Goal: Transaction & Acquisition: Purchase product/service

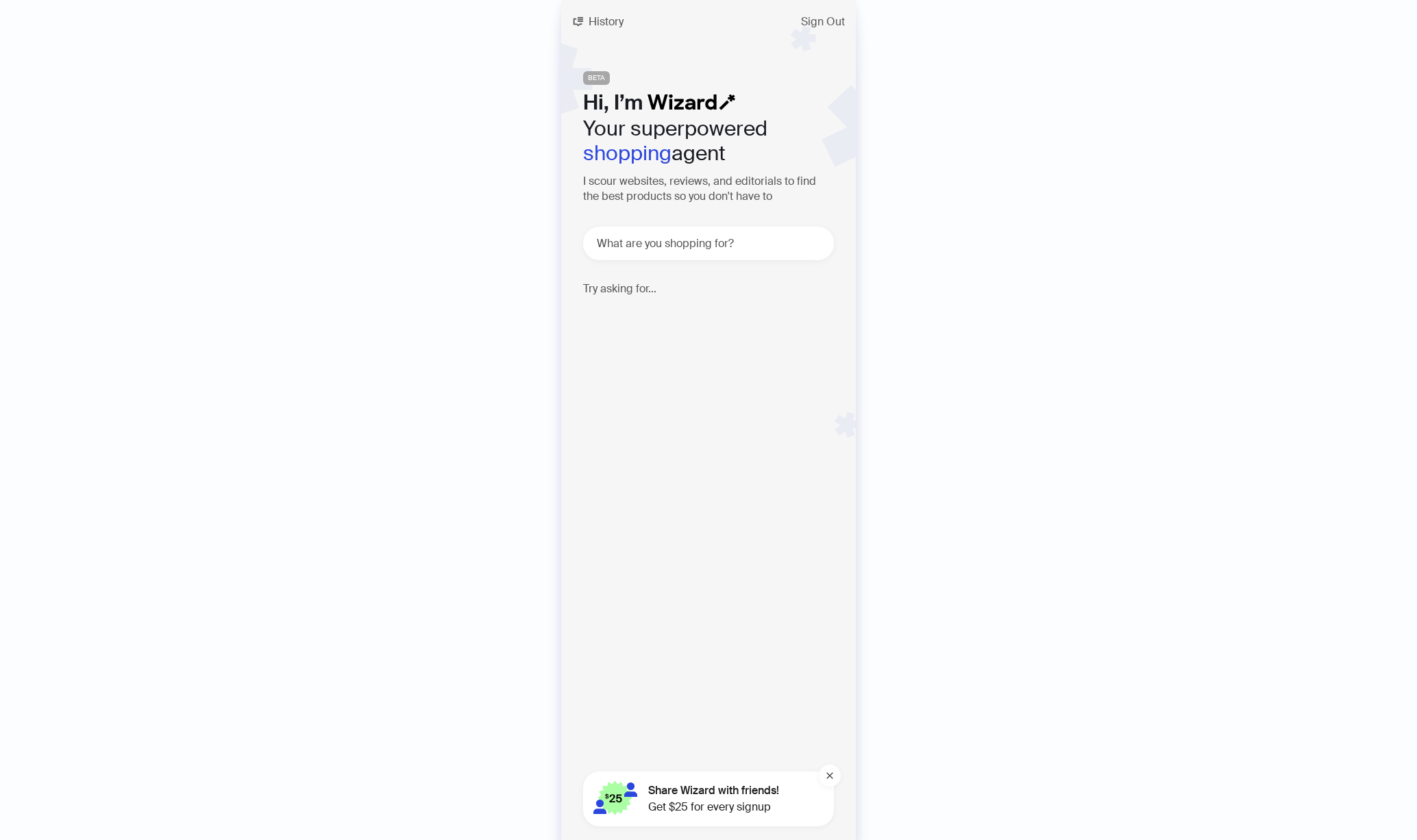
scroll to position [0, 520]
click at [661, 238] on textarea at bounding box center [714, 244] width 240 height 17
type textarea "**********"
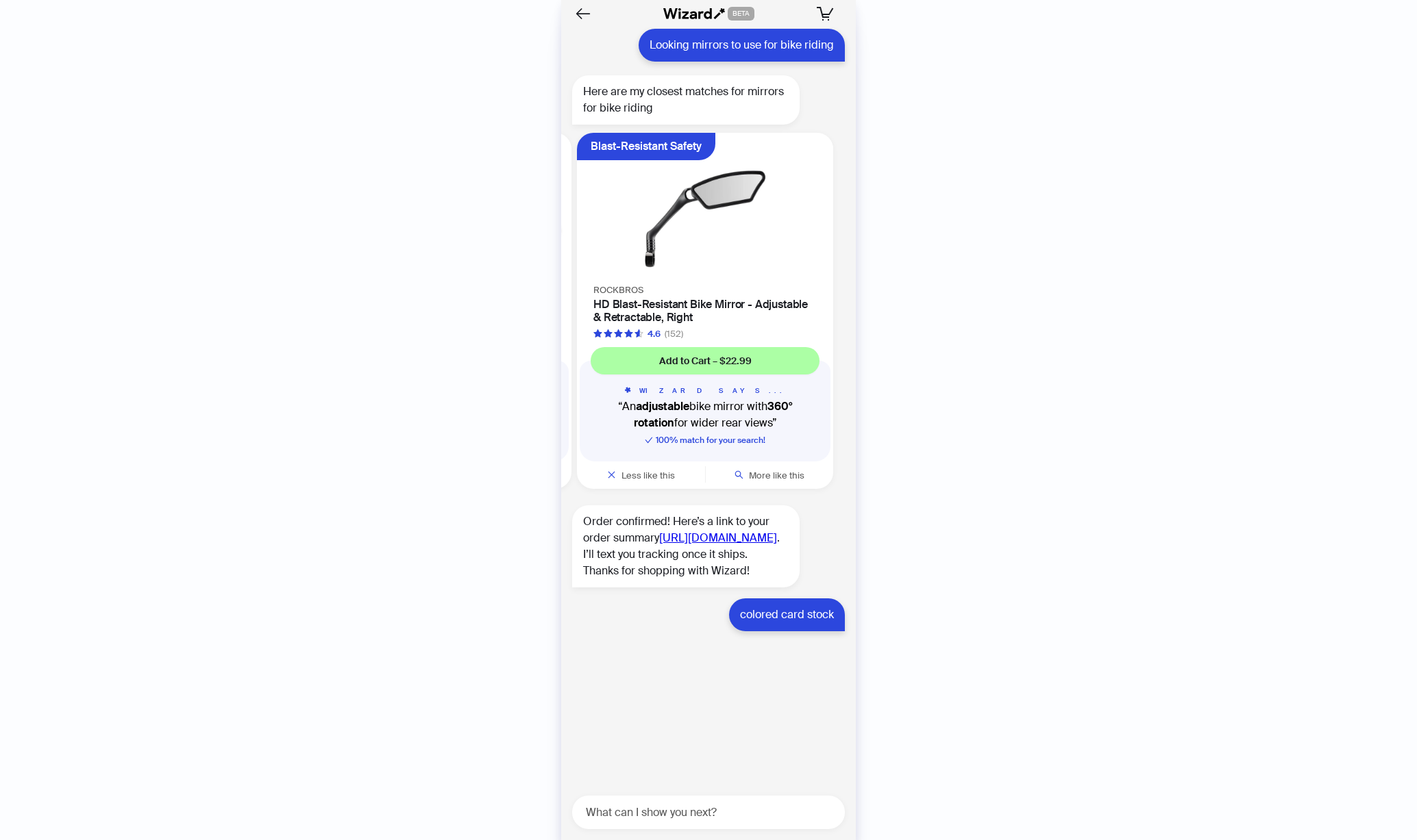
scroll to position [5724, 0]
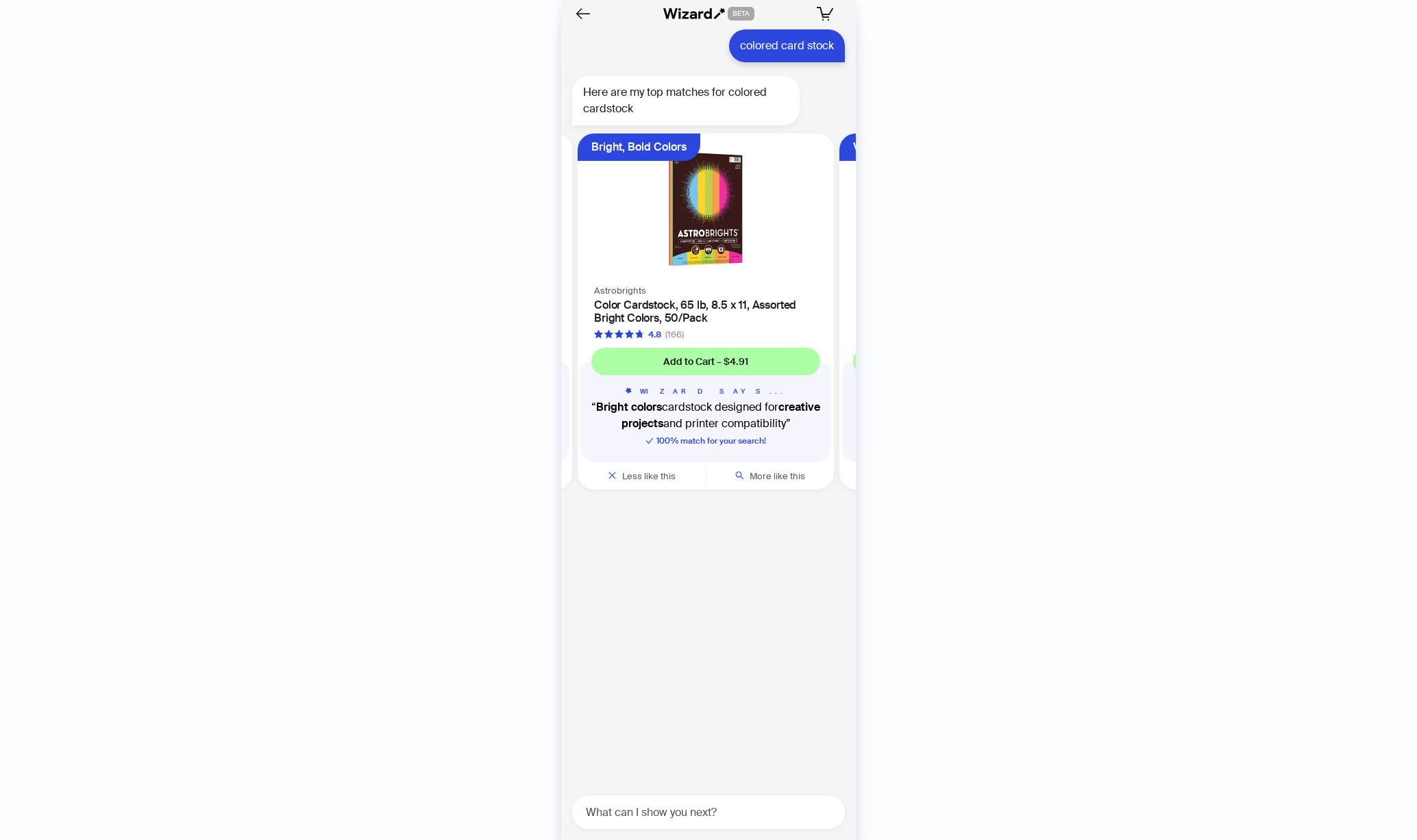
scroll to position [0, 258]
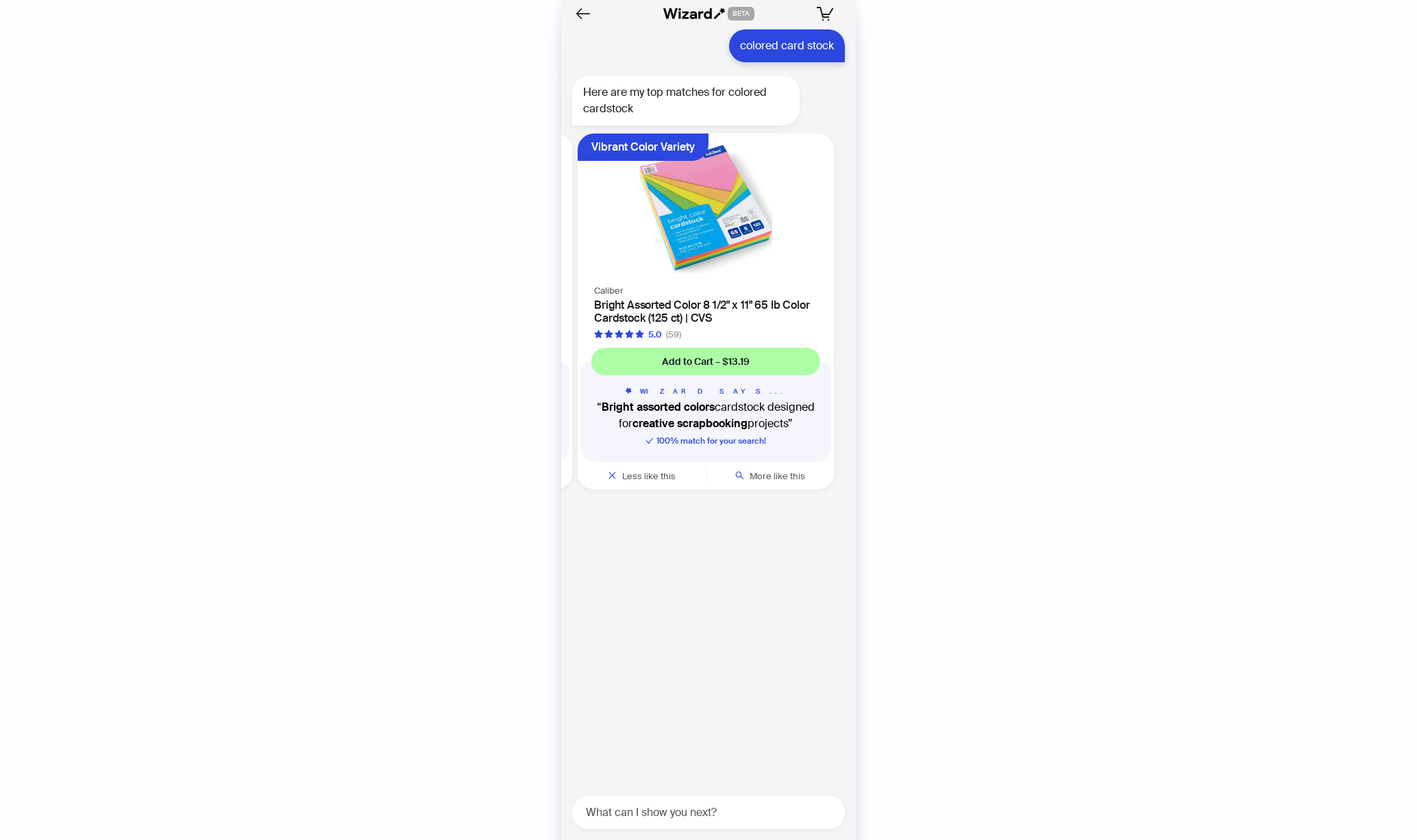
scroll to position [0, 520]
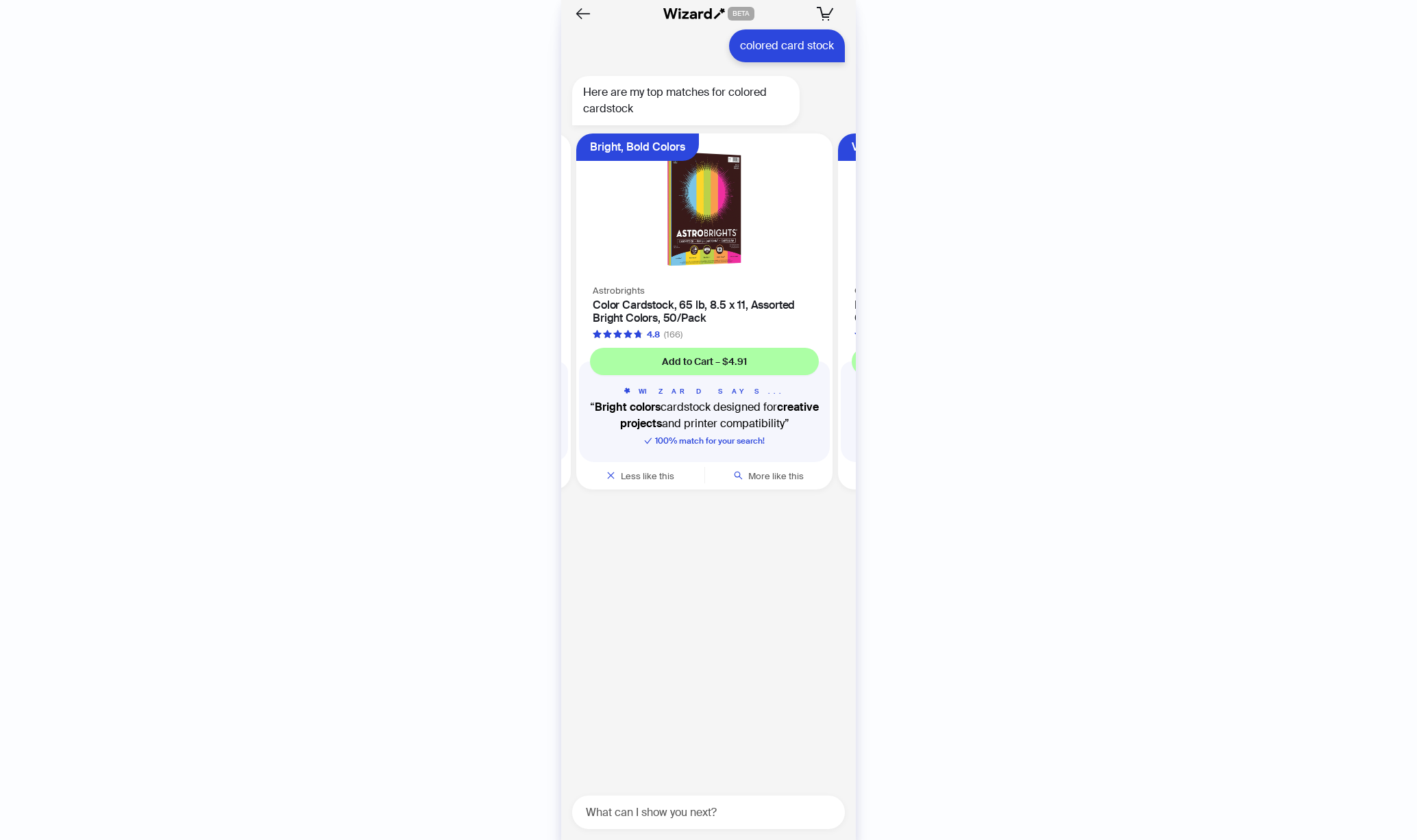
scroll to position [0, 258]
click at [717, 363] on span "Add to Cart – $4.91" at bounding box center [704, 361] width 85 height 12
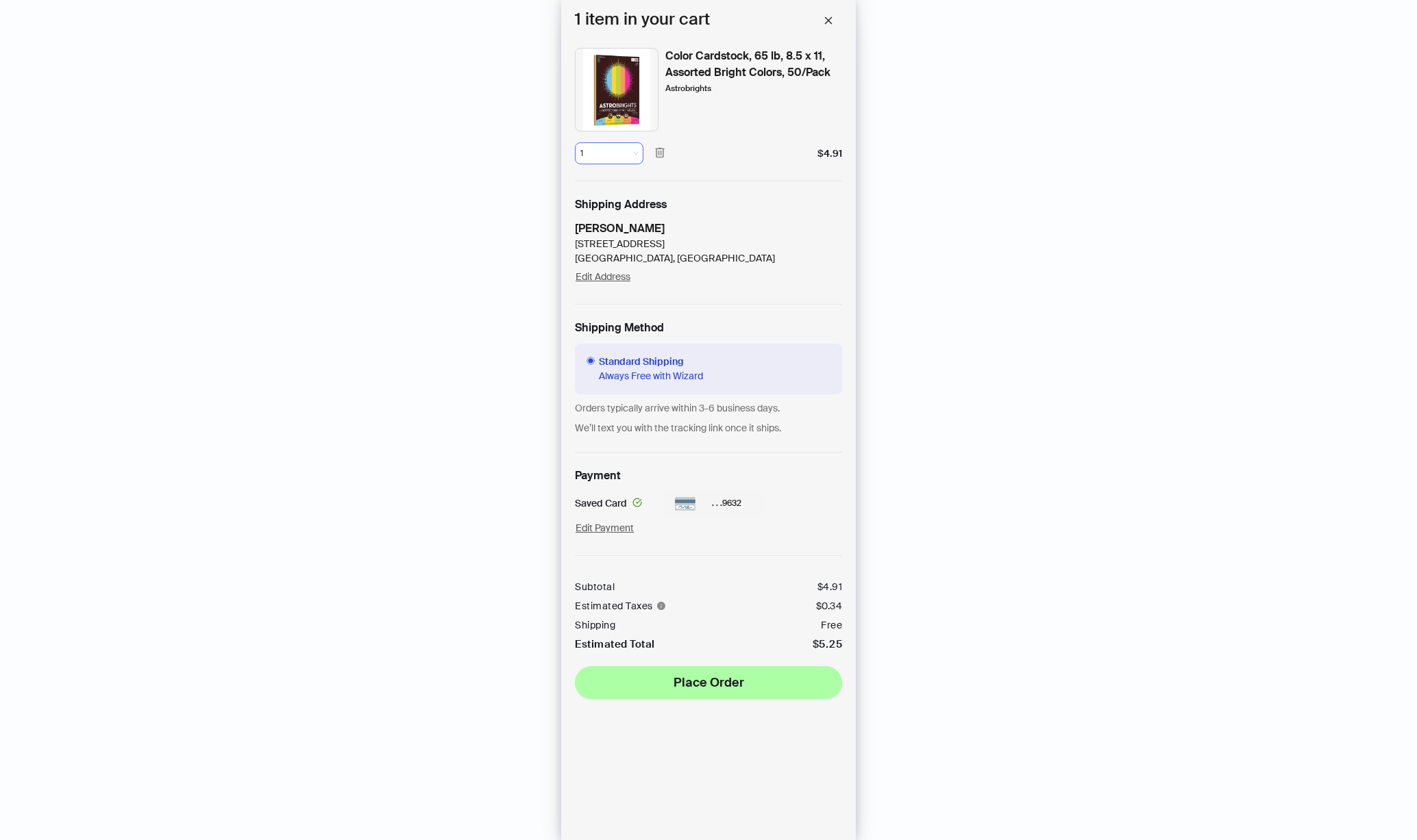
click at [633, 155] on span "1" at bounding box center [609, 153] width 57 height 21
click at [598, 202] on div "2" at bounding box center [608, 205] width 41 height 12
click at [831, 25] on icon "close" at bounding box center [828, 21] width 10 height 10
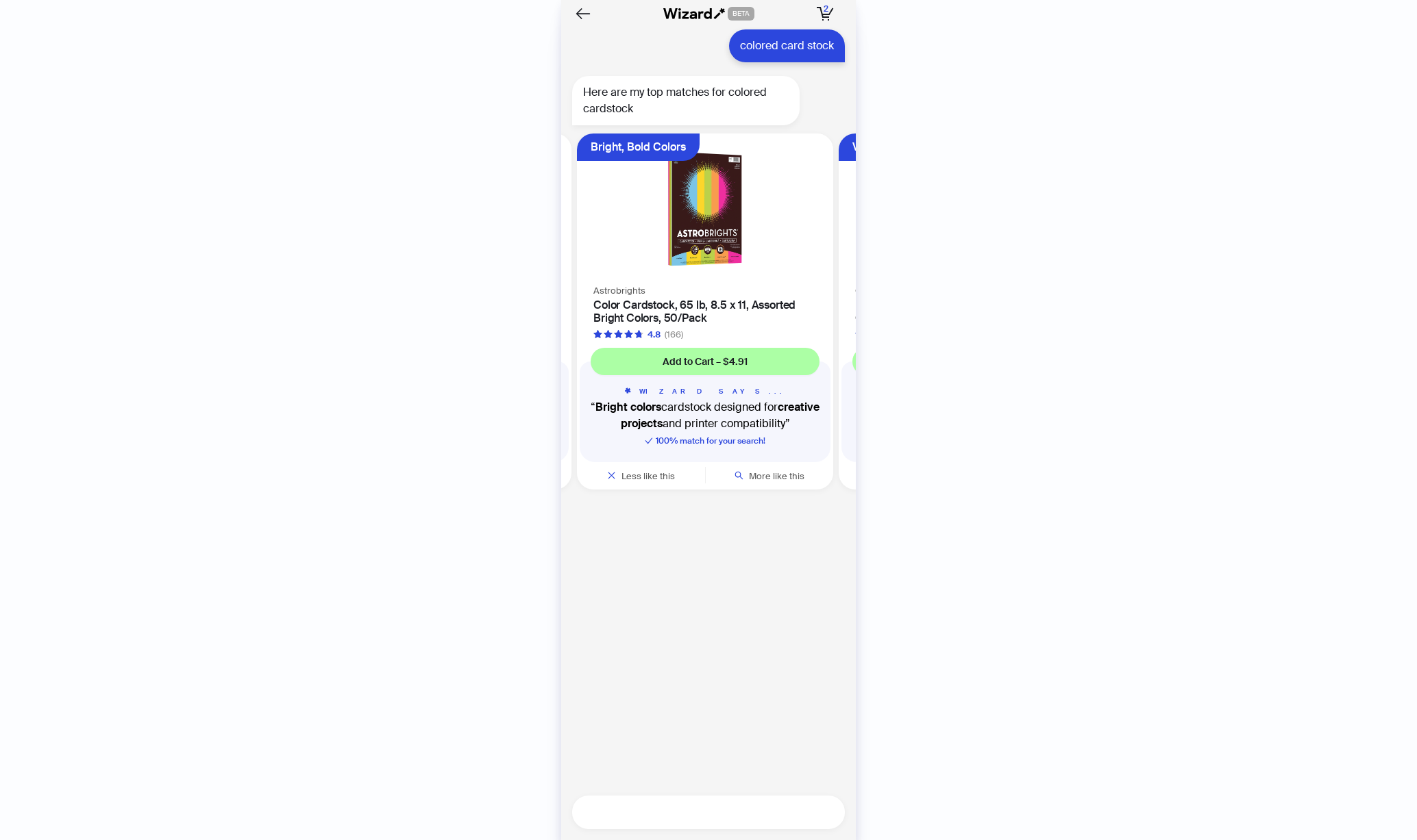
click at [698, 816] on textarea at bounding box center [714, 812] width 262 height 17
type textarea "**********"
click at [762, 807] on textarea "**********" at bounding box center [714, 812] width 262 height 17
type textarea "**********"
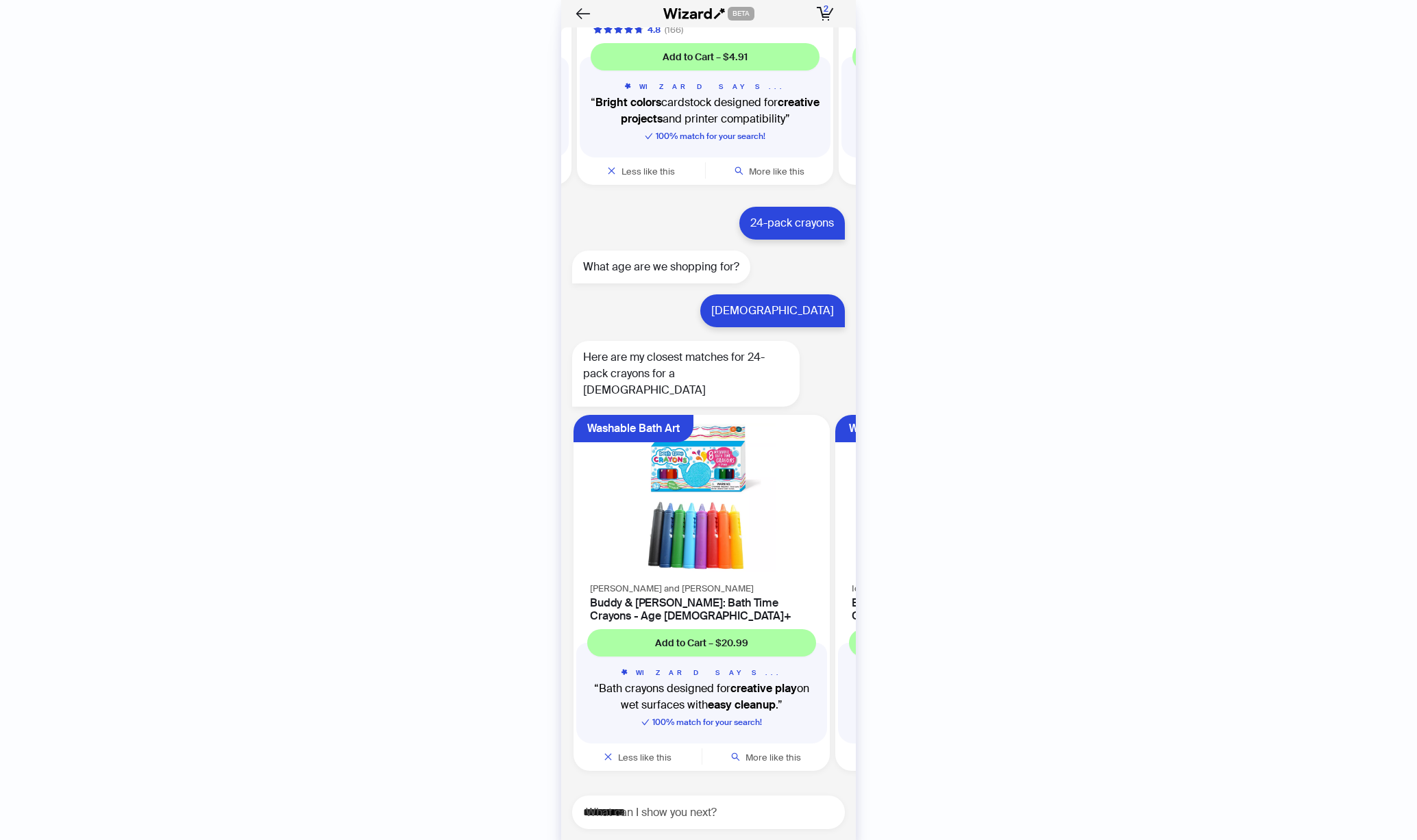
scroll to position [6012, 0]
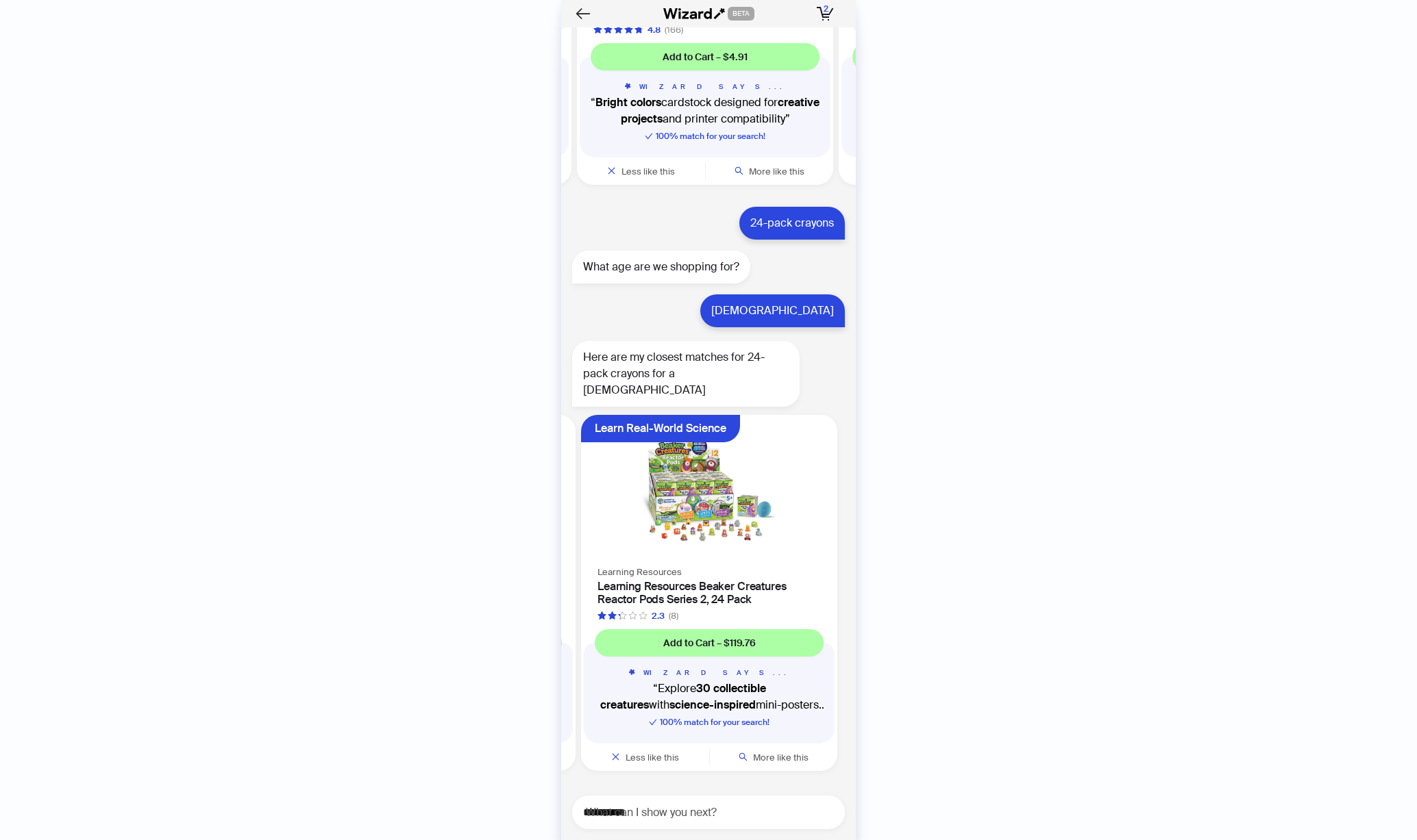
scroll to position [0, 520]
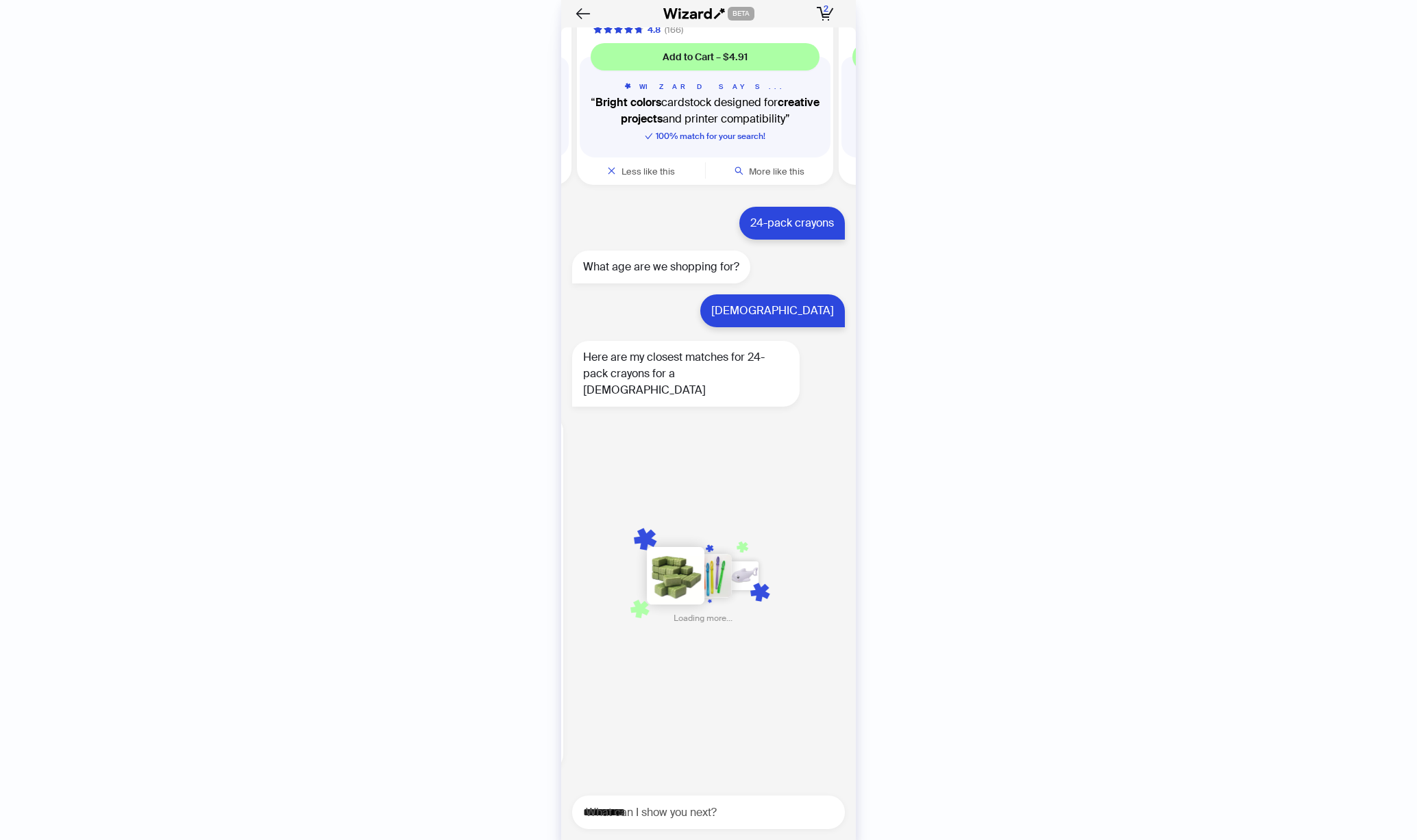
scroll to position [0, 797]
click at [725, 813] on textarea "**********" at bounding box center [714, 812] width 262 height 17
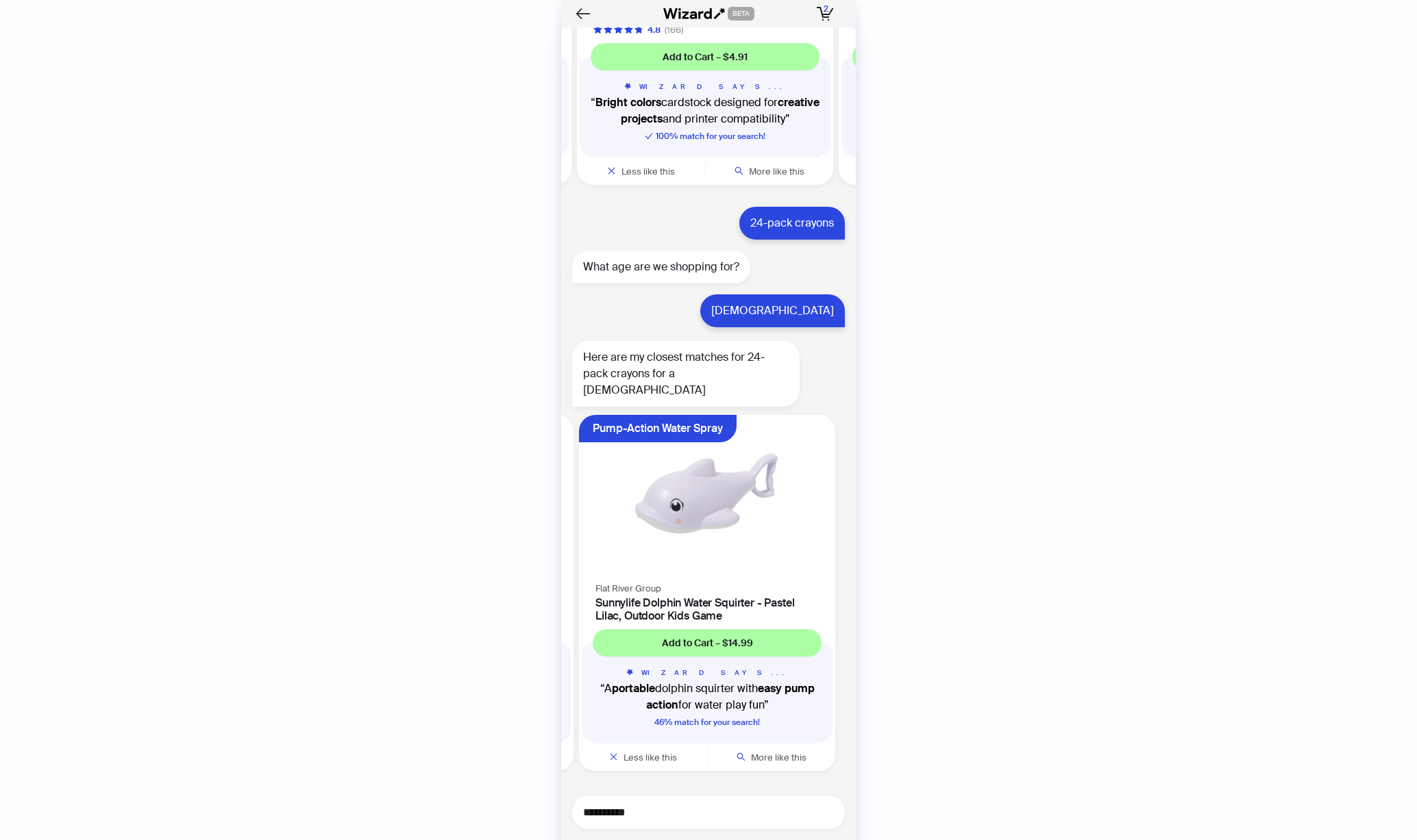
scroll to position [0, 1305]
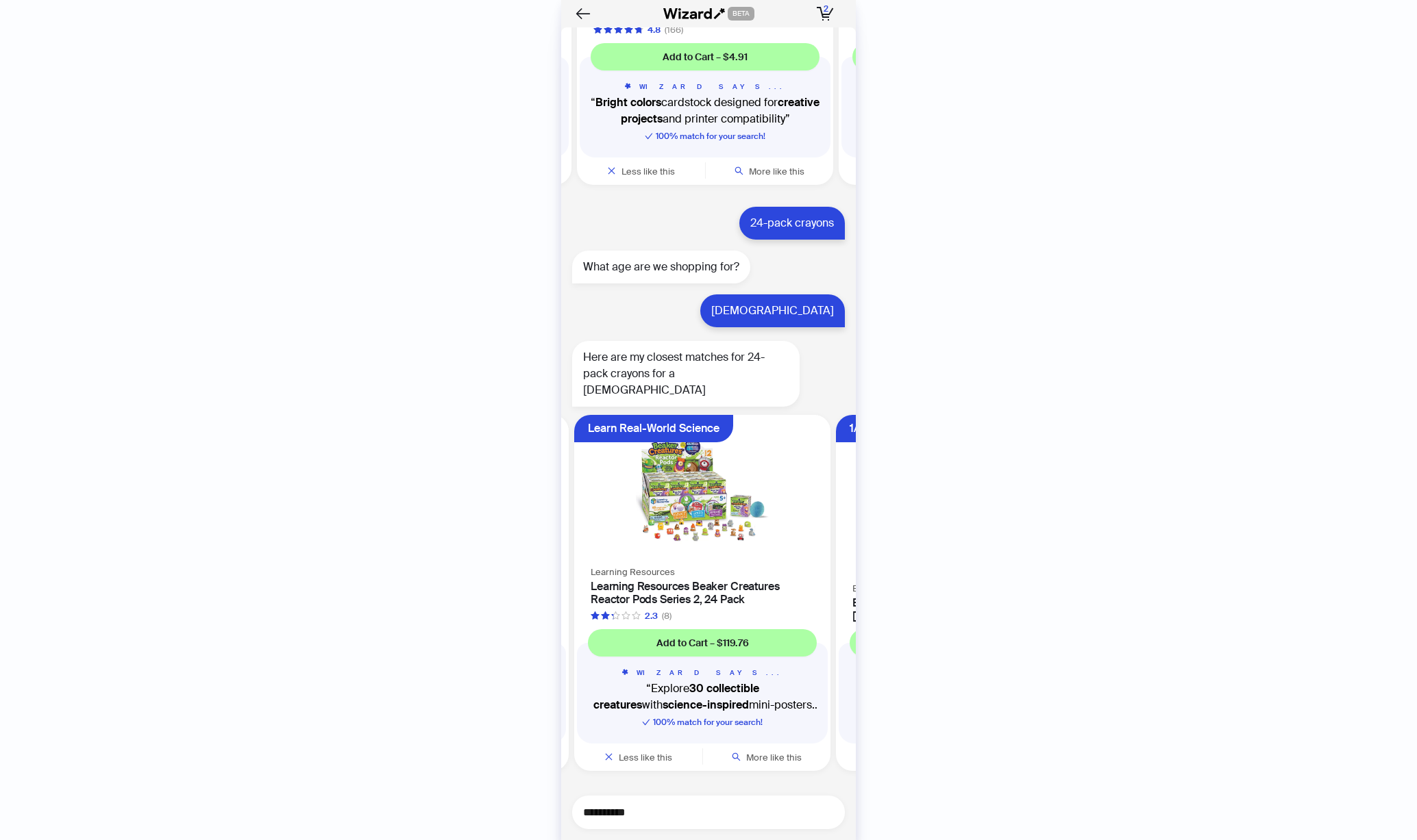
scroll to position [0, 520]
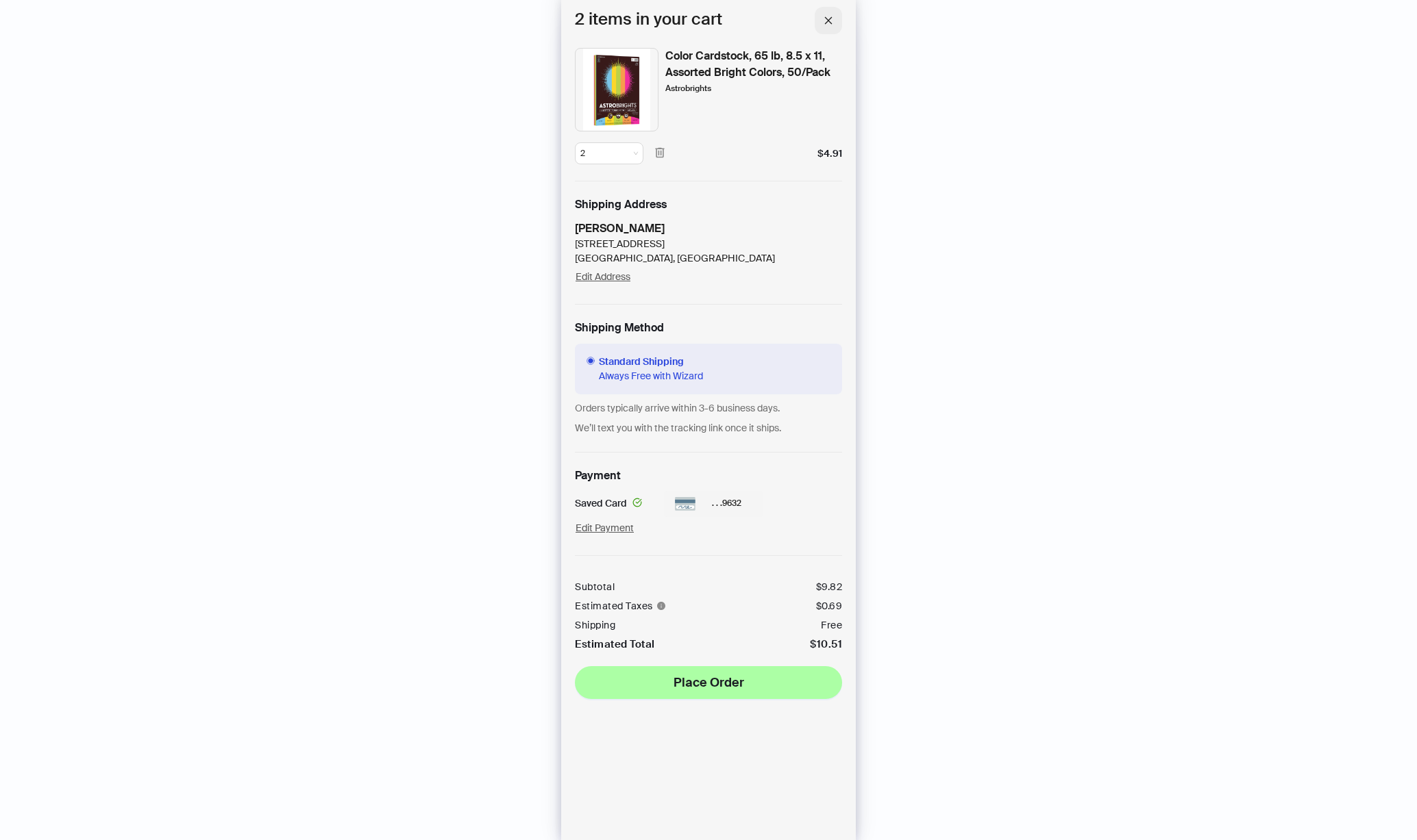
click at [831, 14] on span "button" at bounding box center [828, 20] width 10 height 12
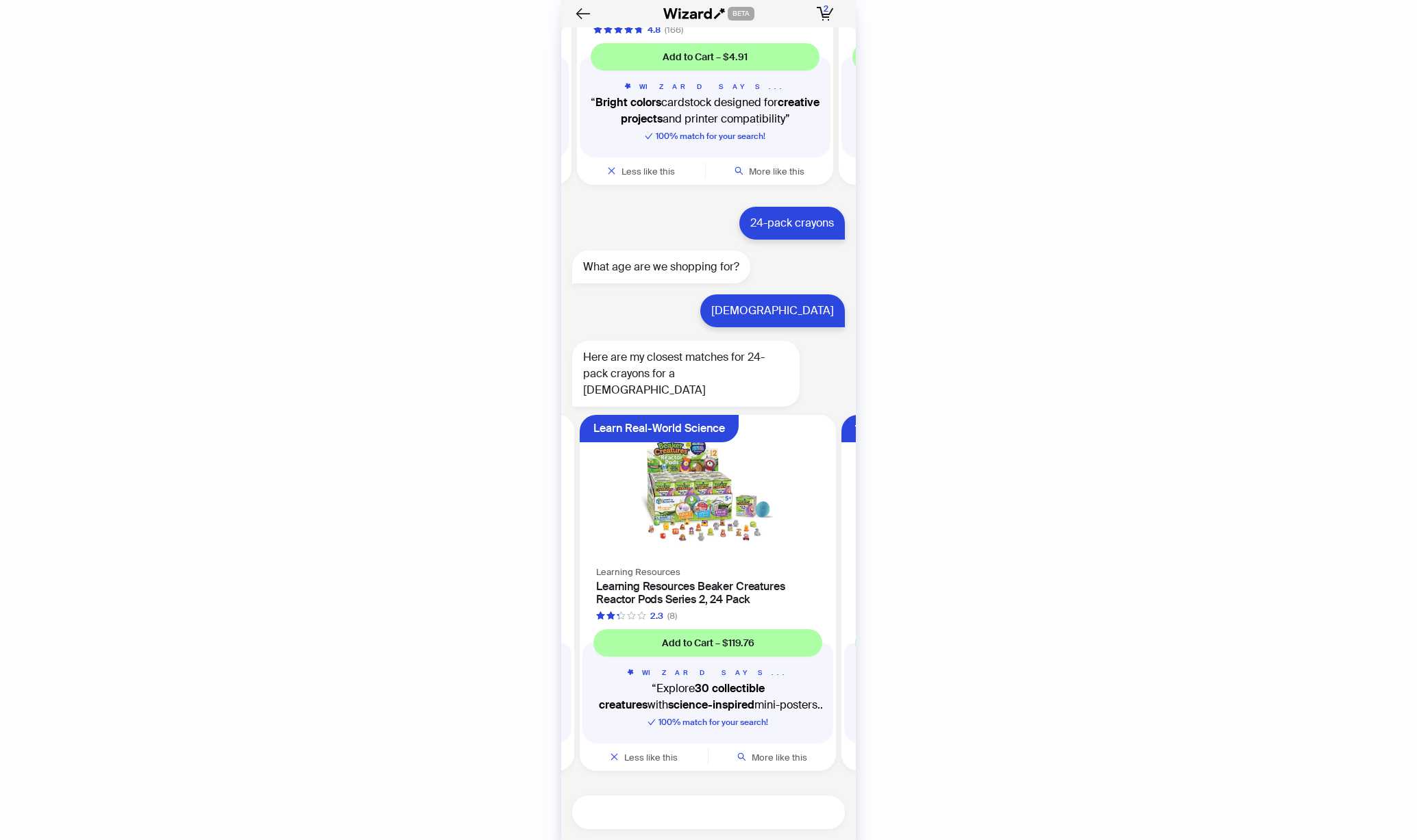
scroll to position [0, 520]
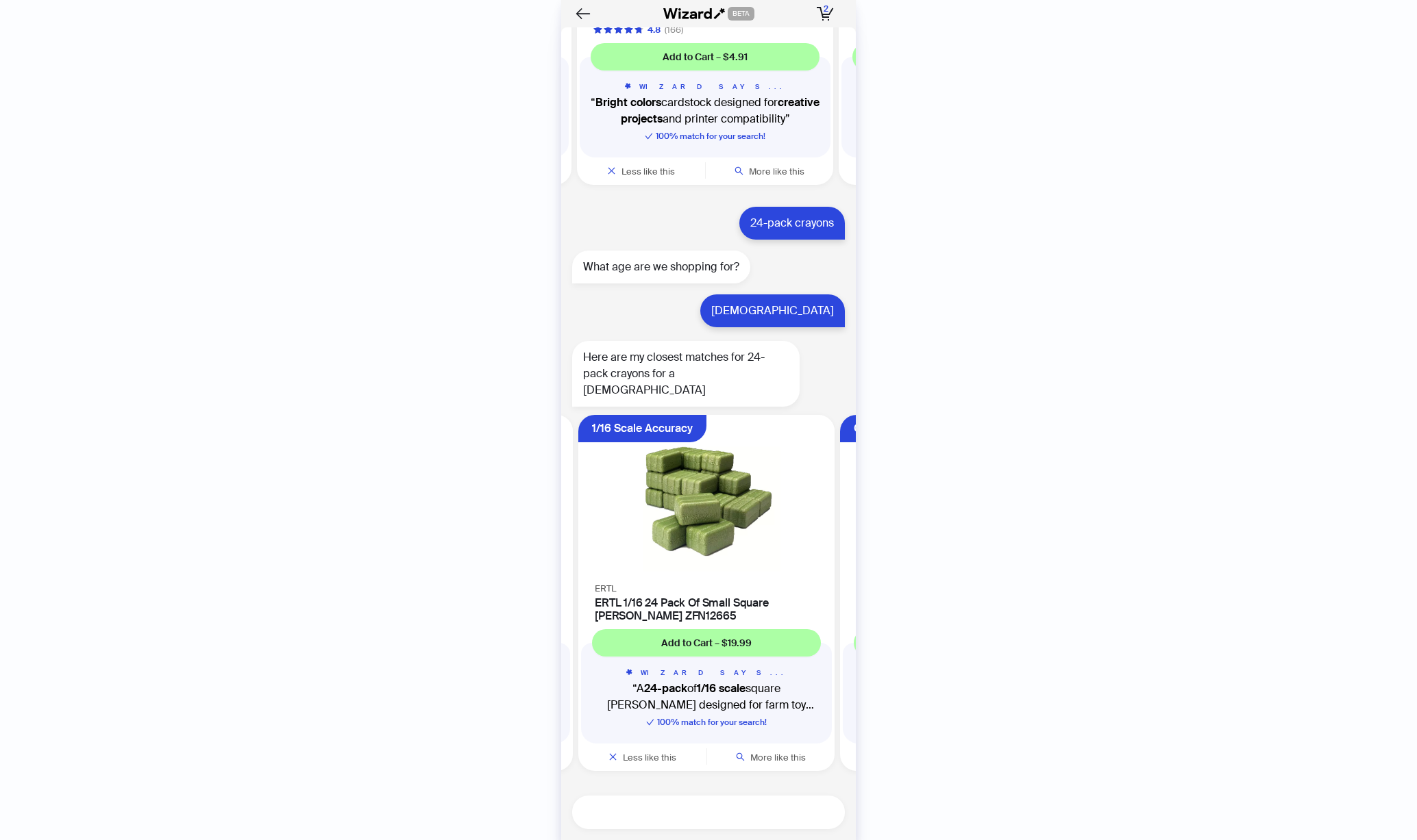
scroll to position [0, 781]
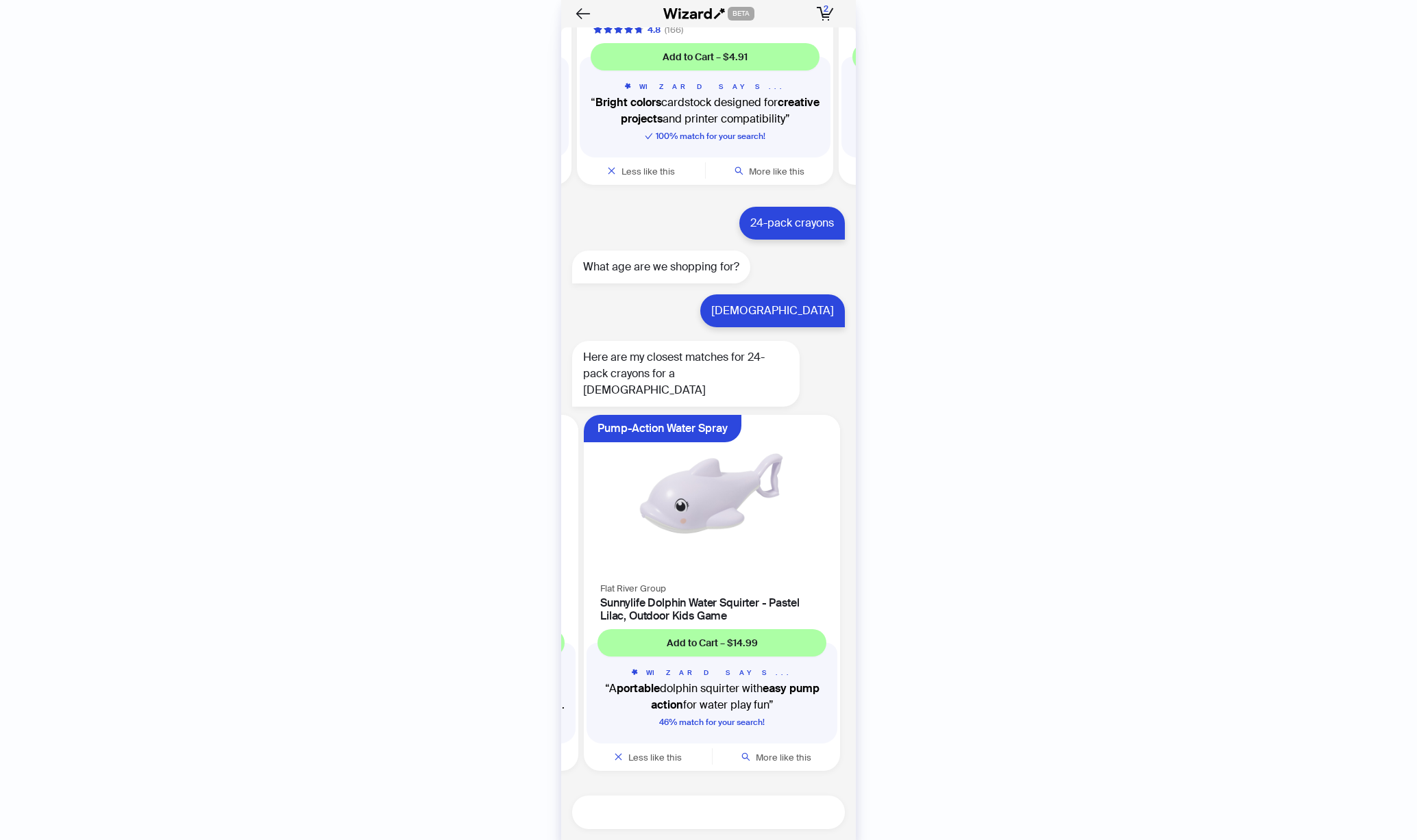
scroll to position [0, 1305]
click at [1096, 560] on div "**********" at bounding box center [708, 420] width 1417 height 840
click at [691, 811] on textarea at bounding box center [714, 812] width 262 height 17
type textarea "**********"
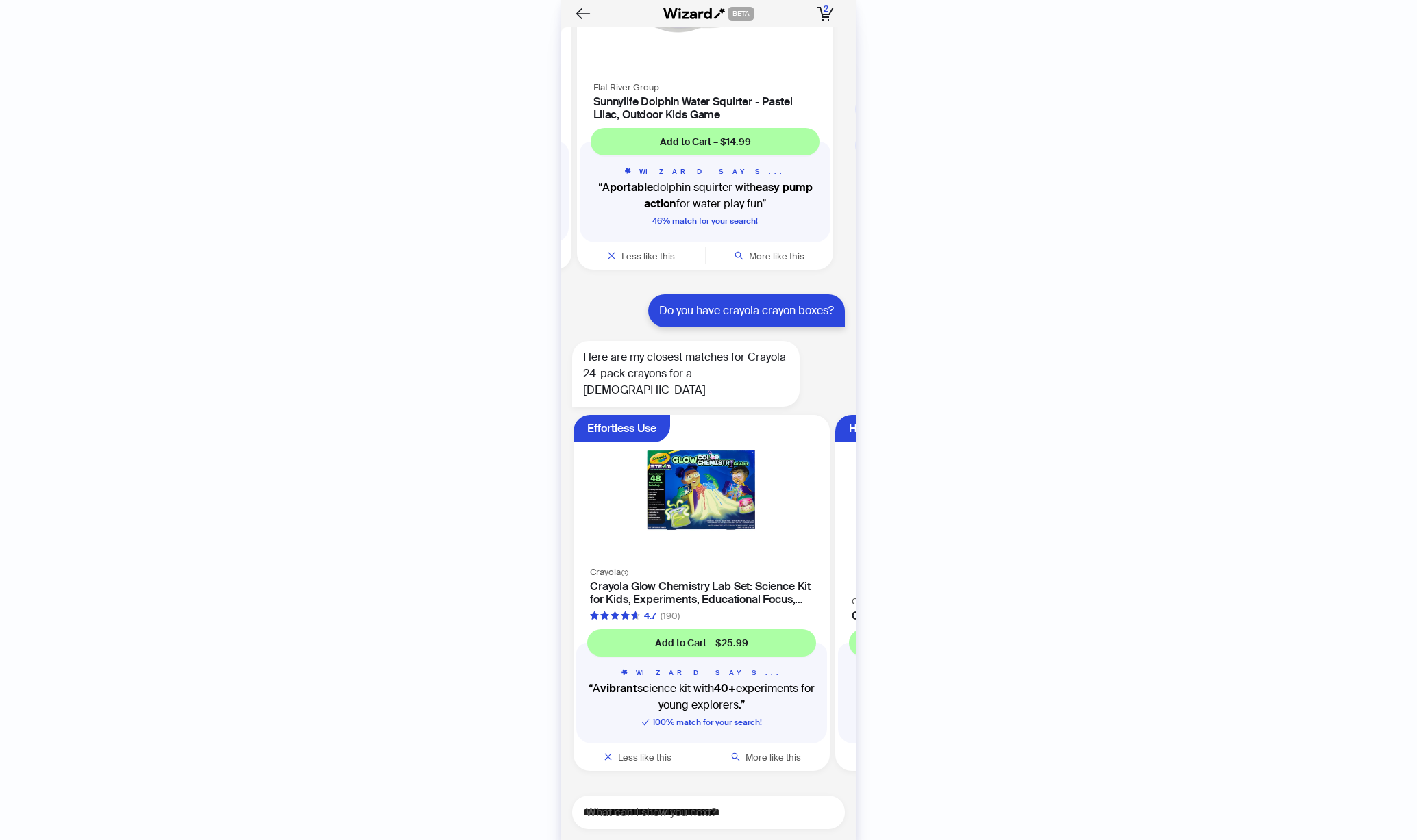
scroll to position [6497, 0]
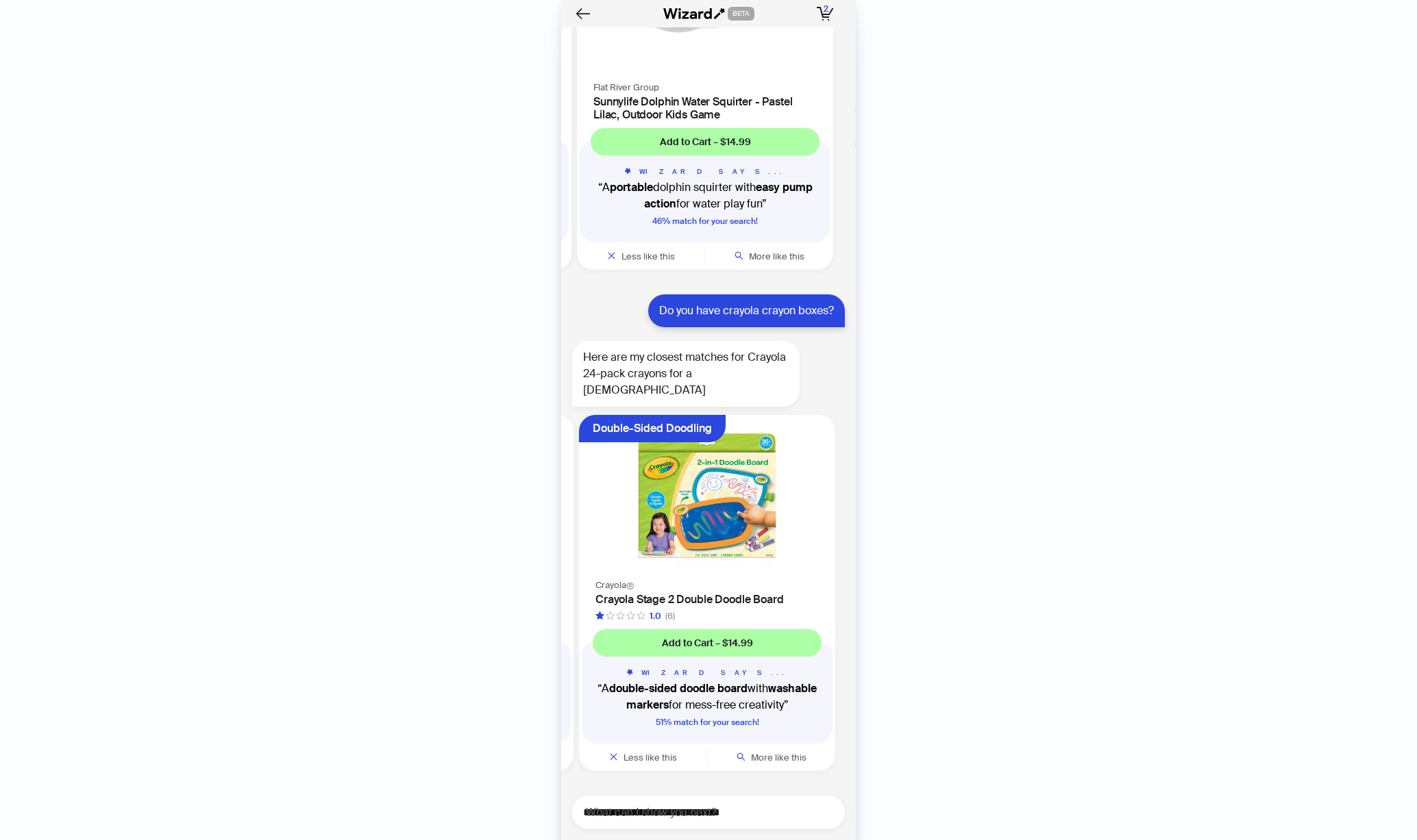
scroll to position [0, 520]
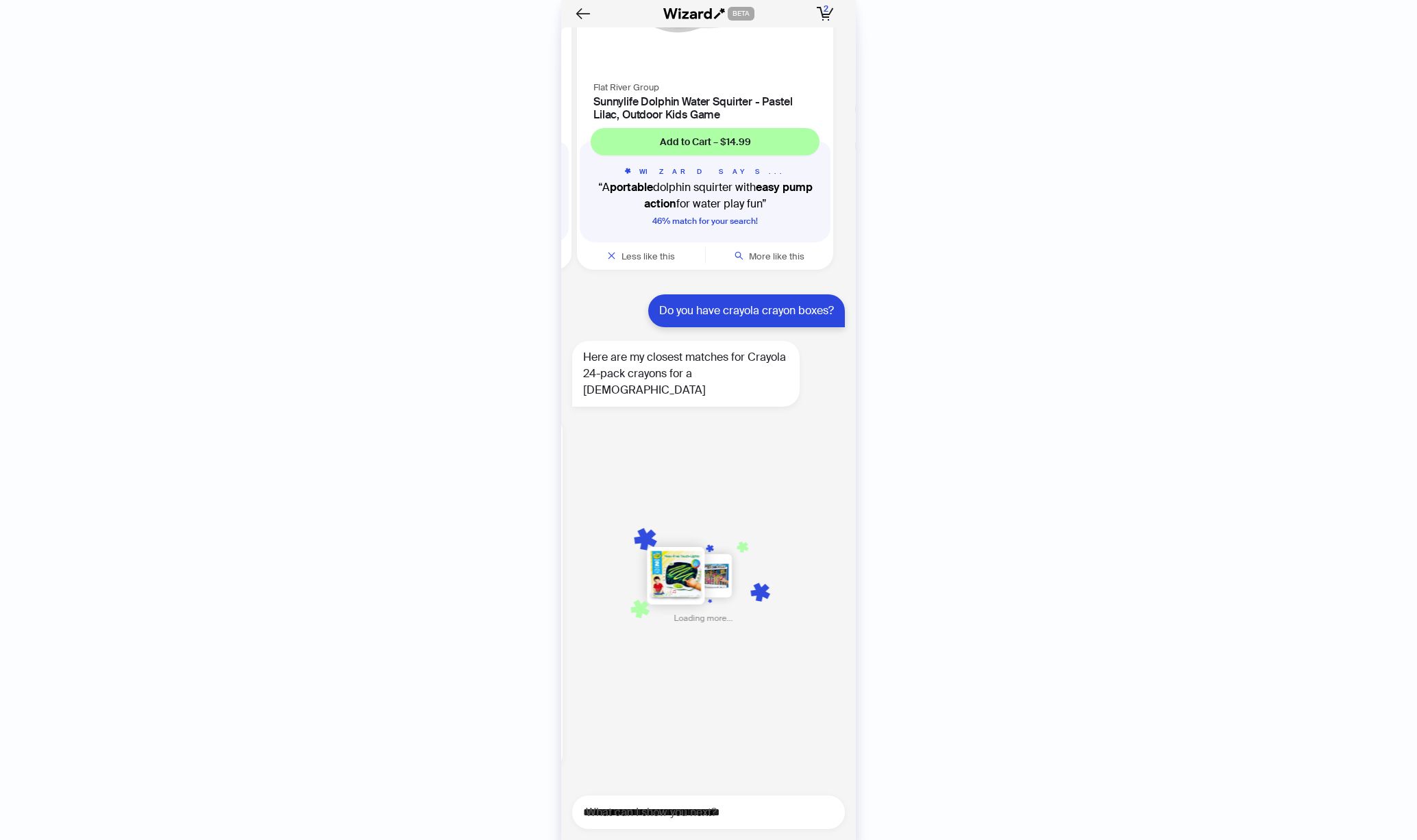
scroll to position [0, 797]
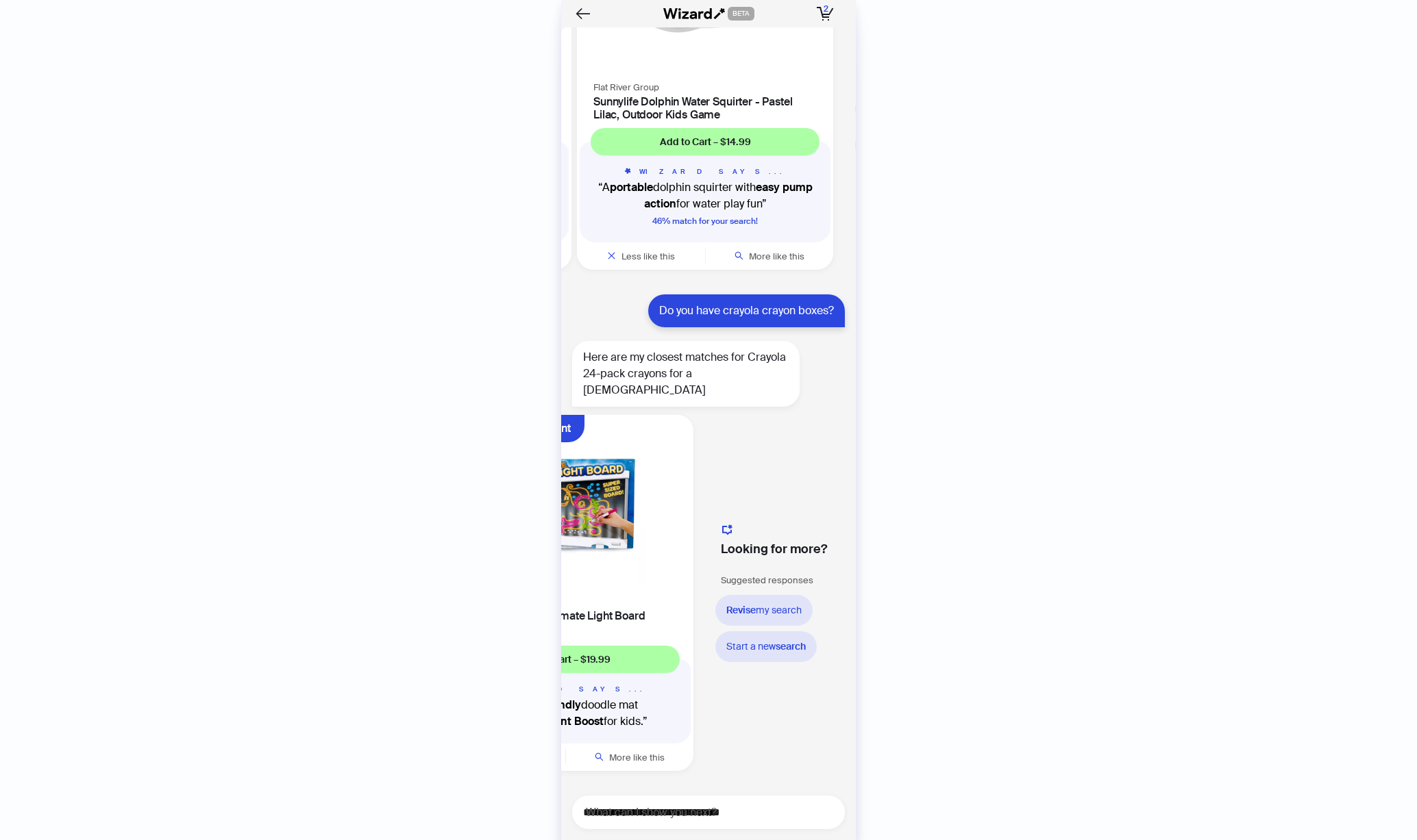
scroll to position [0, 1193]
click at [778, 653] on div "Start a new search" at bounding box center [756, 647] width 102 height 30
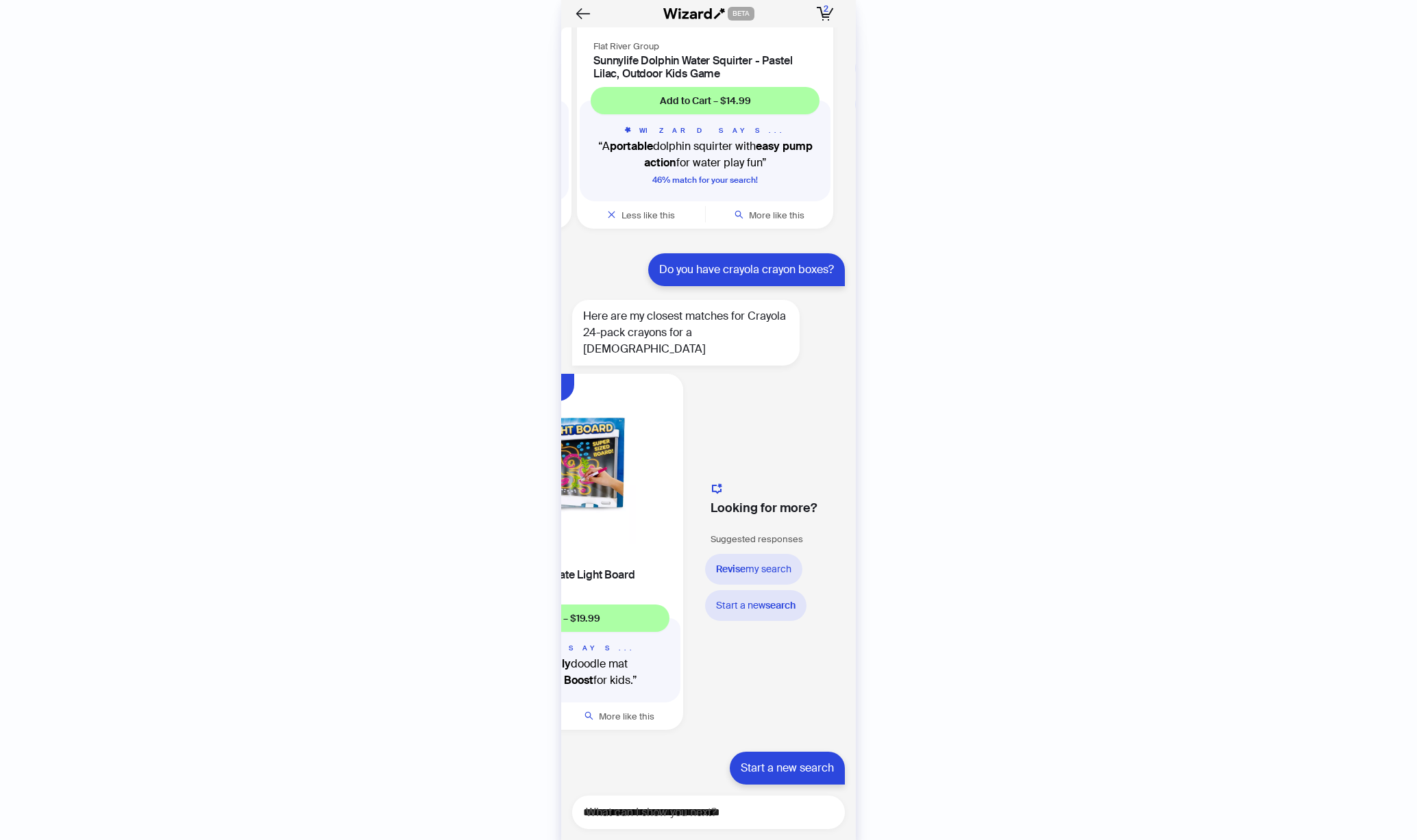
scroll to position [6538, 0]
click at [718, 798] on div "**********" at bounding box center [708, 812] width 273 height 33
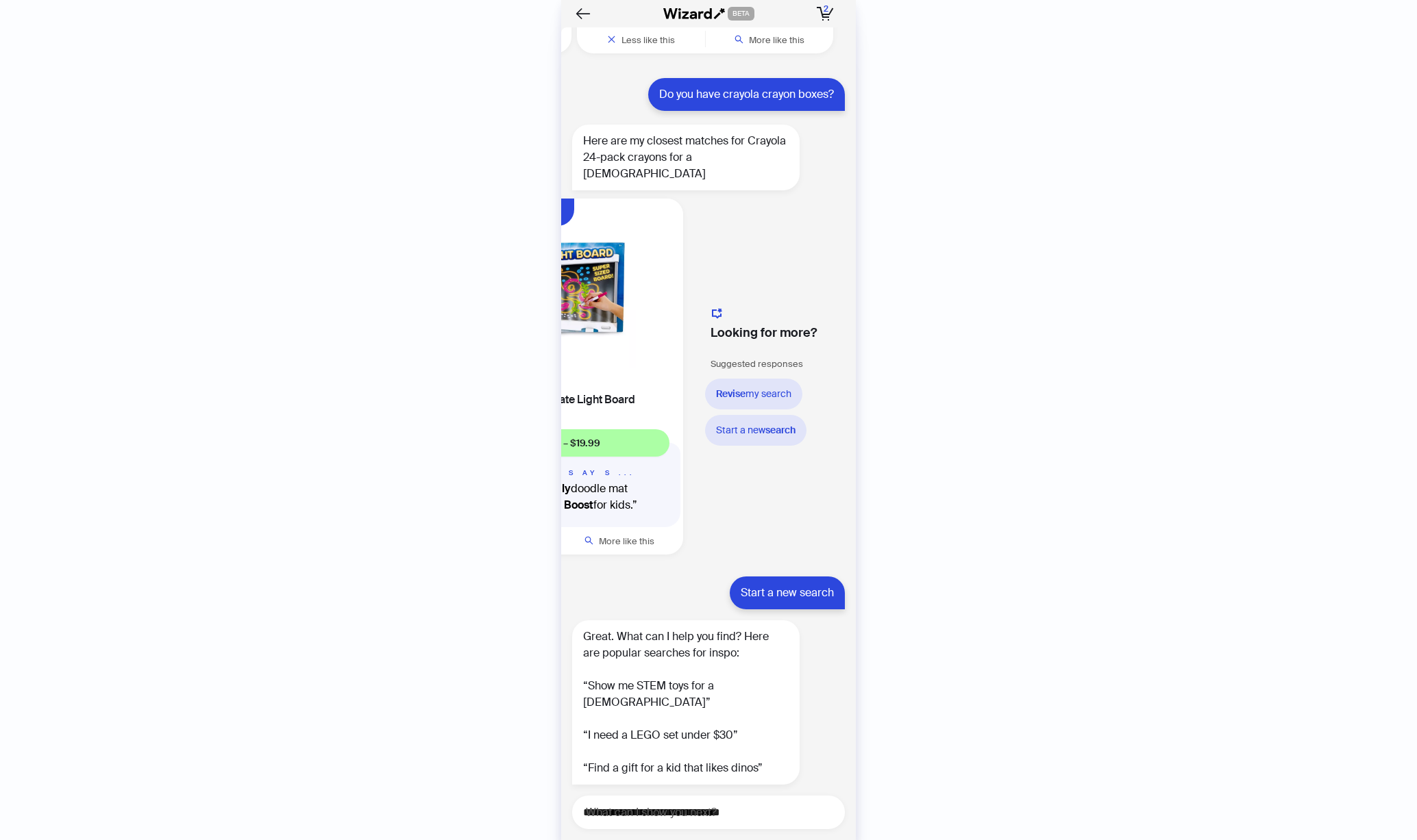
scroll to position [6697, 0]
click at [677, 814] on textarea "**********" at bounding box center [714, 812] width 262 height 17
type textarea "**********"
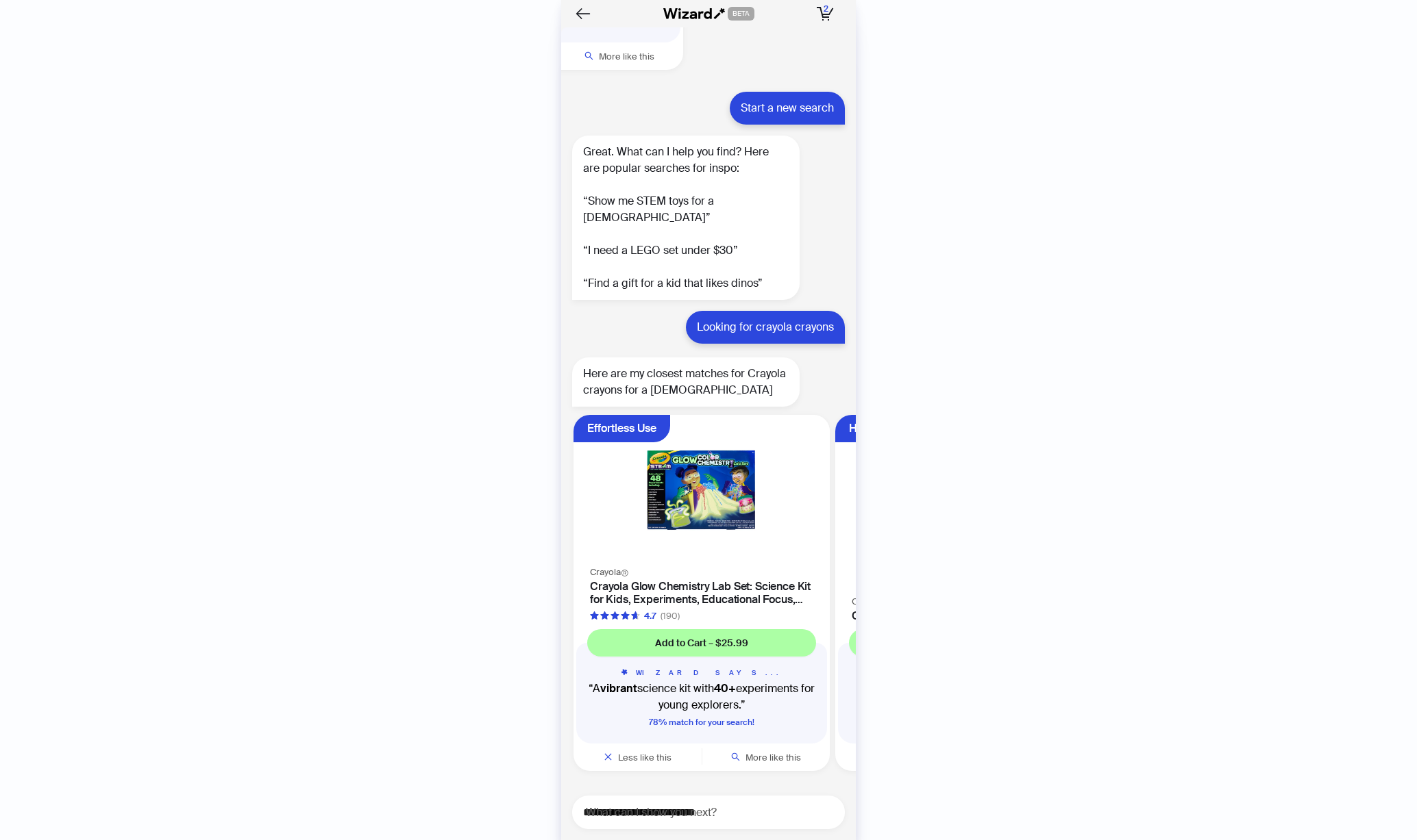
scroll to position [7182, 0]
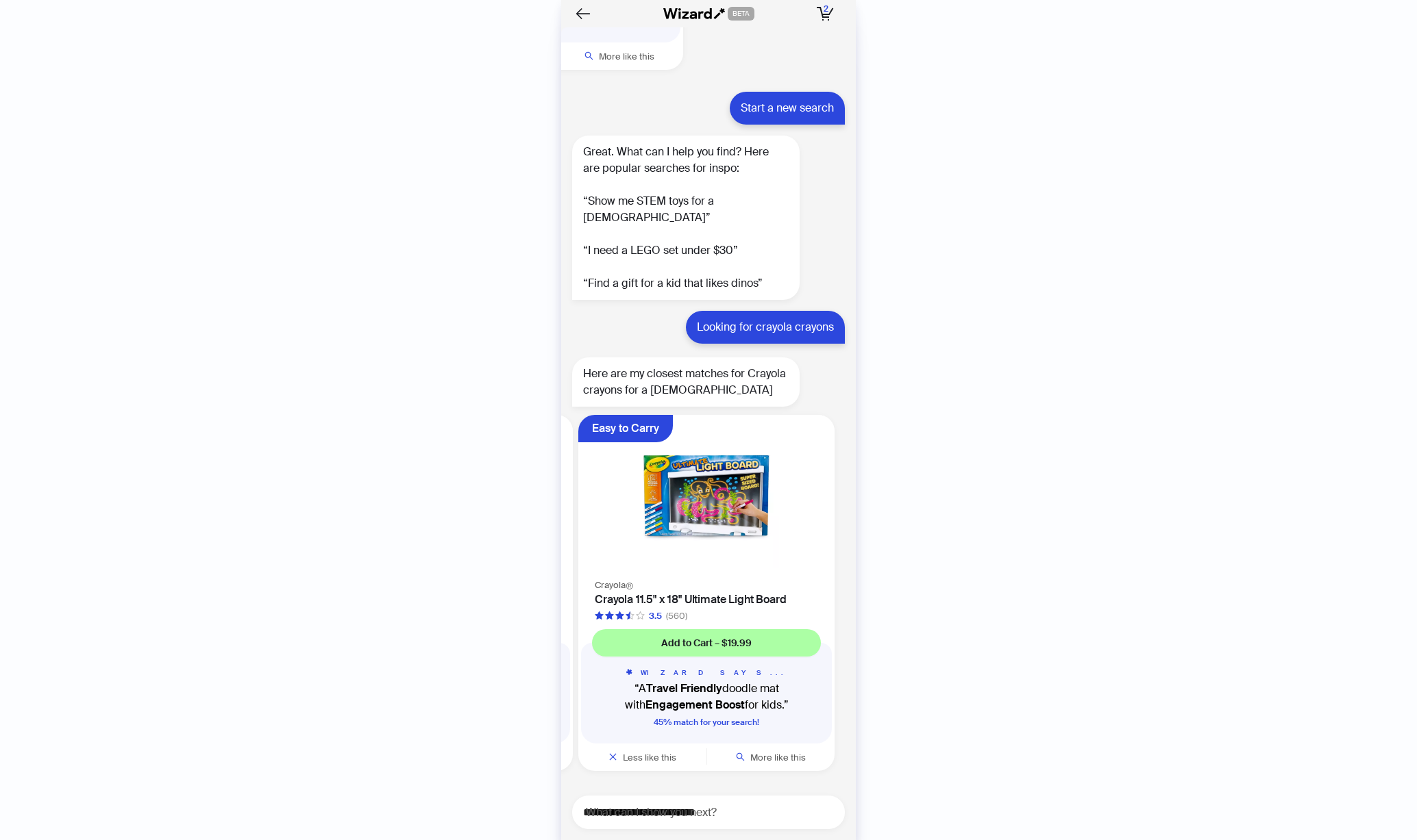
scroll to position [0, 520]
click at [667, 818] on textarea "**********" at bounding box center [714, 812] width 262 height 17
type textarea "**********"
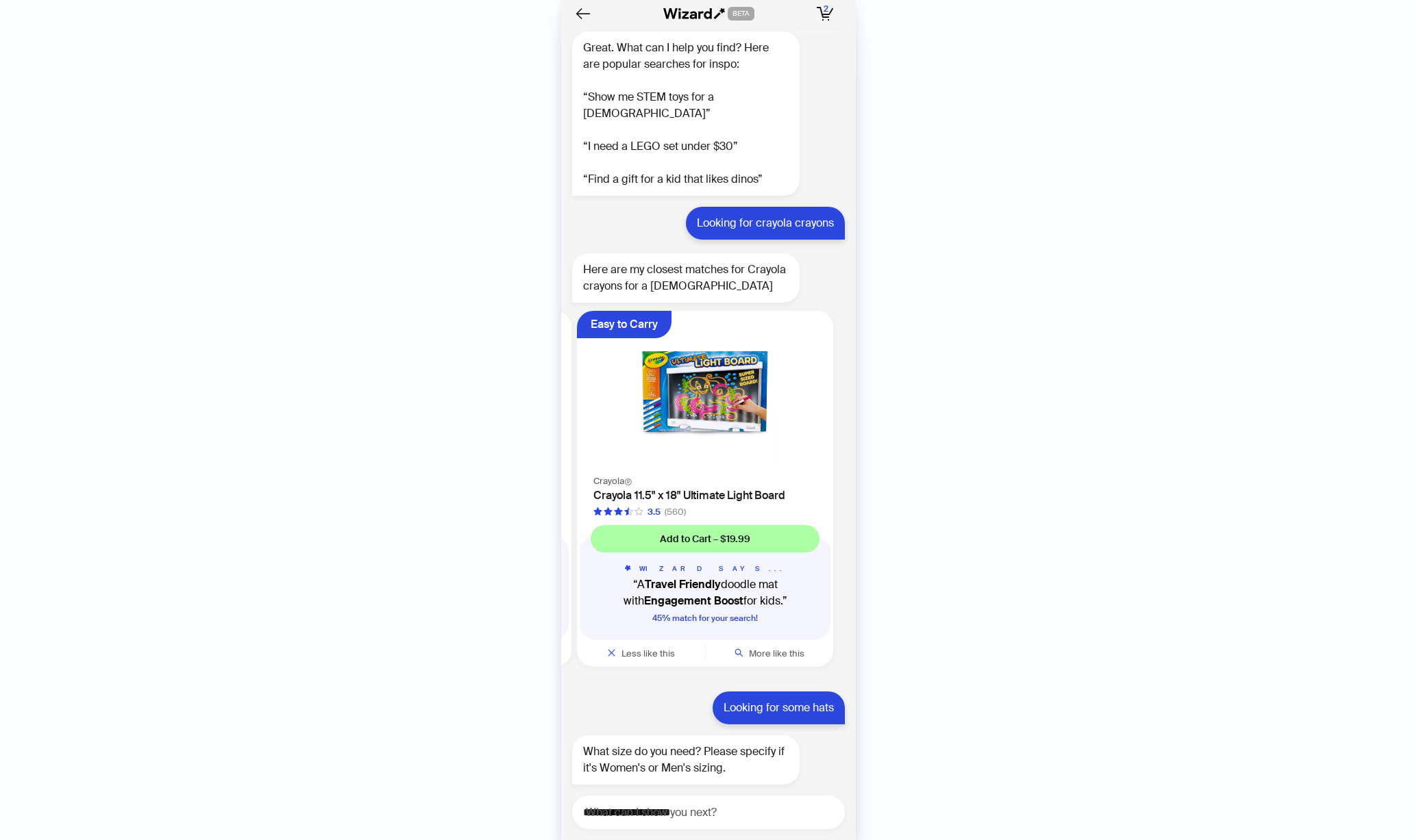
scroll to position [7286, 0]
click at [679, 810] on textarea "**********" at bounding box center [714, 812] width 262 height 17
type textarea "**********"
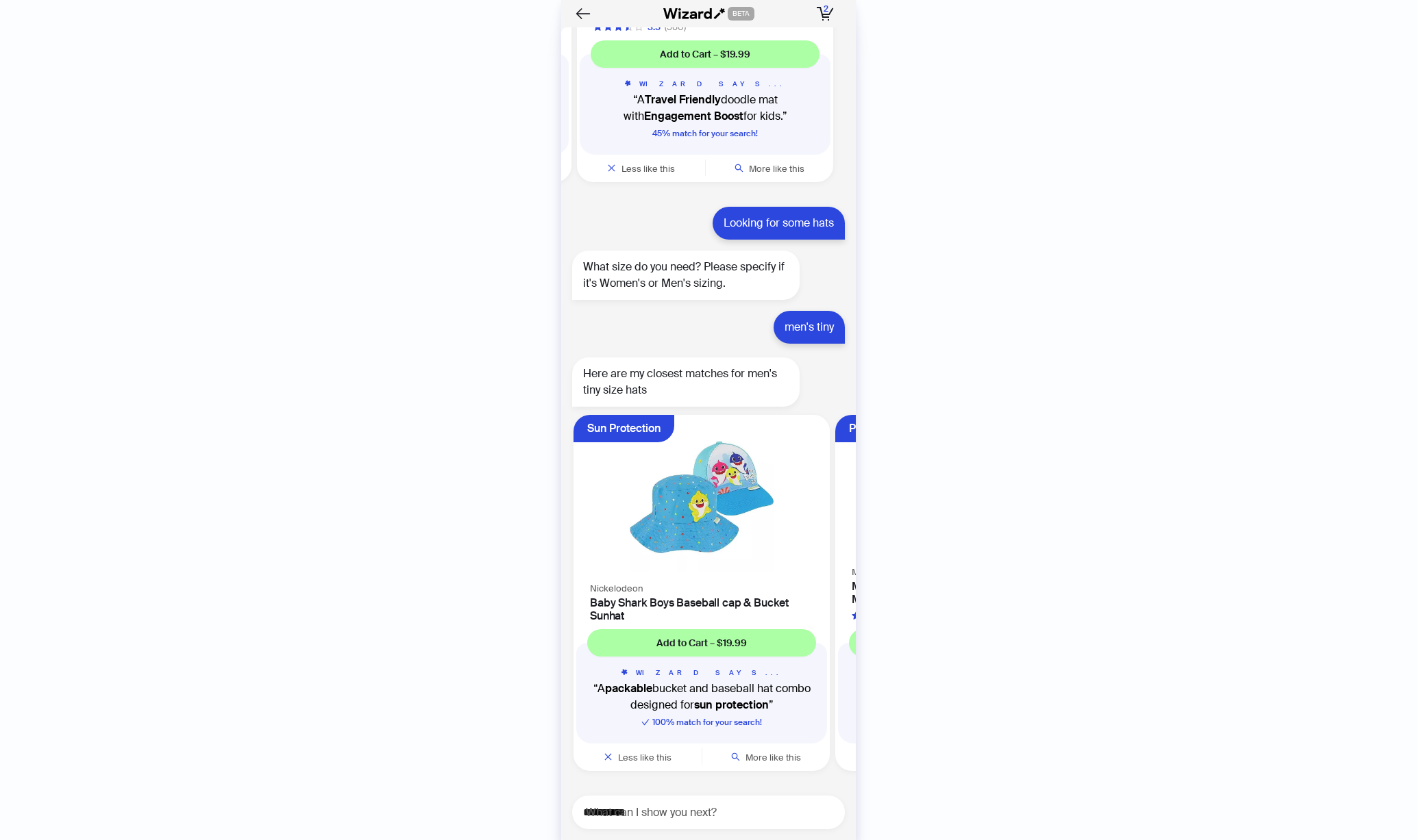
scroll to position [7771, 0]
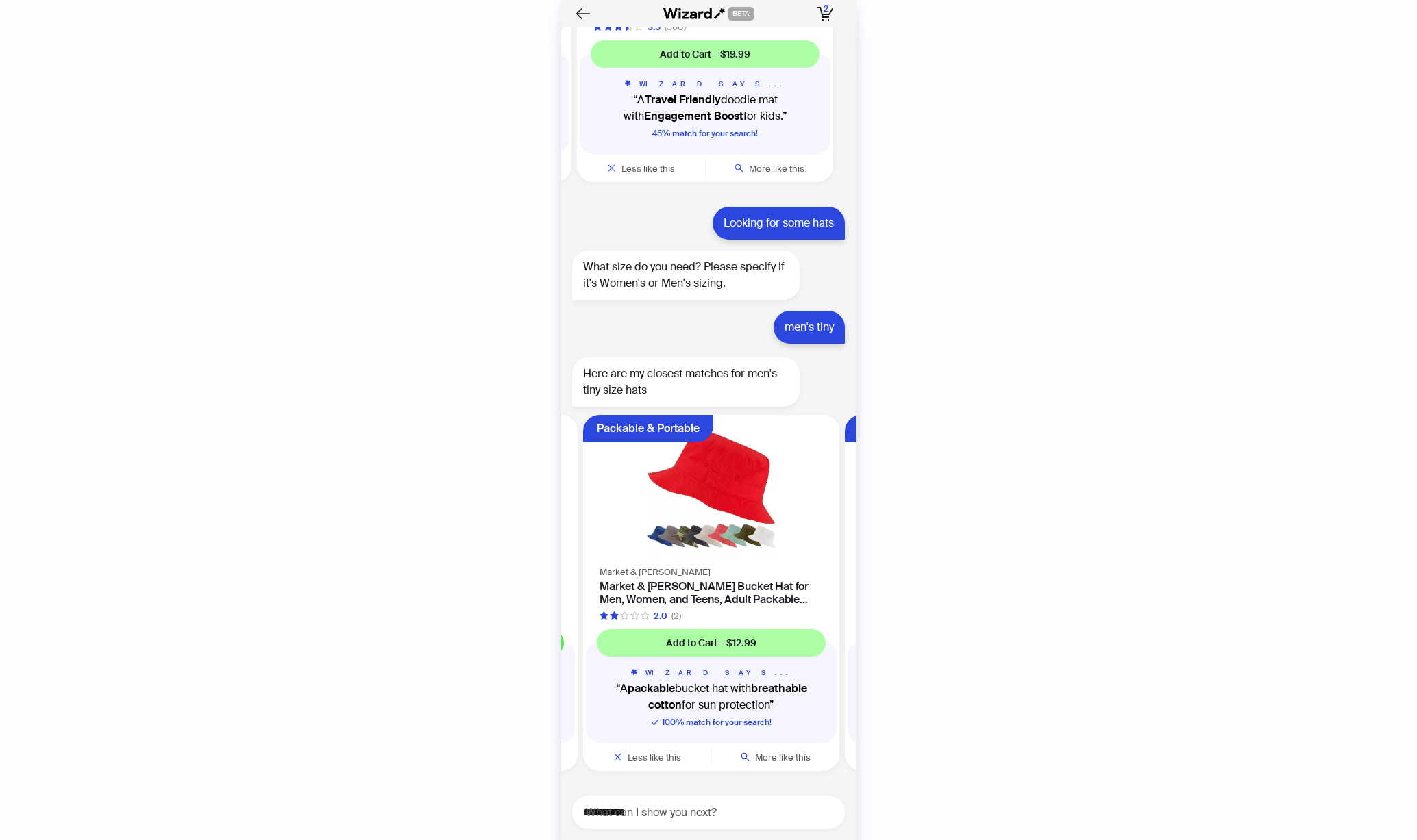
scroll to position [0, 258]
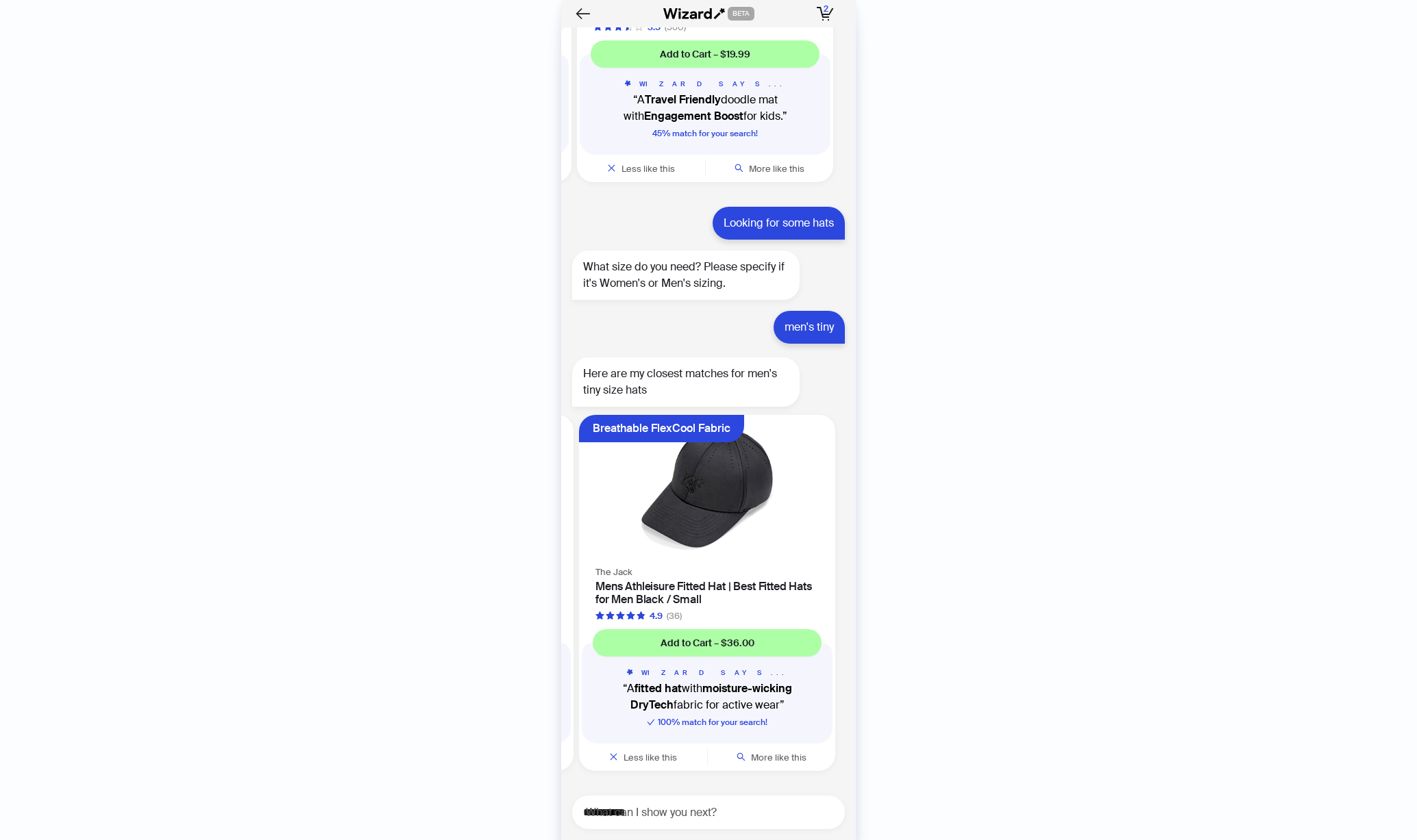
scroll to position [0, 520]
click at [718, 812] on textarea "**********" at bounding box center [714, 812] width 262 height 17
type textarea "**********"
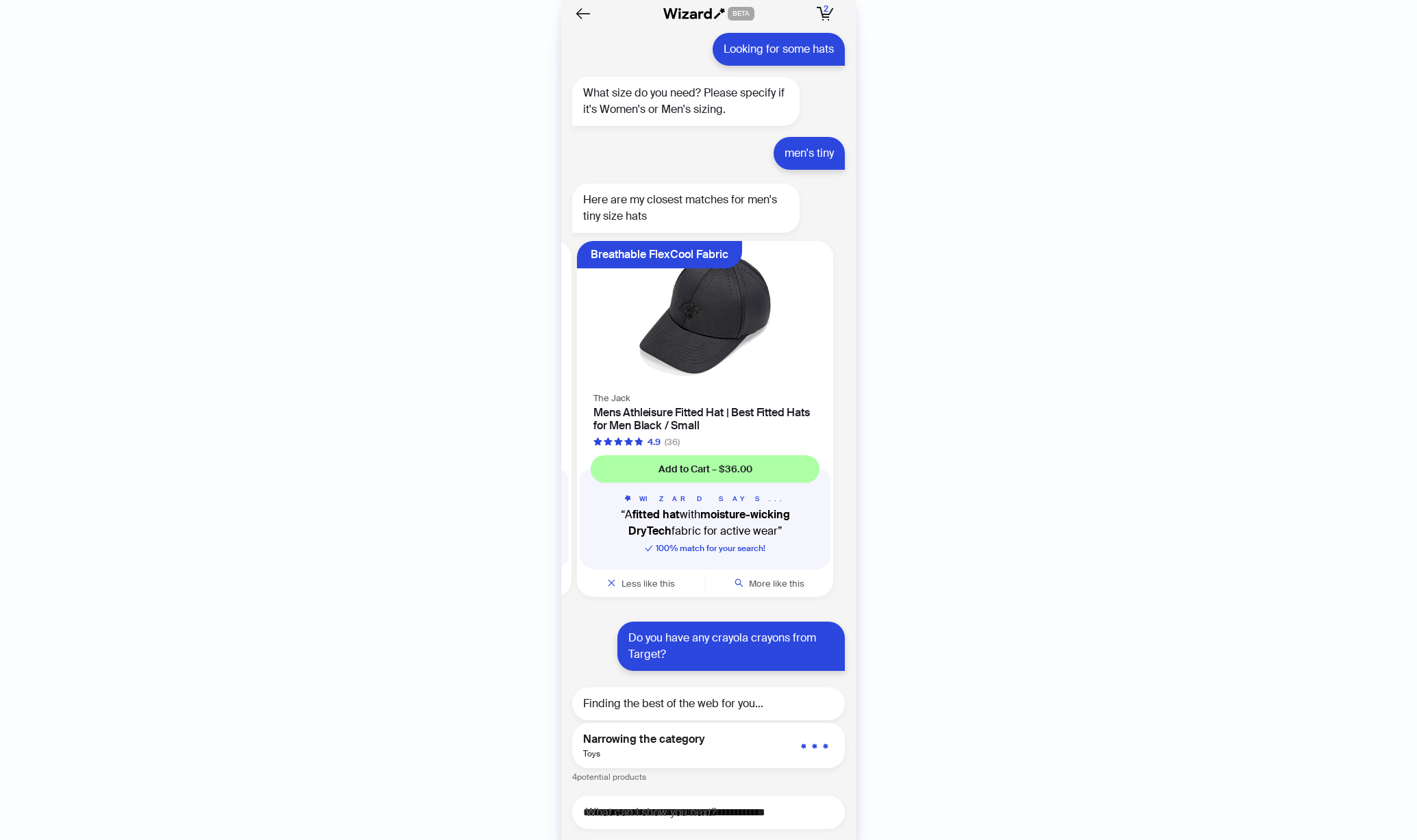
scroll to position [7876, 0]
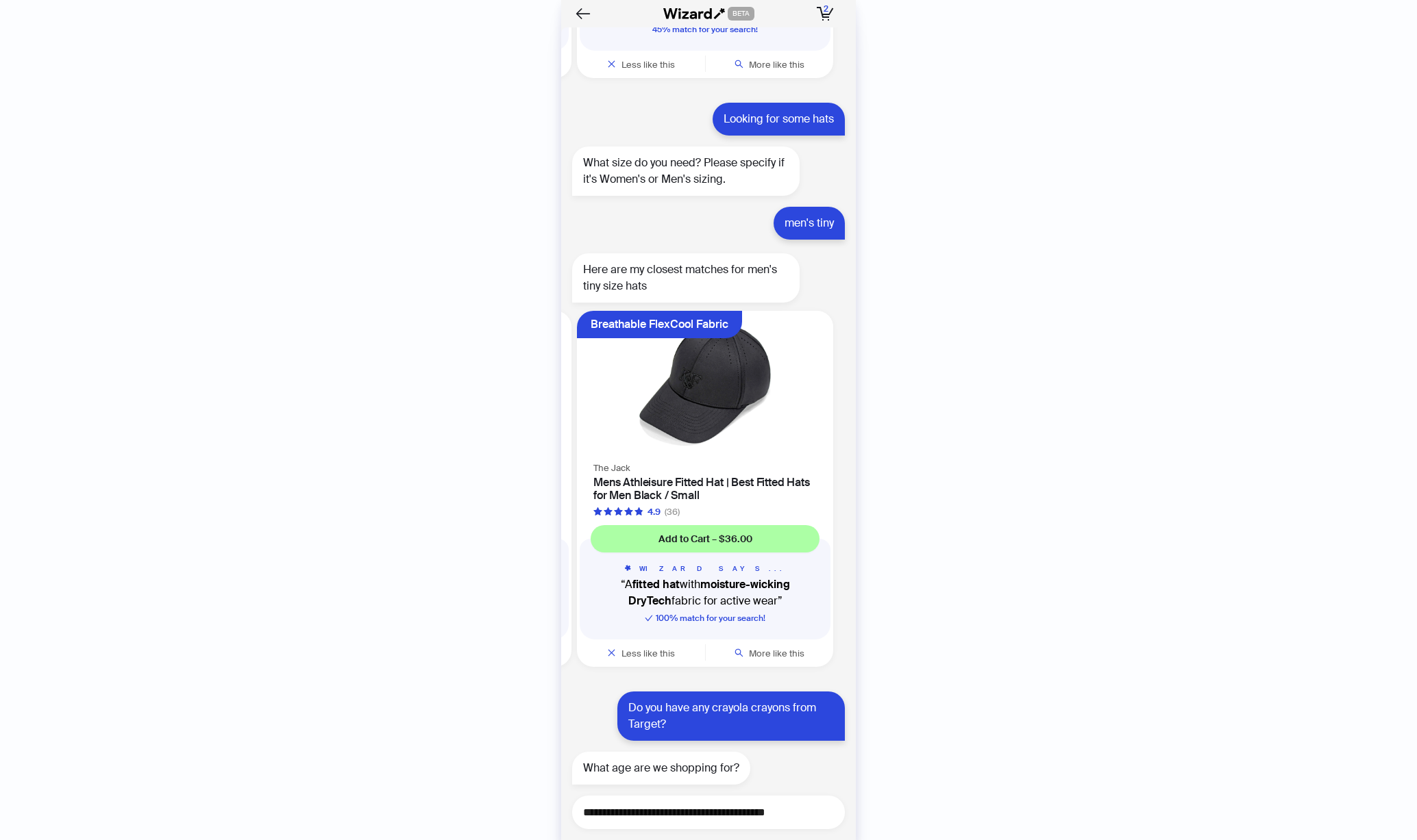
click at [704, 809] on textarea "**********" at bounding box center [714, 812] width 262 height 17
type textarea "****"
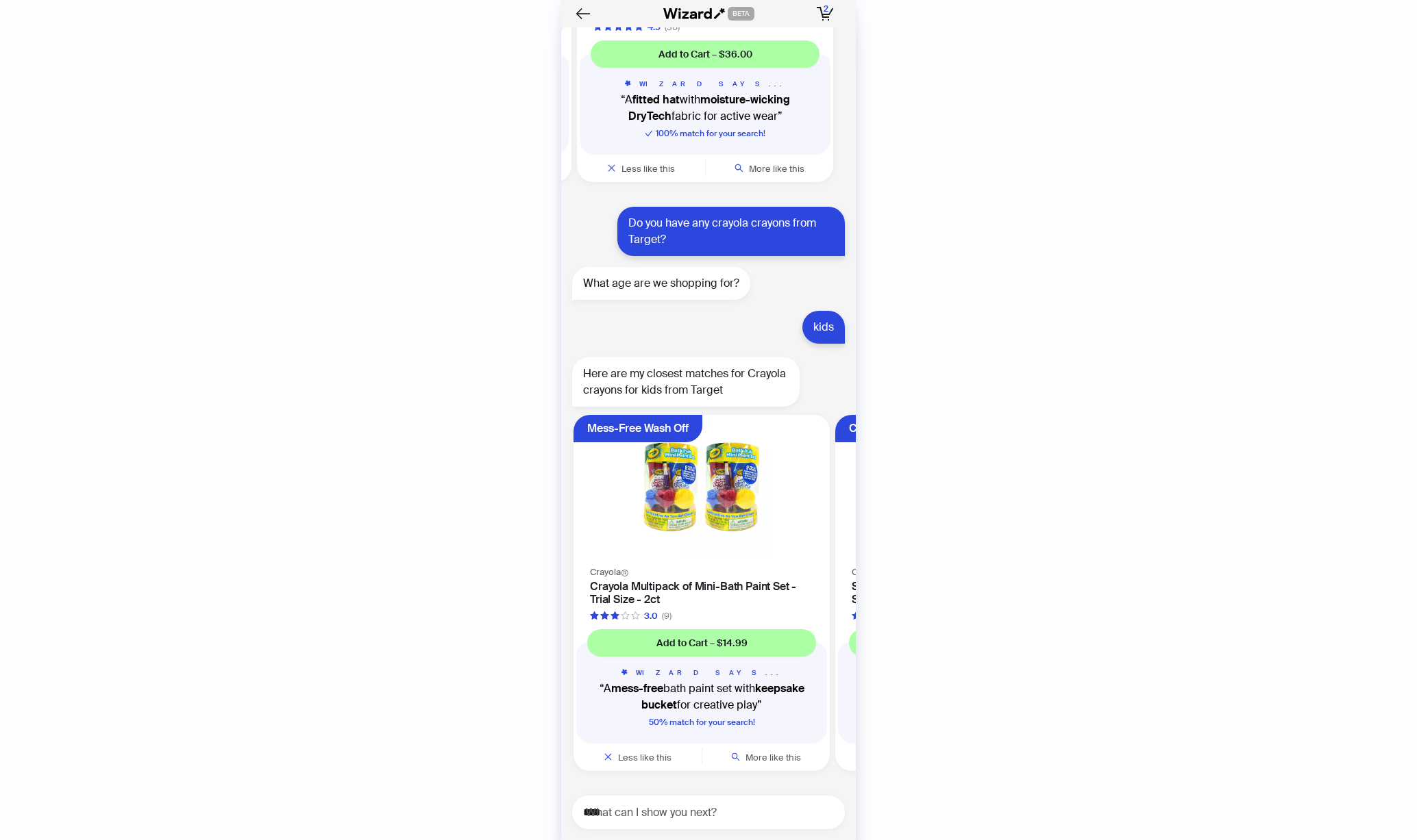
scroll to position [8360, 0]
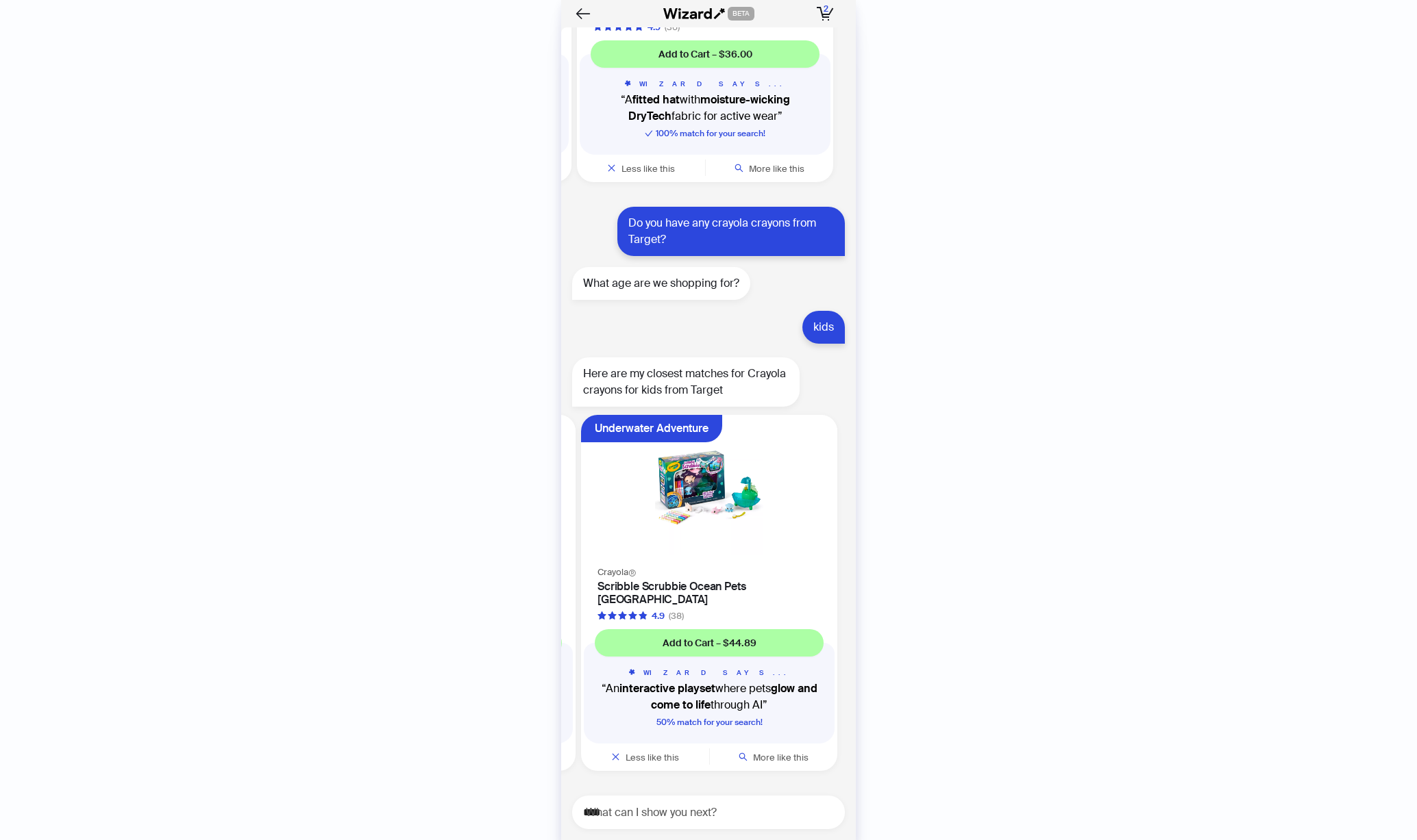
scroll to position [0, 520]
click at [660, 818] on textarea "****" at bounding box center [714, 812] width 262 height 17
type textarea "**********"
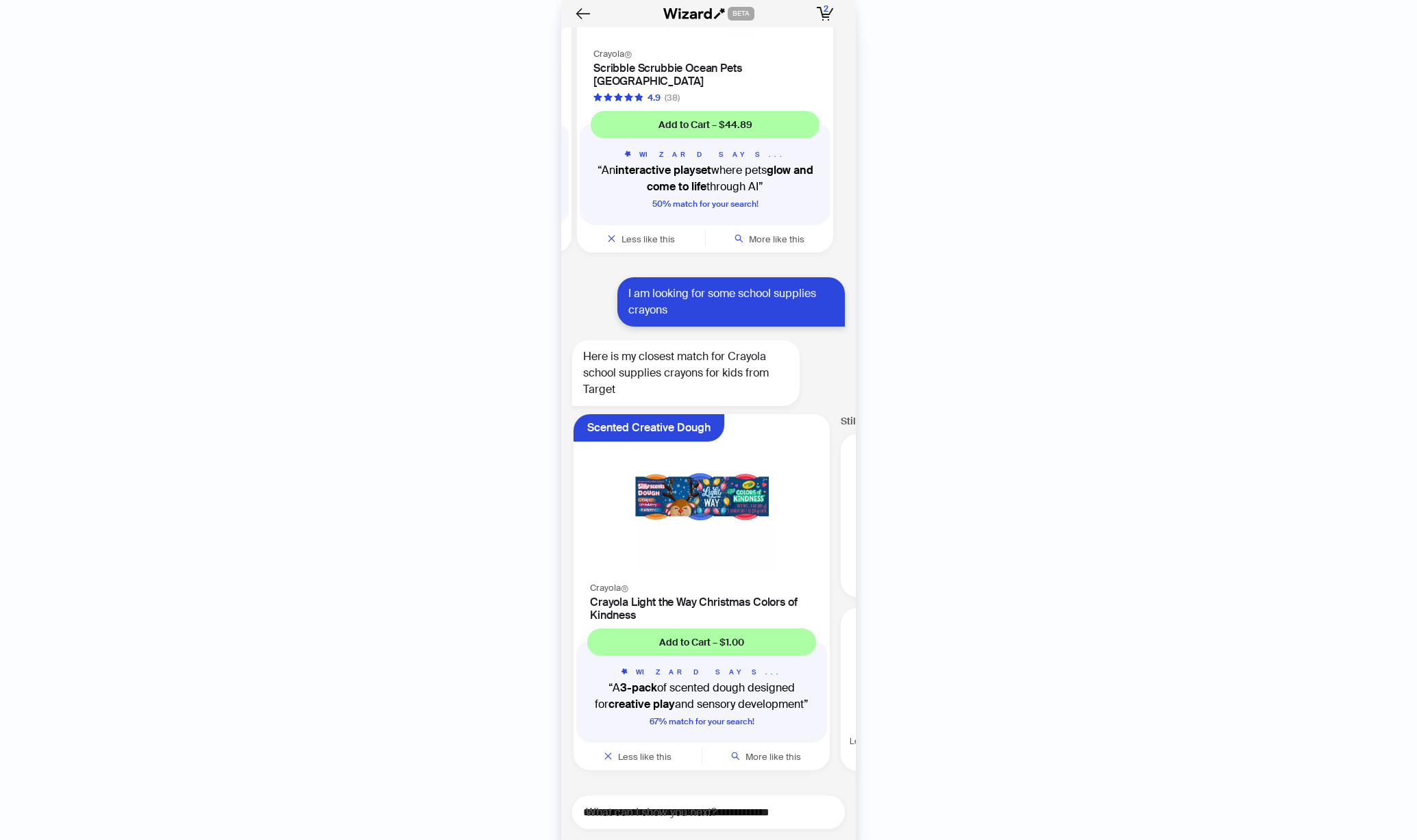
scroll to position [8879, 0]
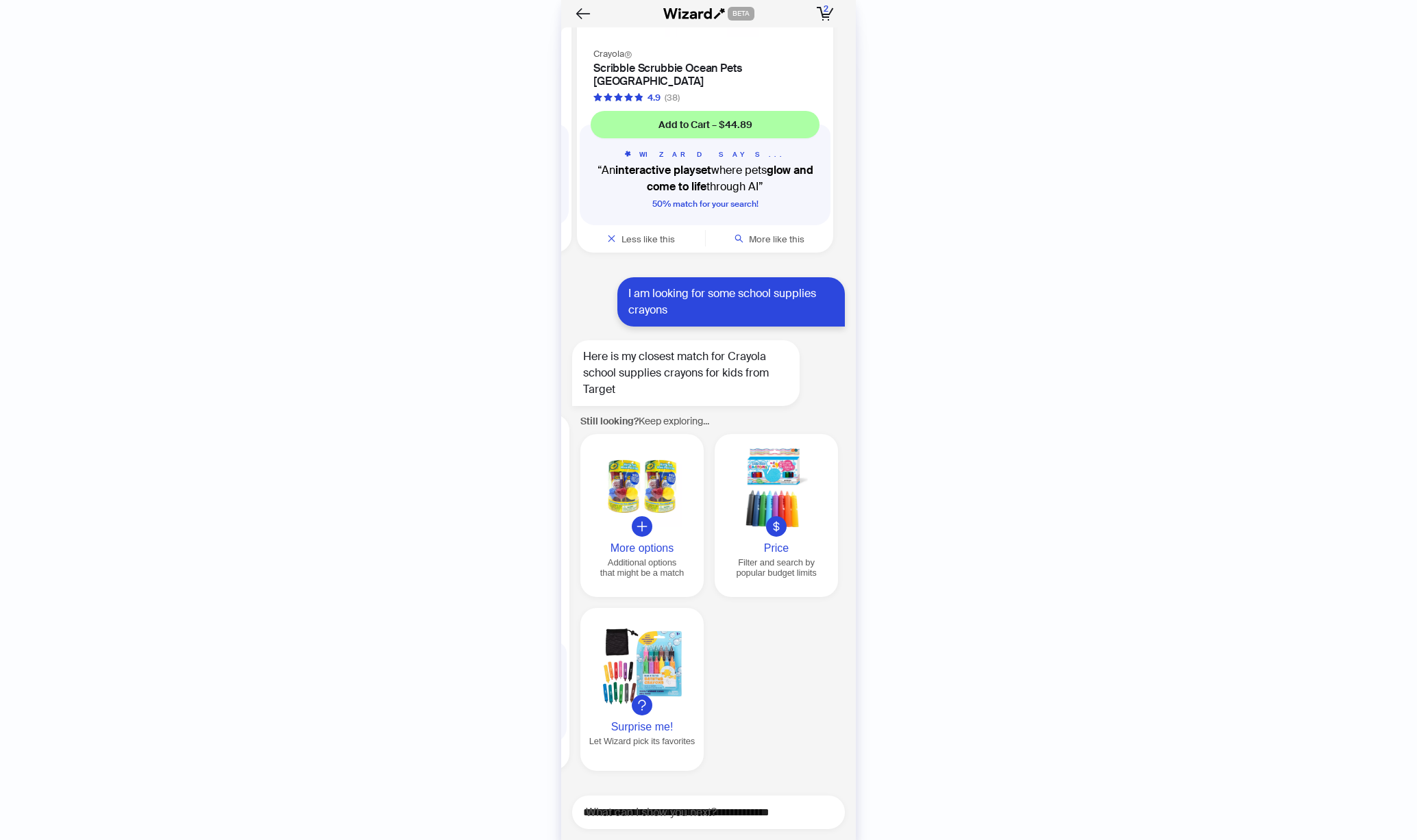
scroll to position [0, 262]
click at [779, 527] on icon at bounding box center [775, 526] width 12 height 12
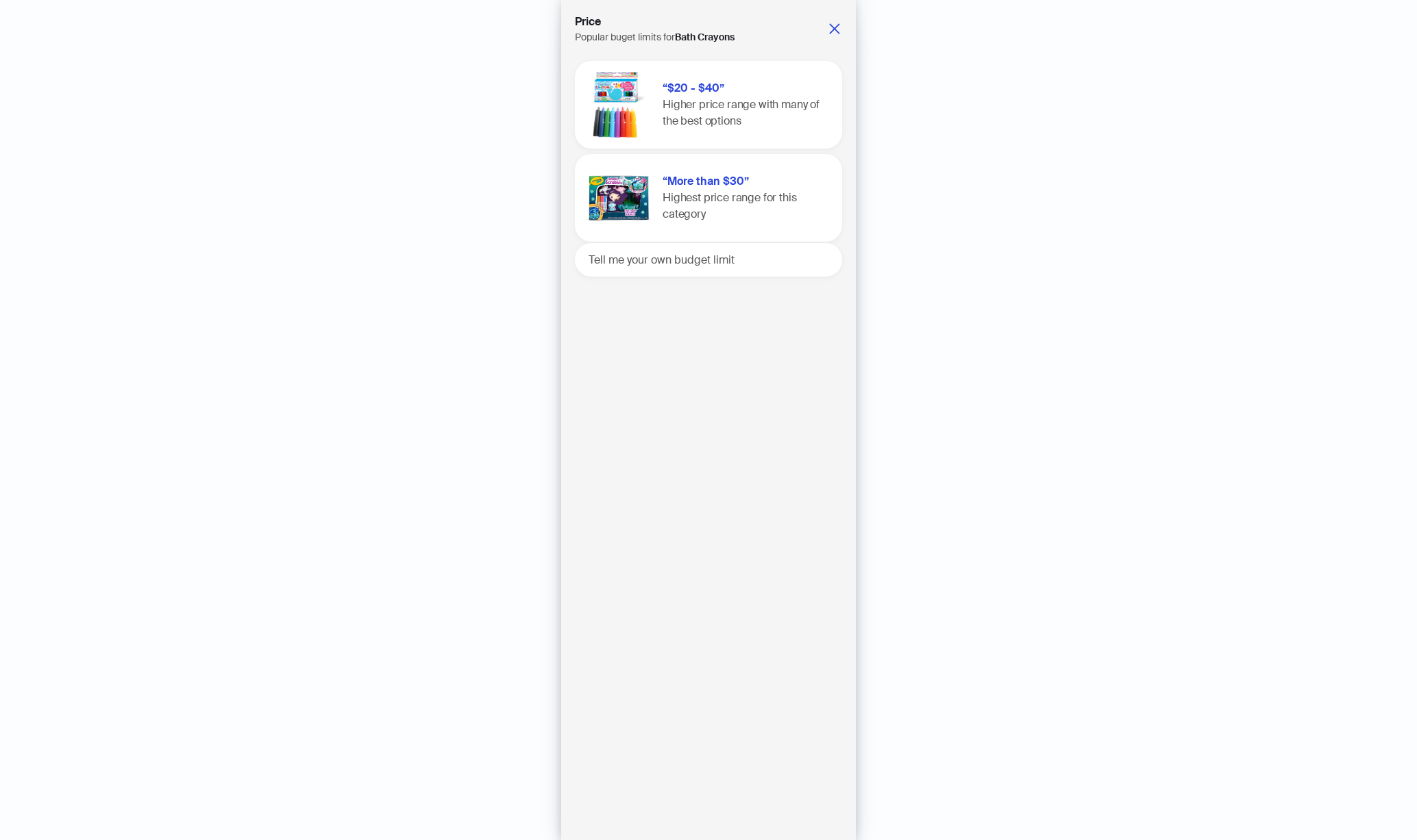
click at [709, 80] on h1 "“$20 - $40”" at bounding box center [743, 88] width 163 height 16
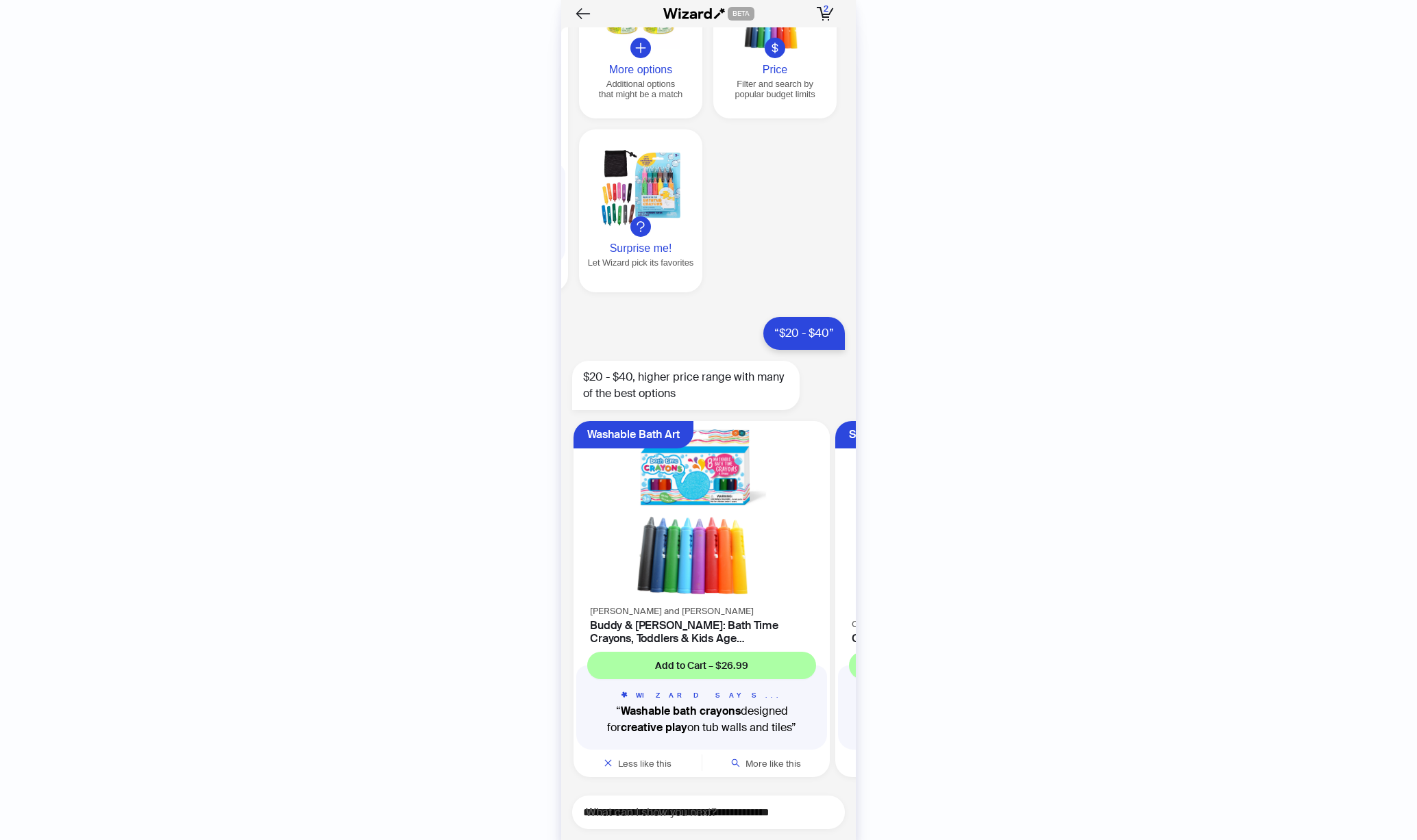
scroll to position [9364, 0]
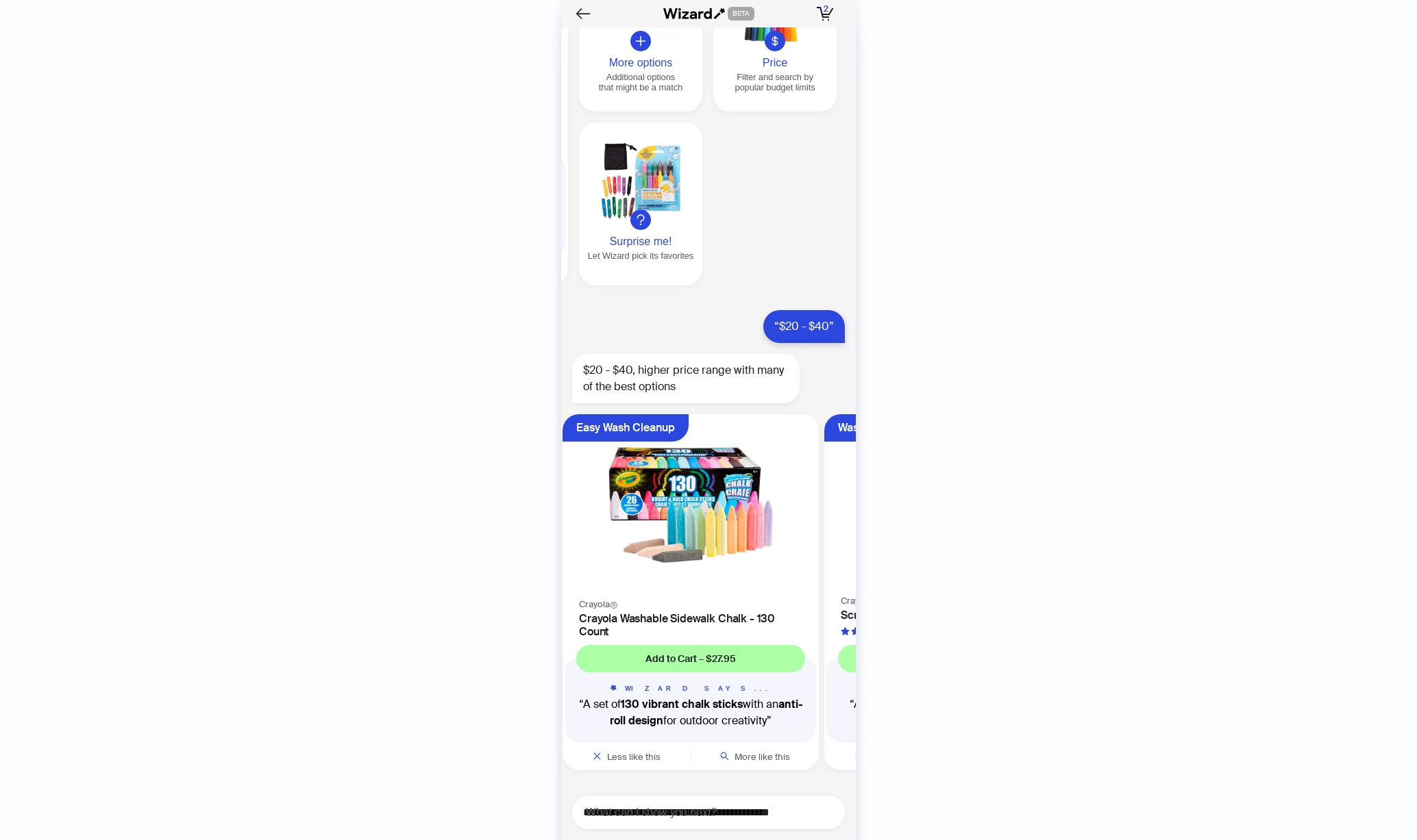
scroll to position [0, 955]
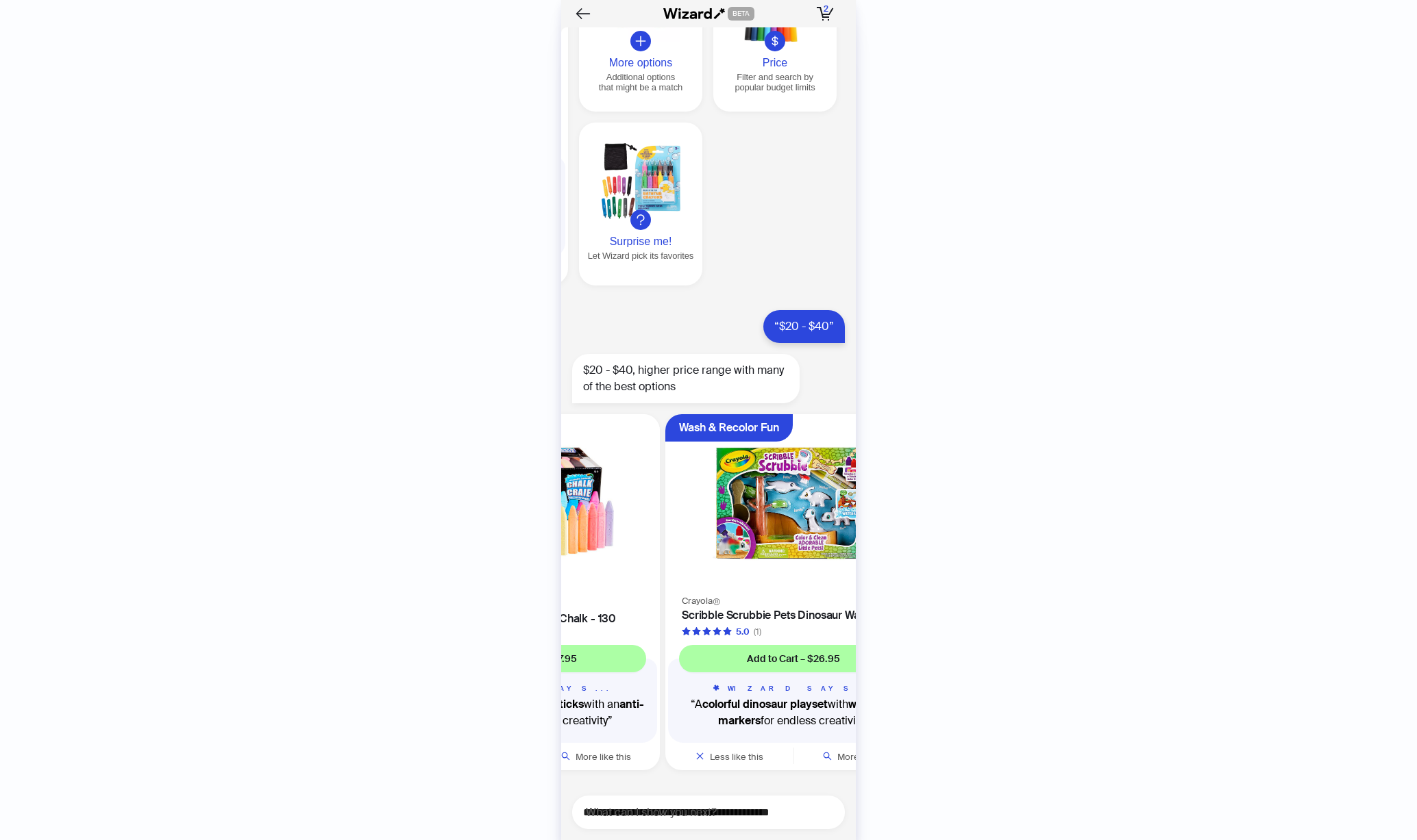
scroll to position [9365, 0]
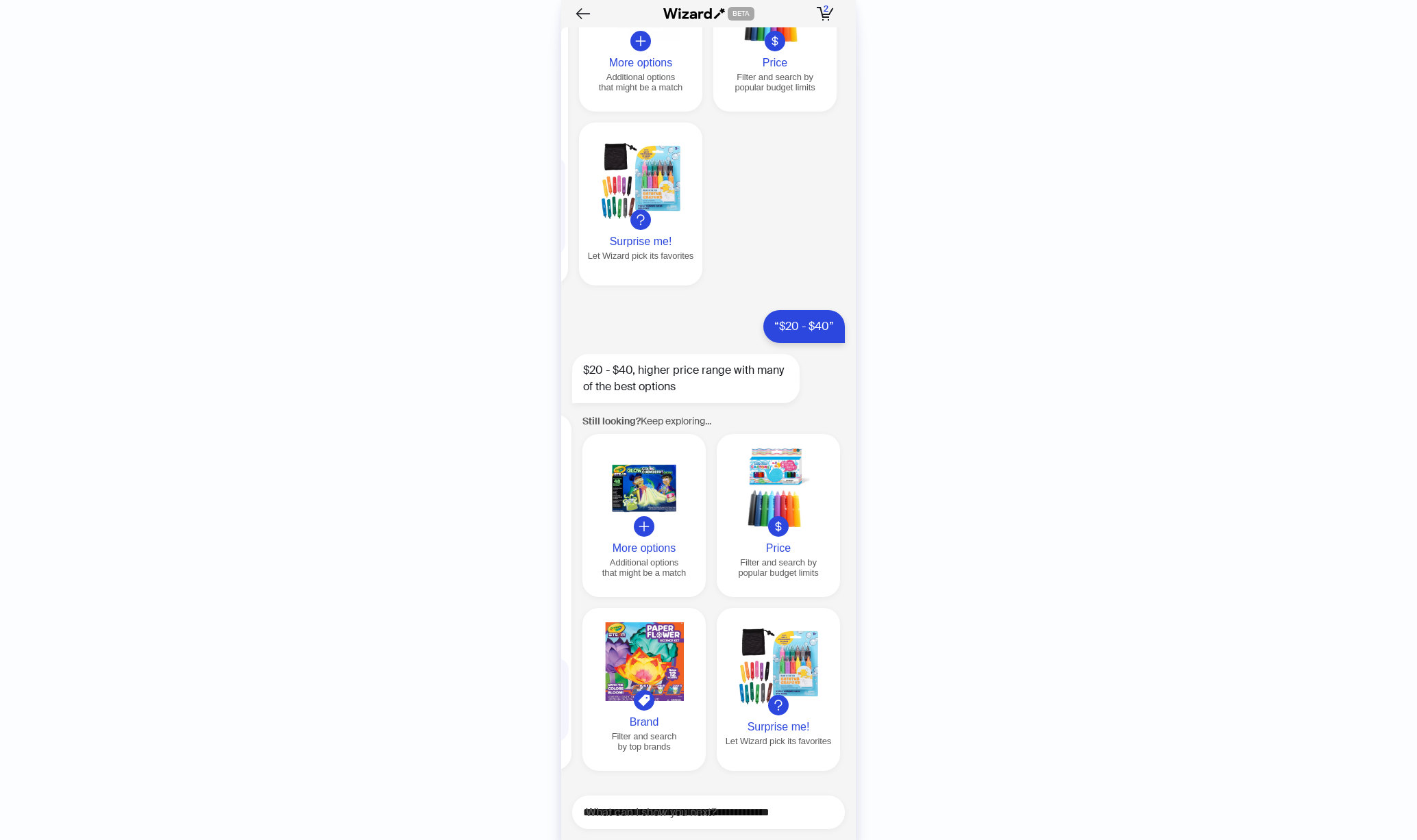
scroll to position [0, 1570]
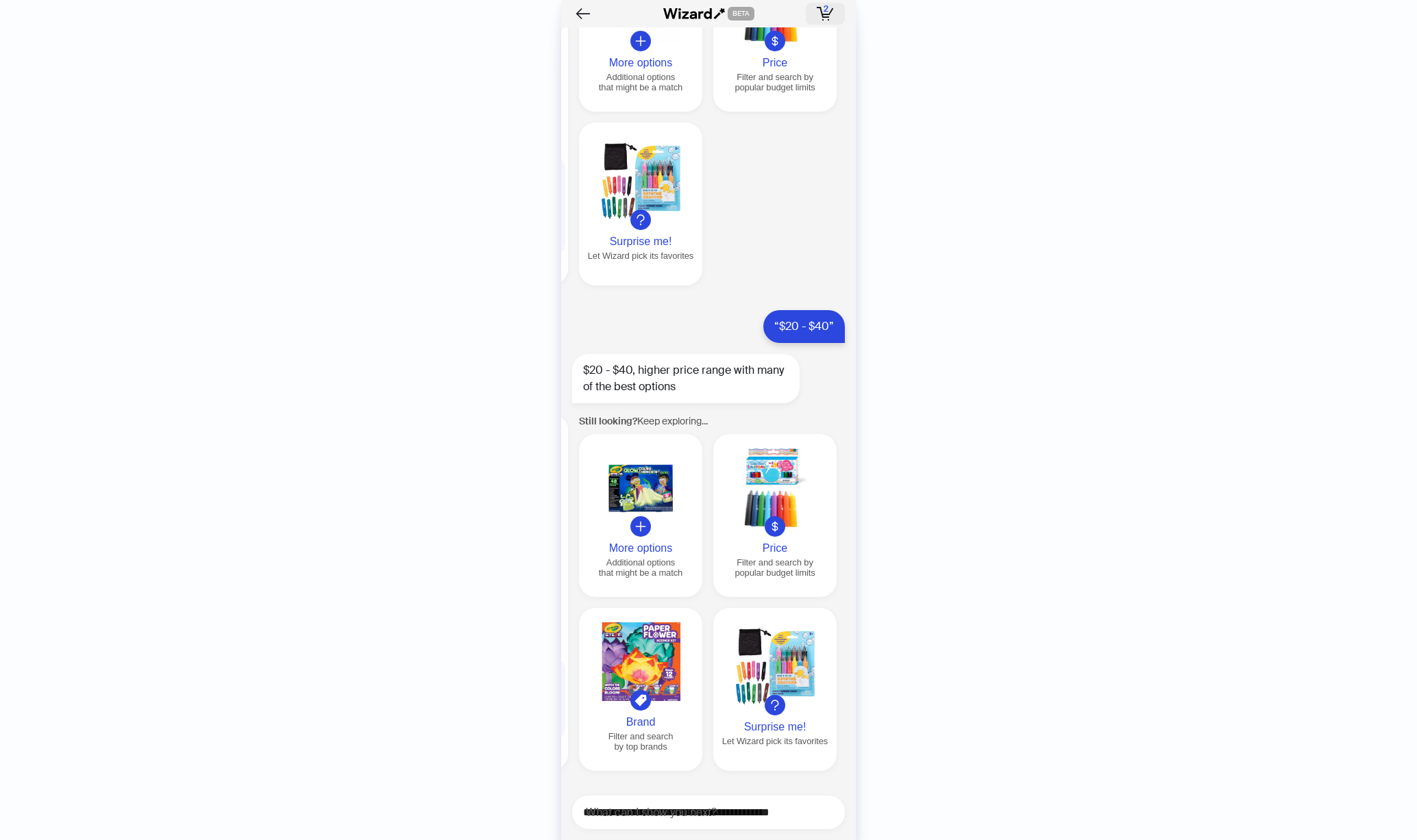
click at [831, 11] on icon "button" at bounding box center [830, 11] width 5 height 8
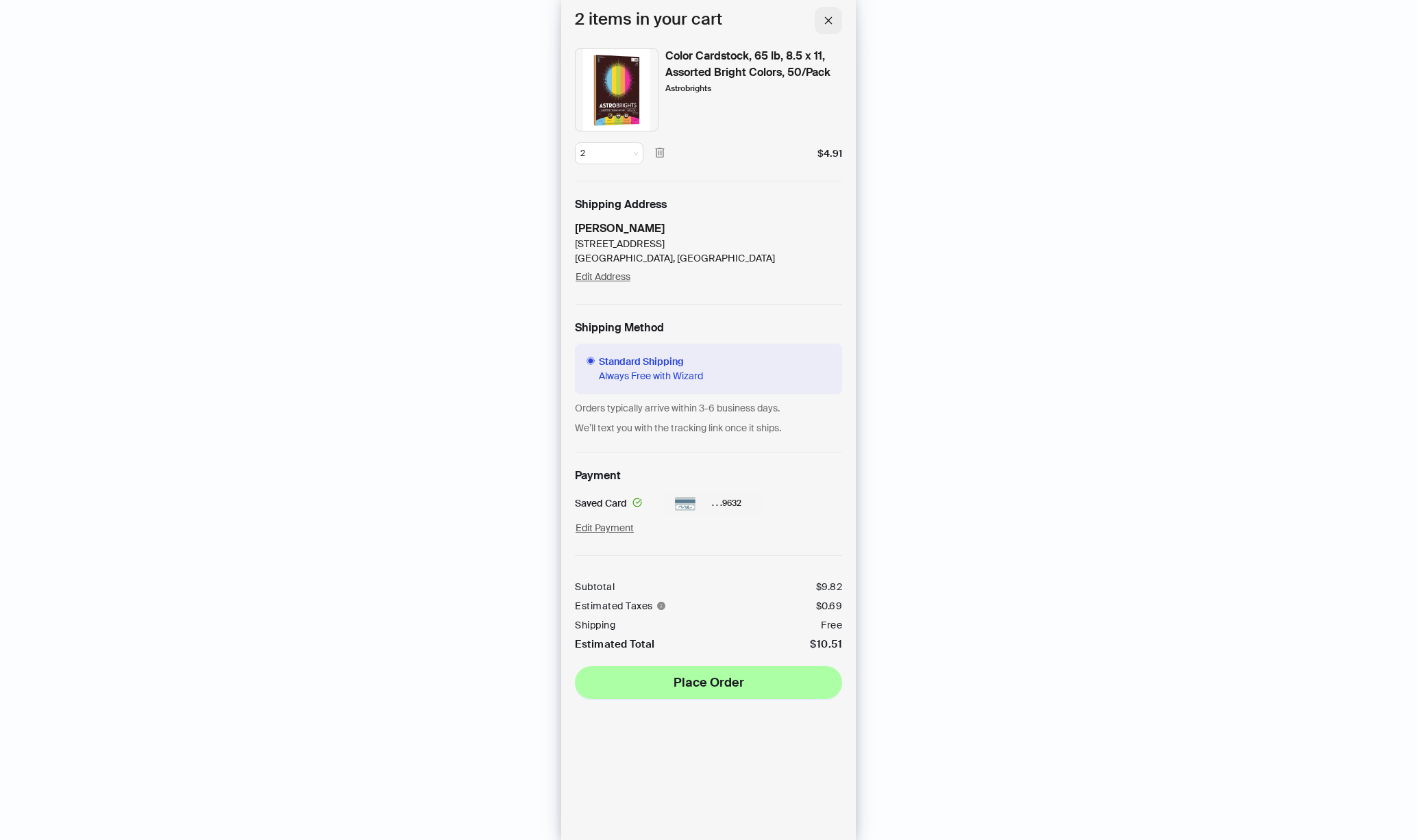
click at [831, 19] on icon "close" at bounding box center [828, 21] width 10 height 10
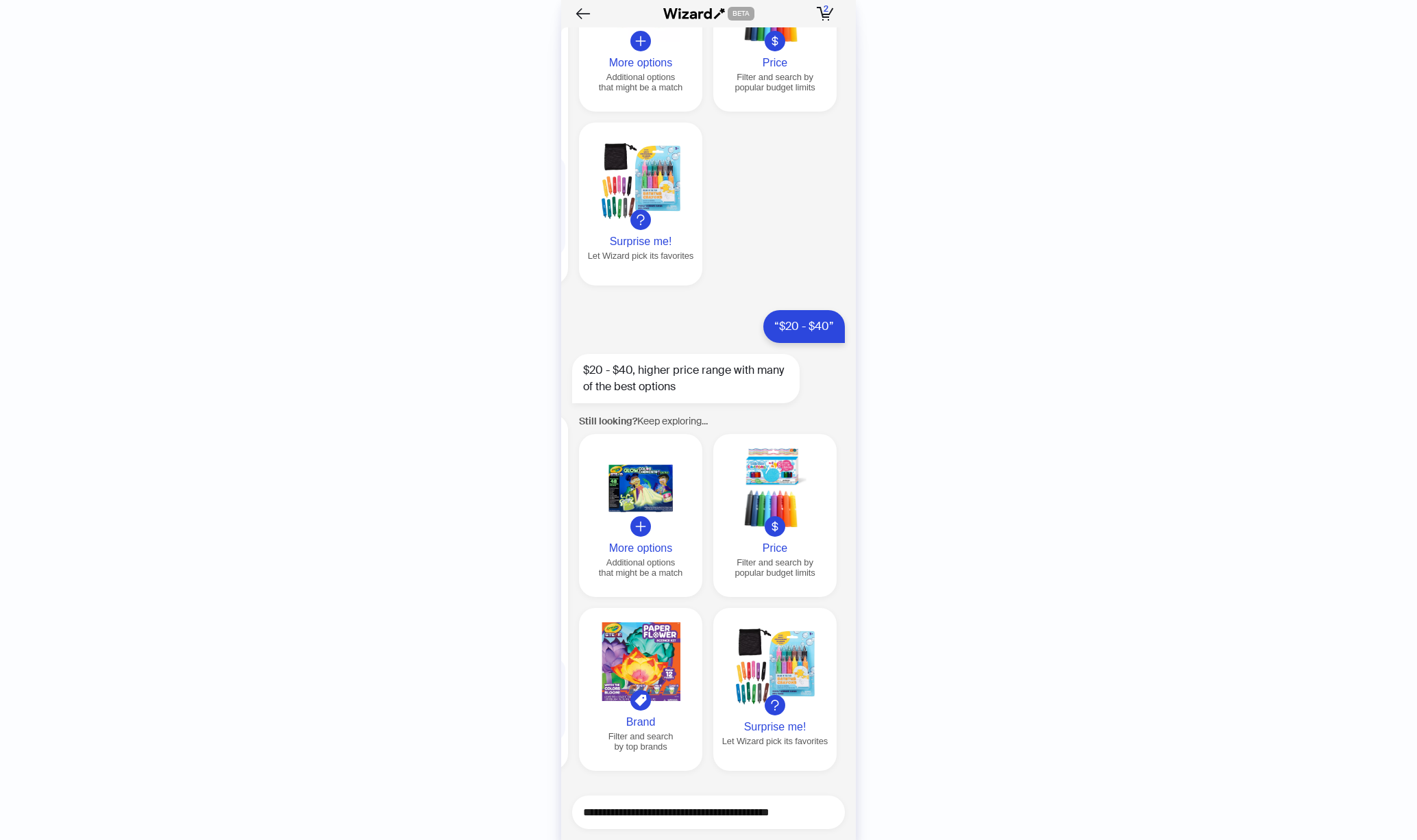
click at [674, 818] on textarea "**********" at bounding box center [714, 812] width 262 height 17
type textarea "**********"
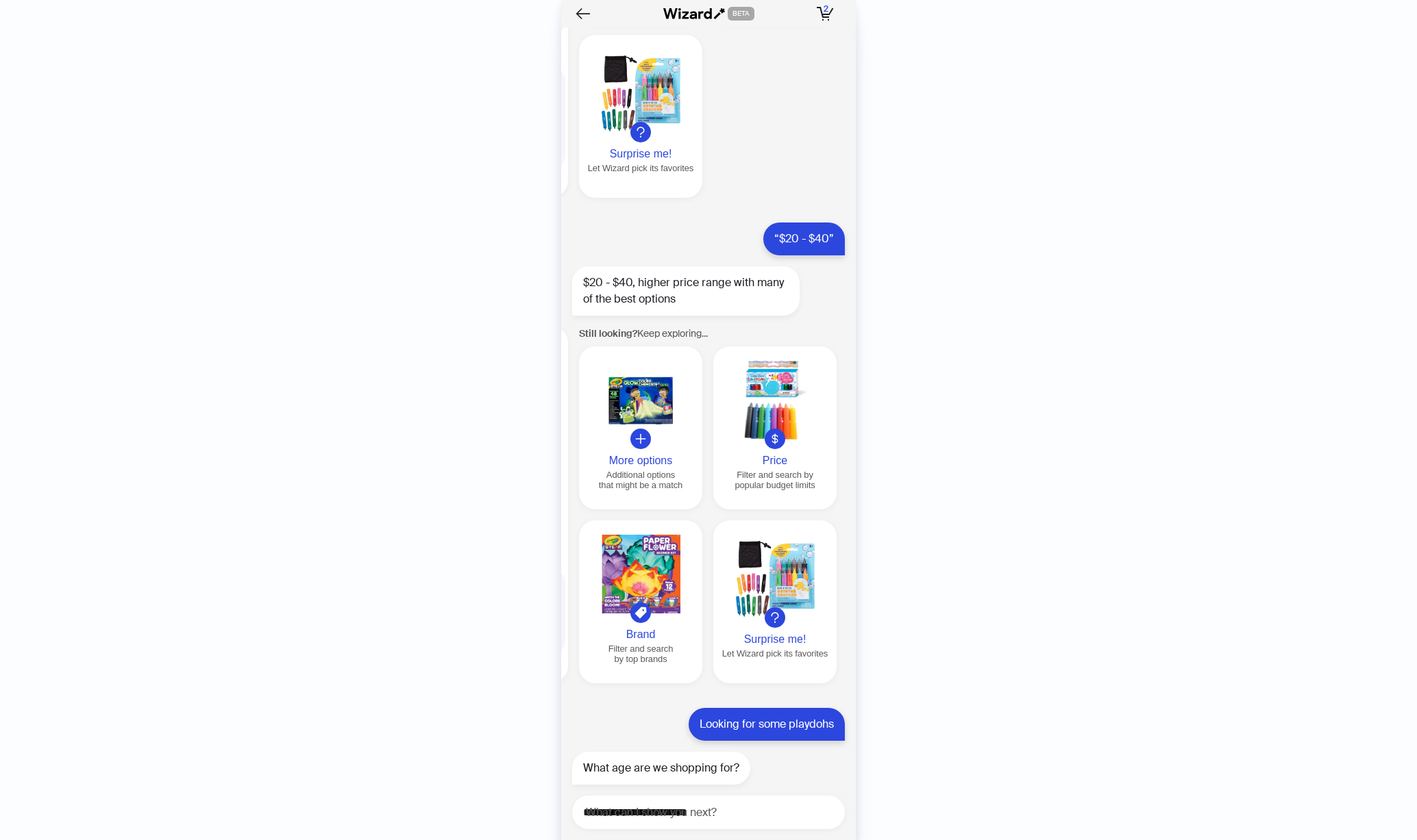
scroll to position [9452, 0]
click at [705, 809] on textarea "**********" at bounding box center [714, 812] width 262 height 17
type textarea "*"
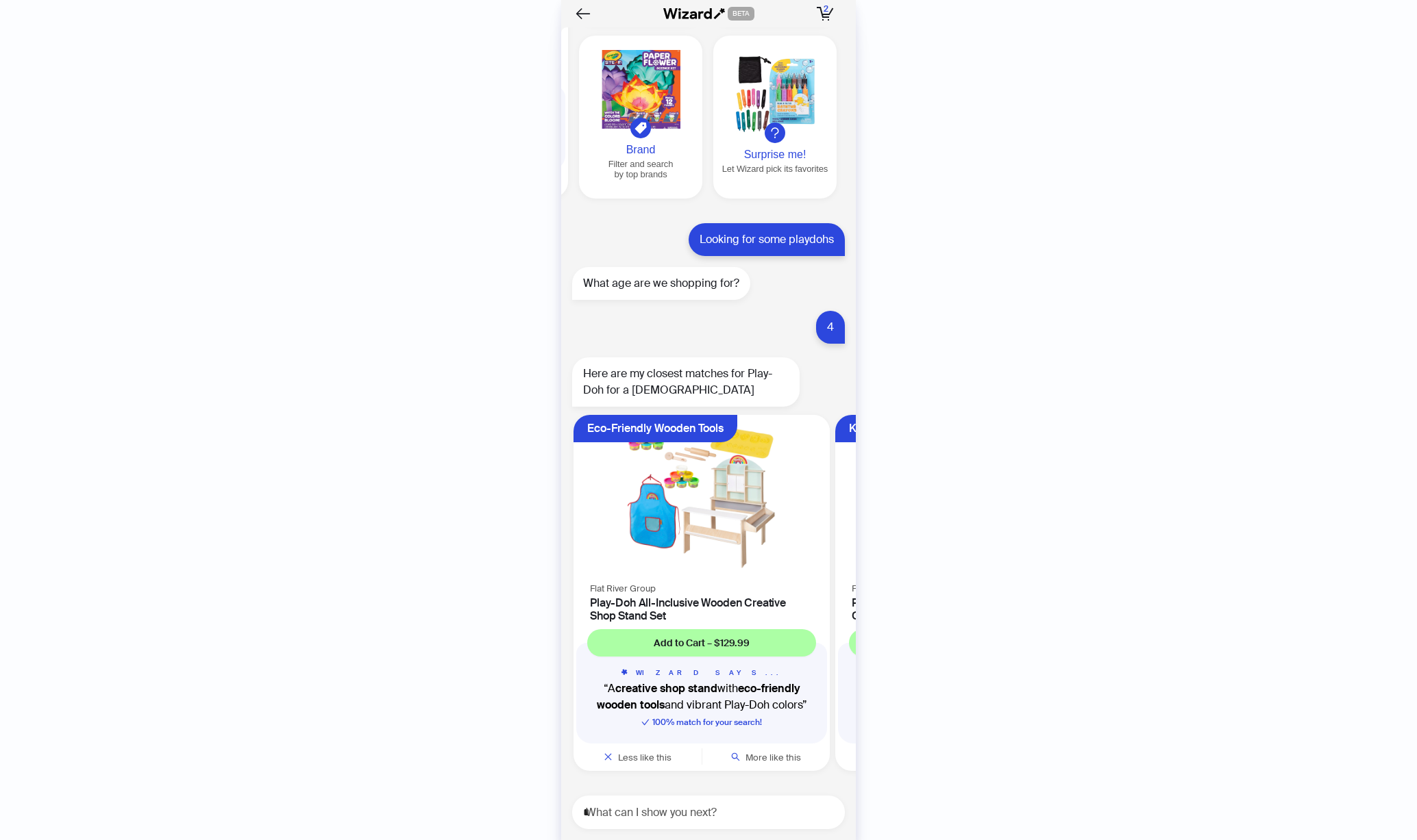
scroll to position [9937, 0]
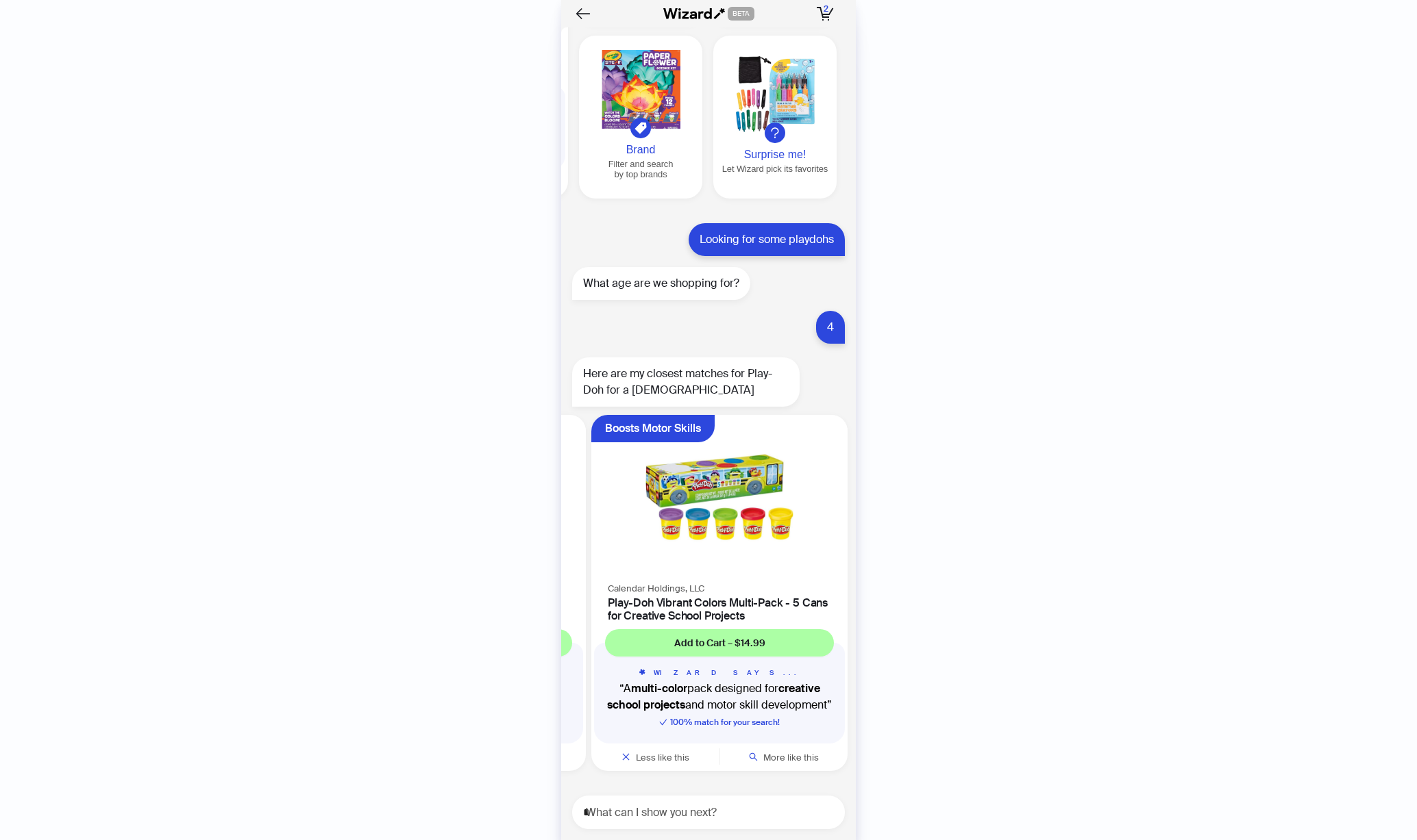
scroll to position [0, 520]
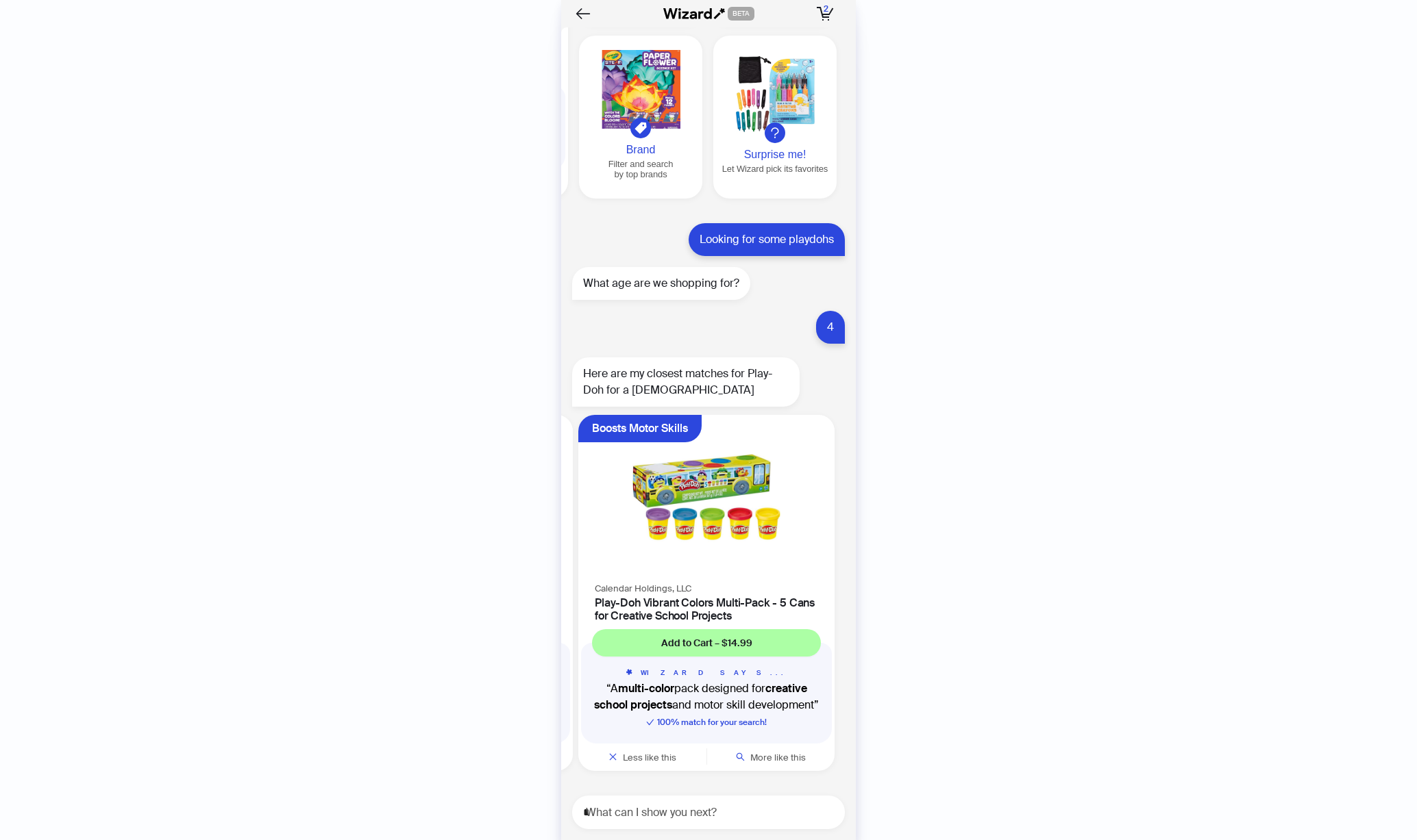
scroll to position [0, 520]
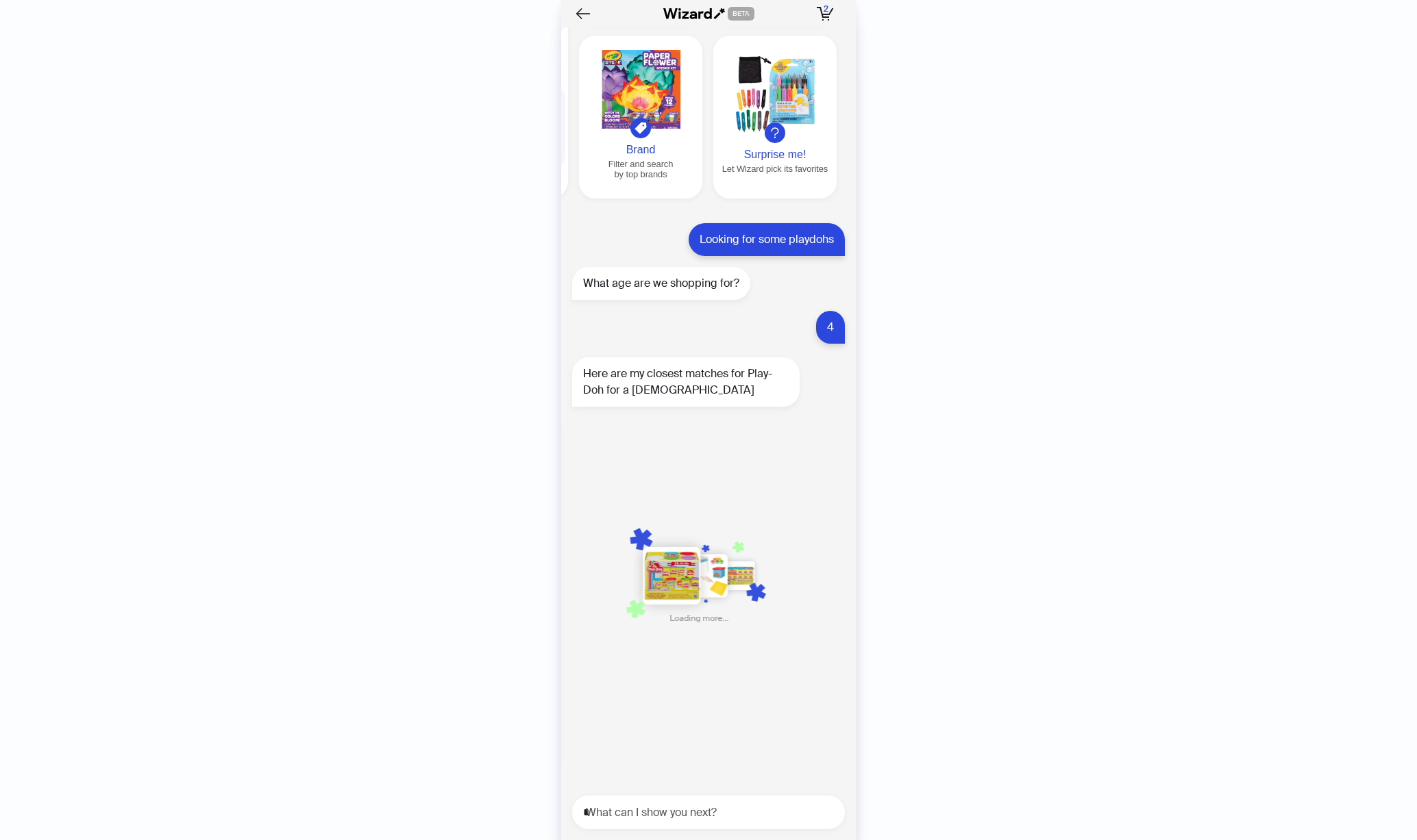
scroll to position [0, 797]
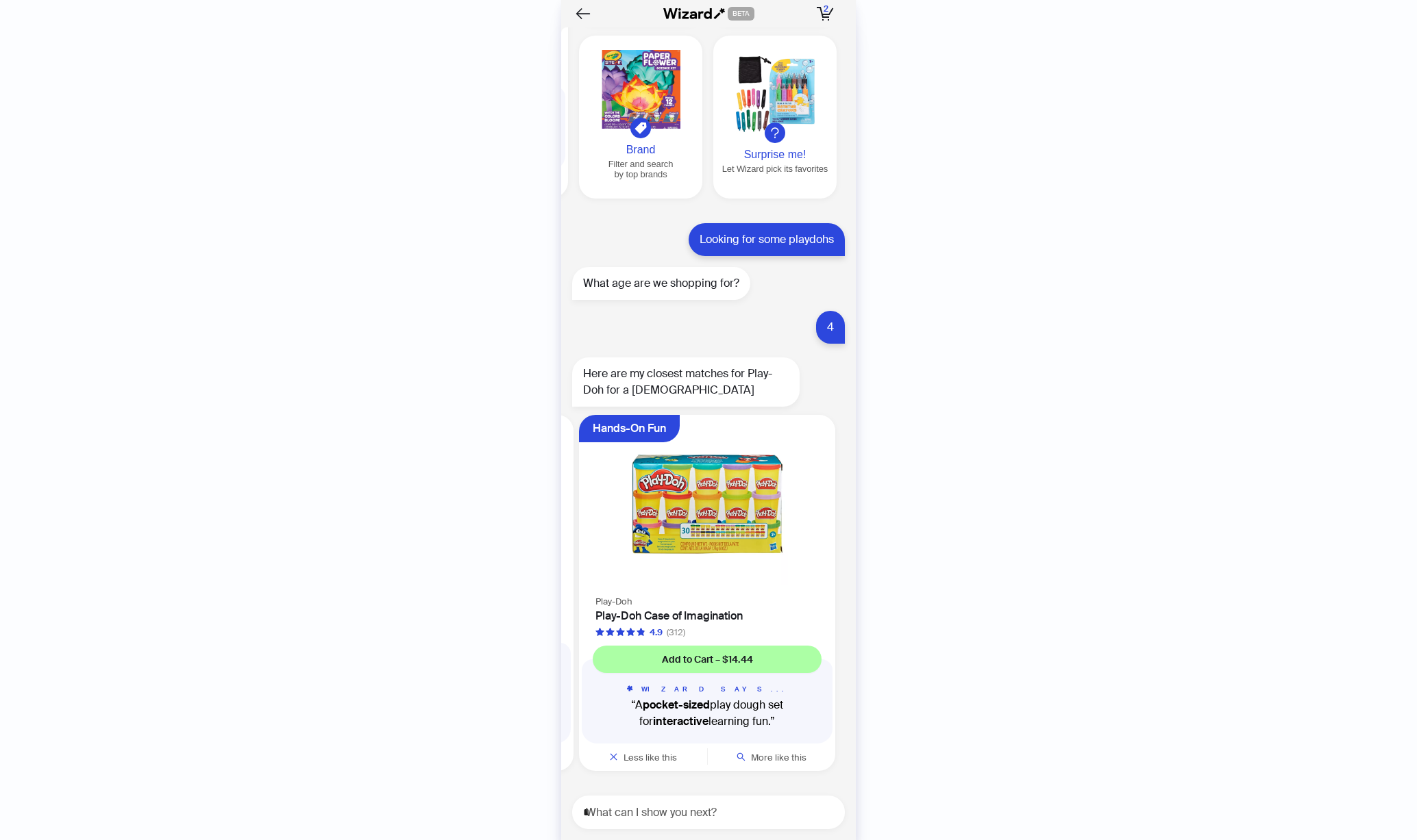
scroll to position [0, 1305]
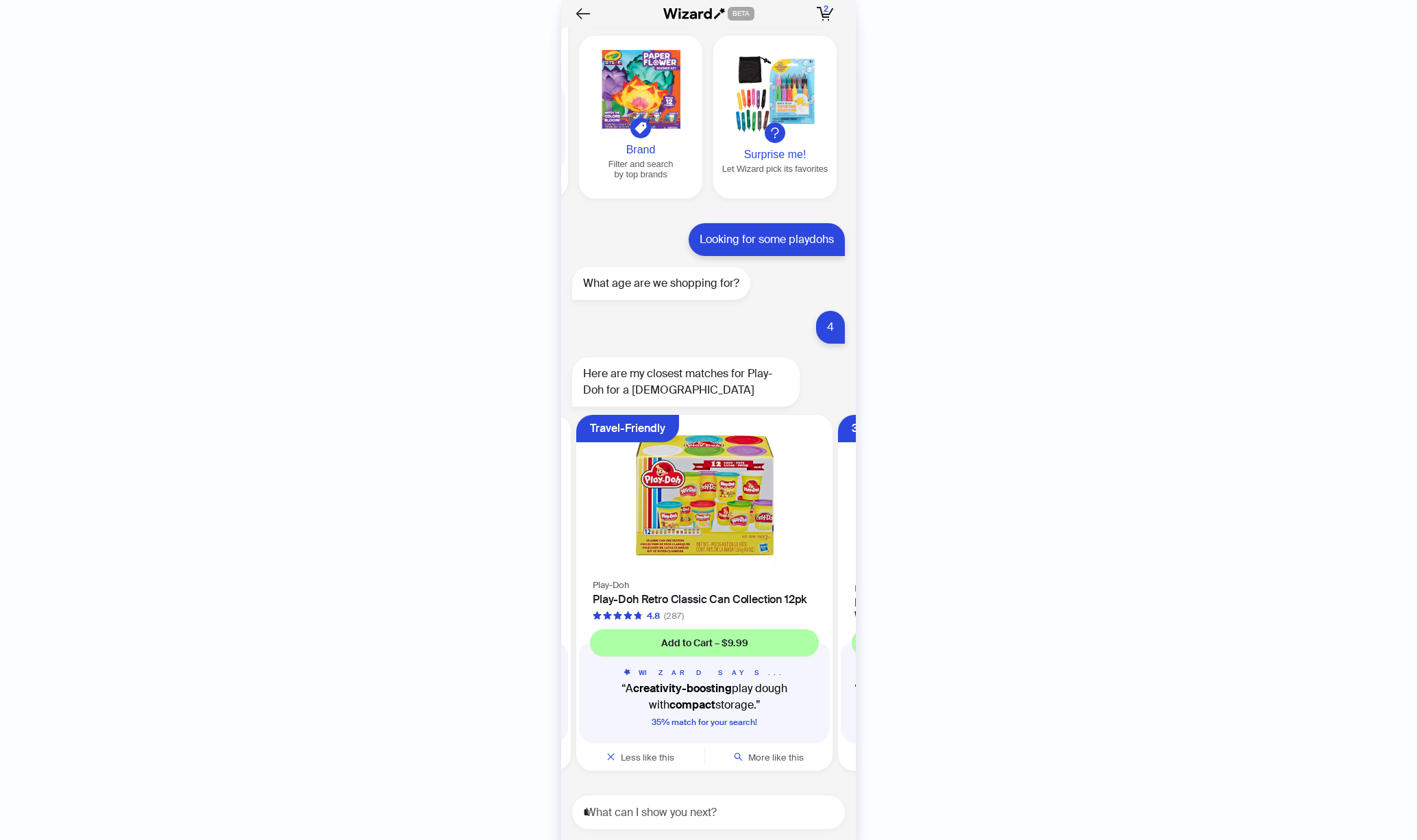
scroll to position [0, 781]
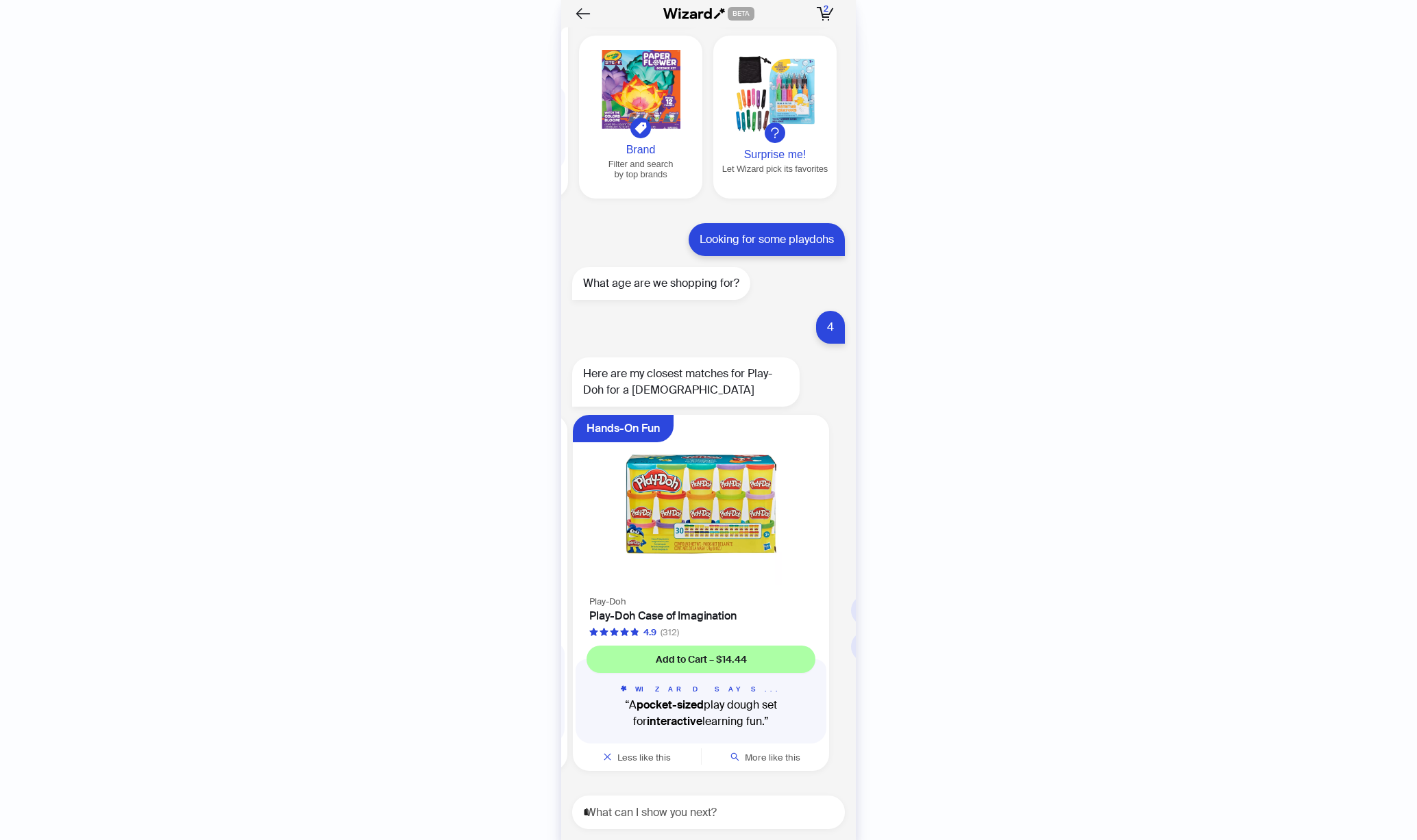
scroll to position [0, 1305]
click at [784, 752] on span "More like this" at bounding box center [777, 757] width 55 height 11
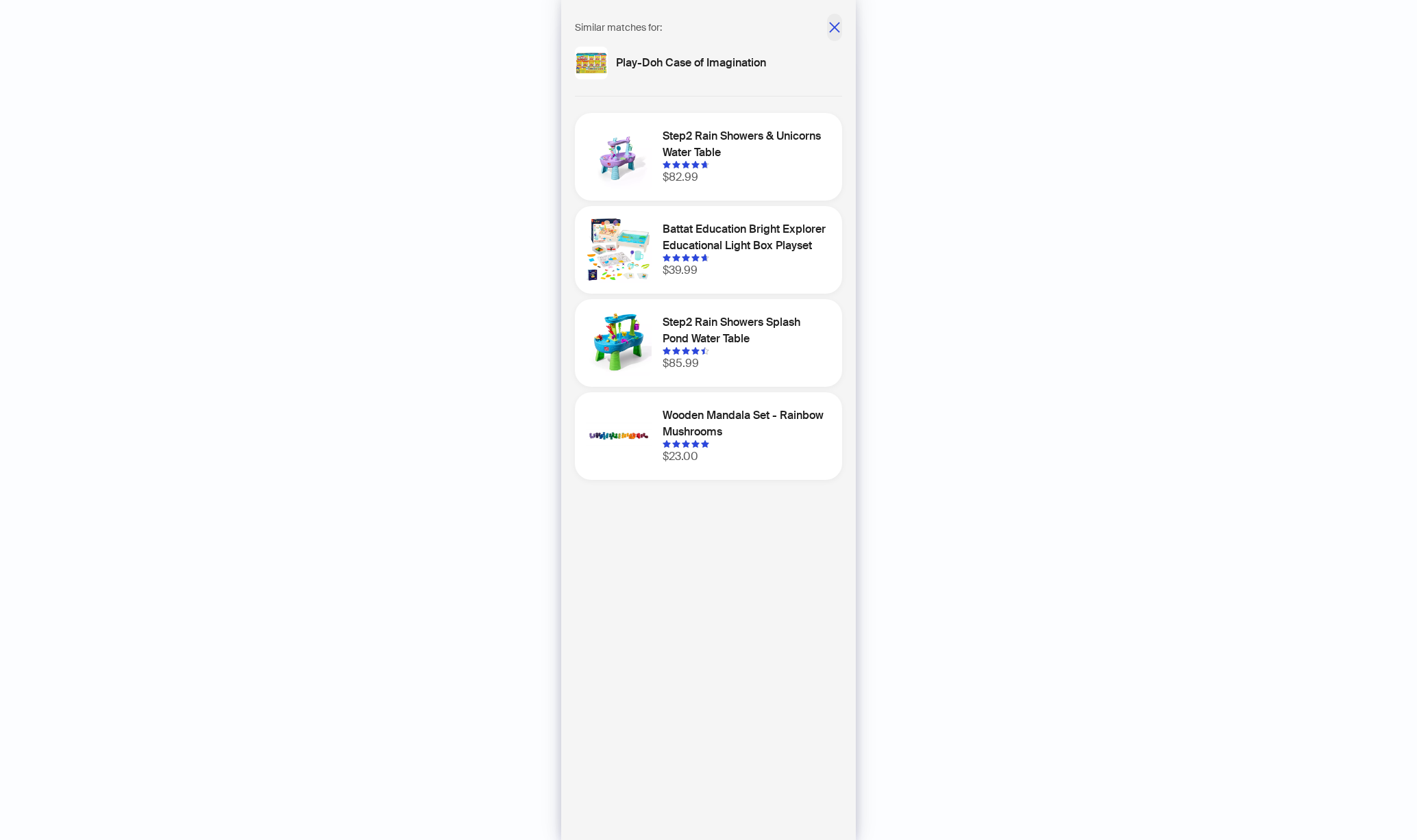
click at [828, 23] on icon "close" at bounding box center [835, 28] width 13 height 13
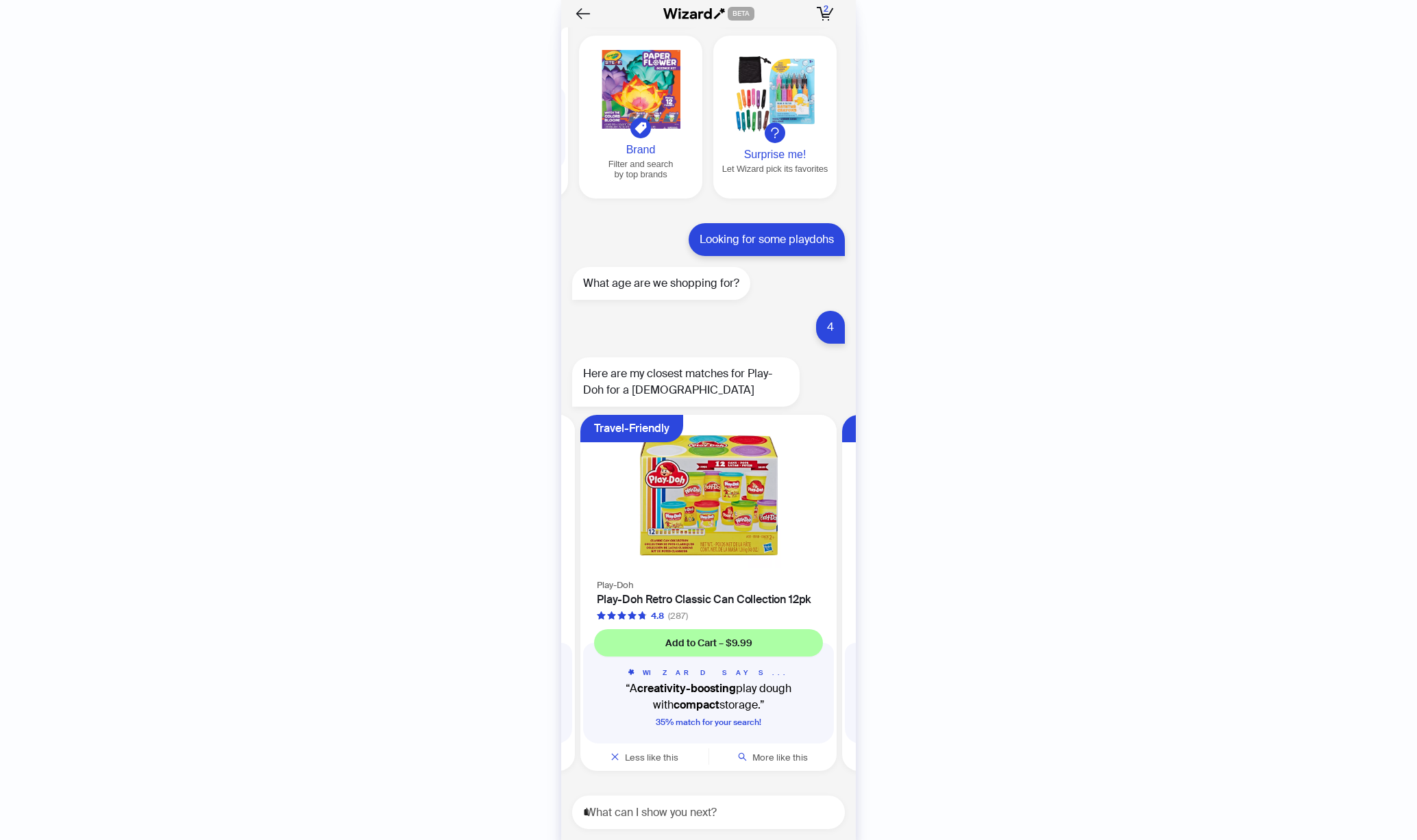
scroll to position [0, 781]
click at [735, 818] on textarea "*" at bounding box center [714, 812] width 262 height 17
type textarea "**********"
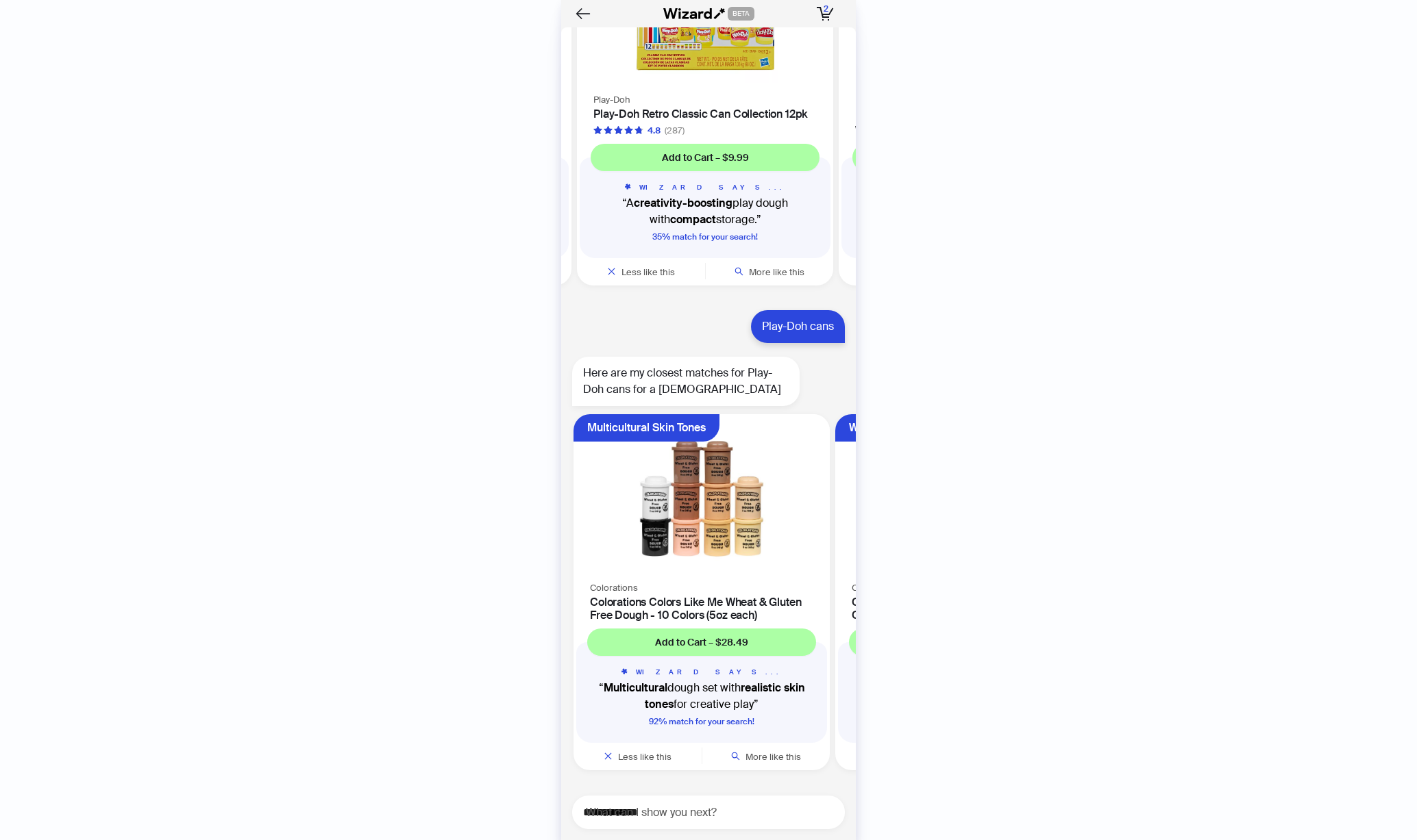
scroll to position [10422, 0]
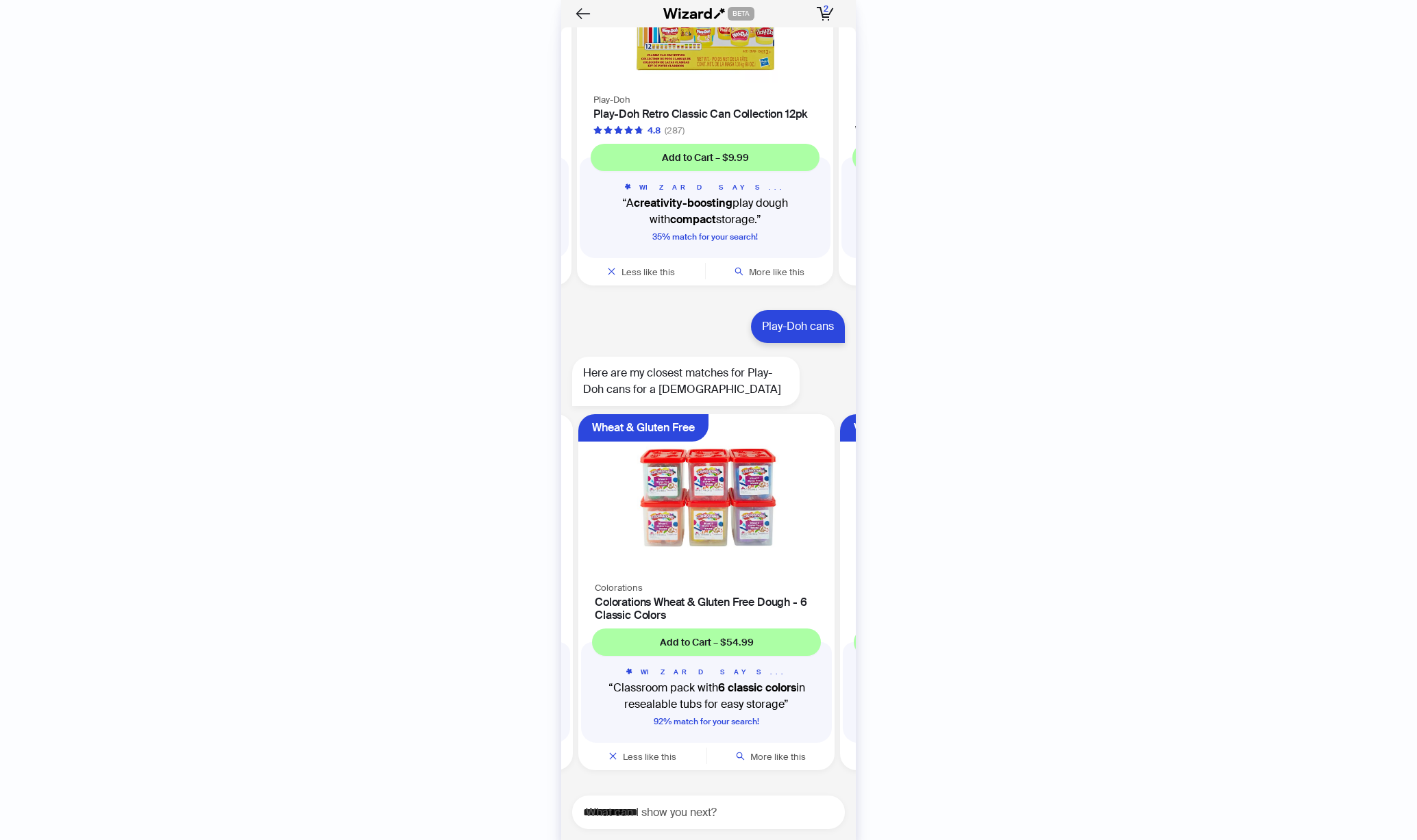
scroll to position [0, 258]
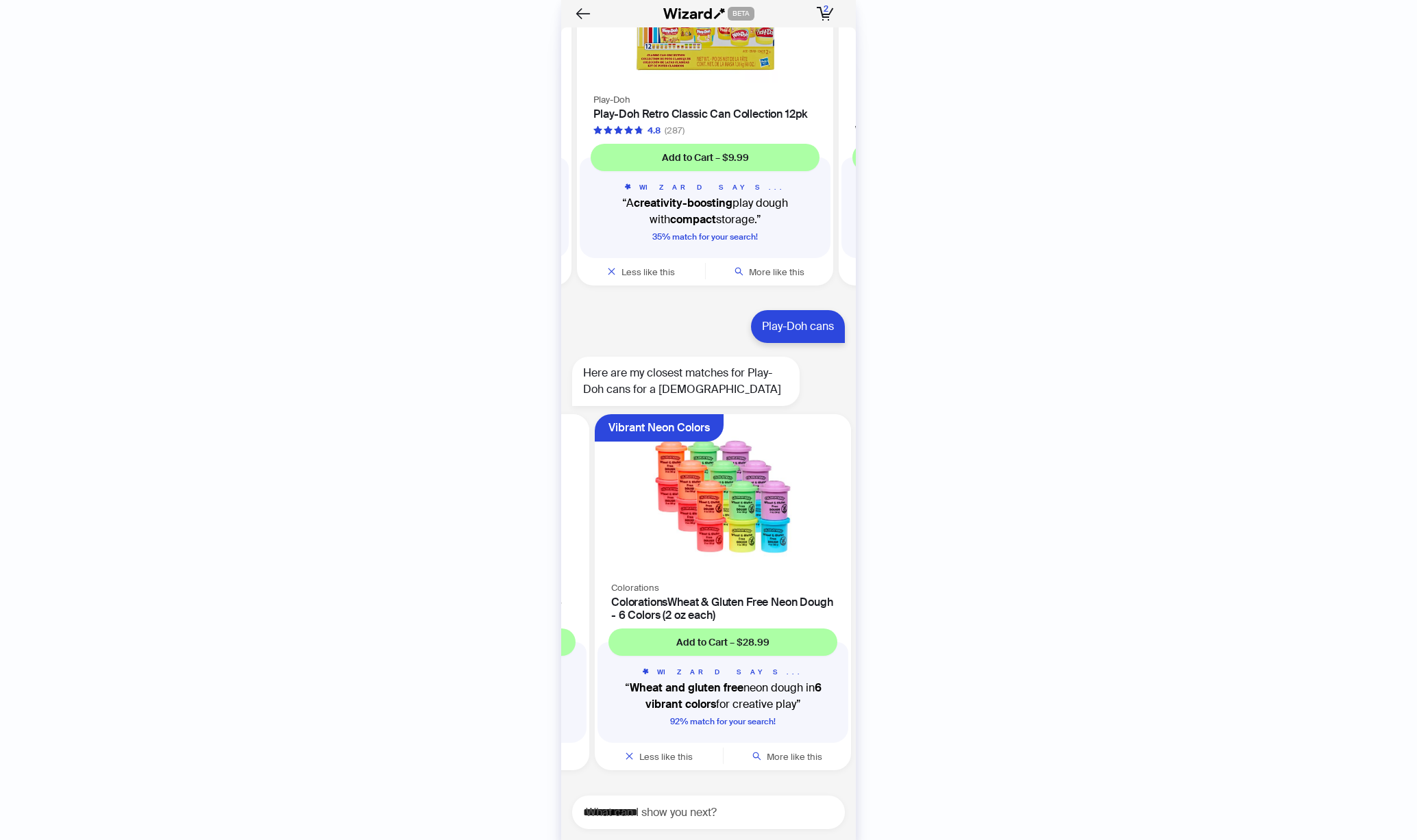
scroll to position [0, 520]
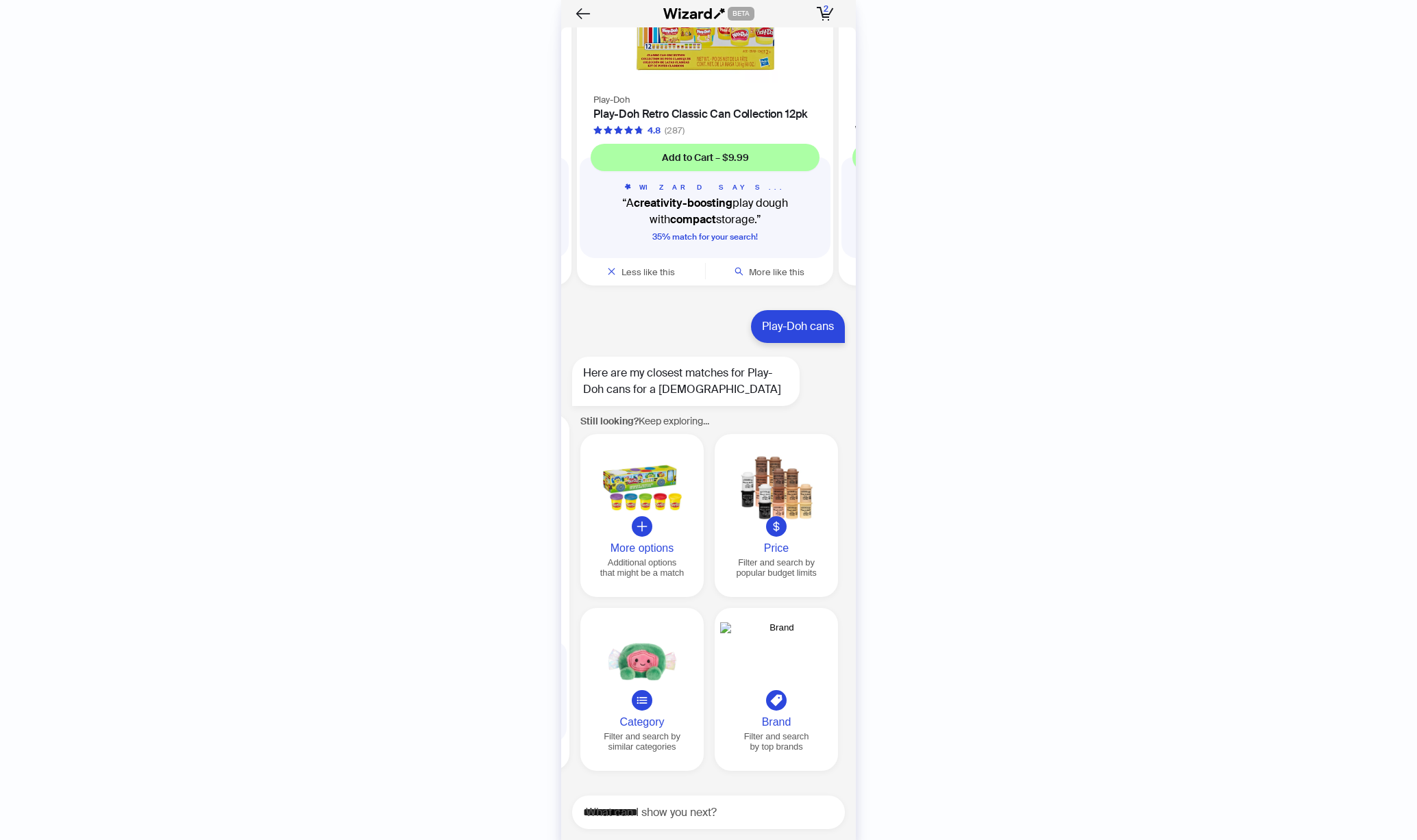
scroll to position [0, 785]
click at [633, 502] on div at bounding box center [640, 488] width 112 height 79
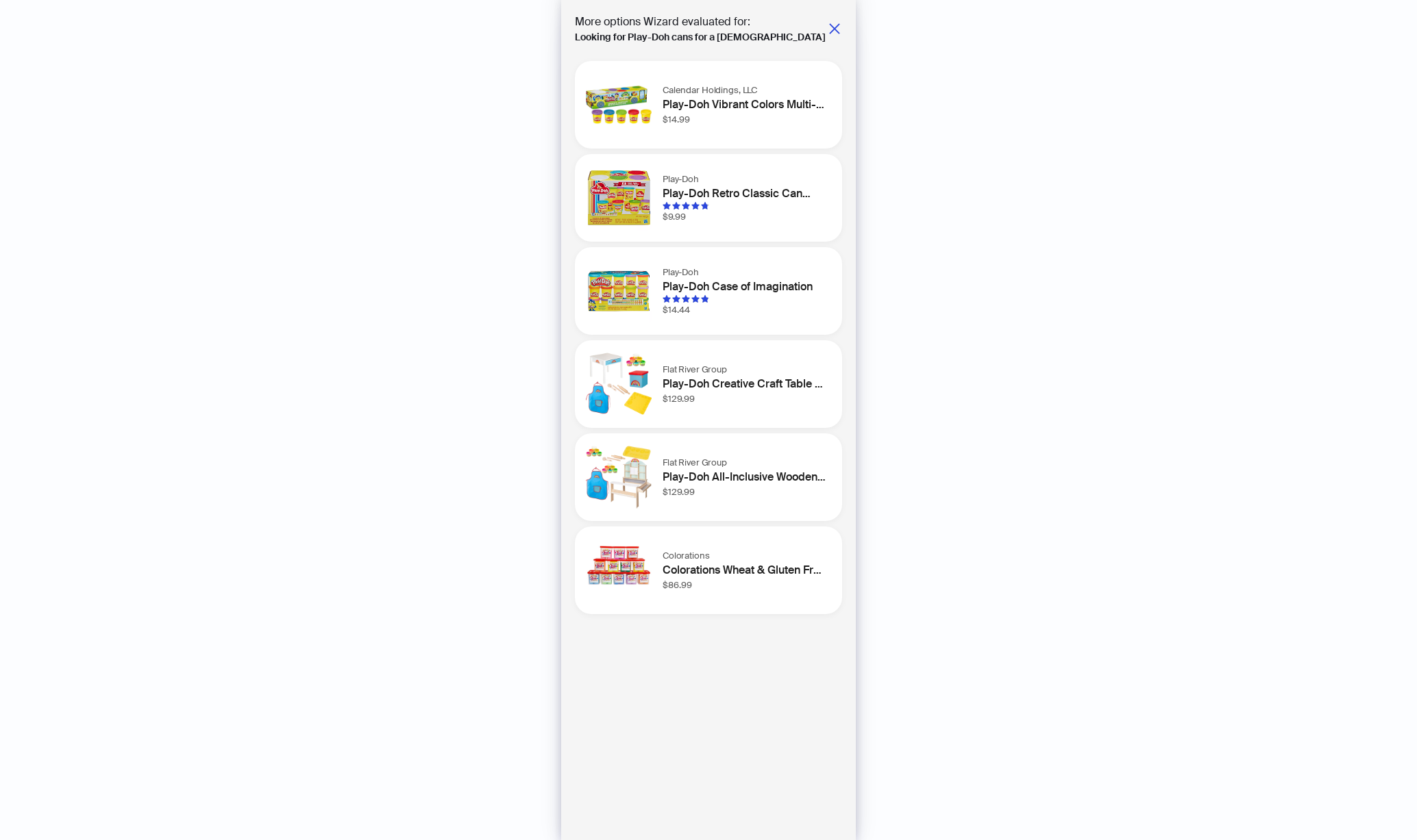
click at [726, 284] on h1 "Play-Doh Case of Imagination" at bounding box center [743, 286] width 163 height 16
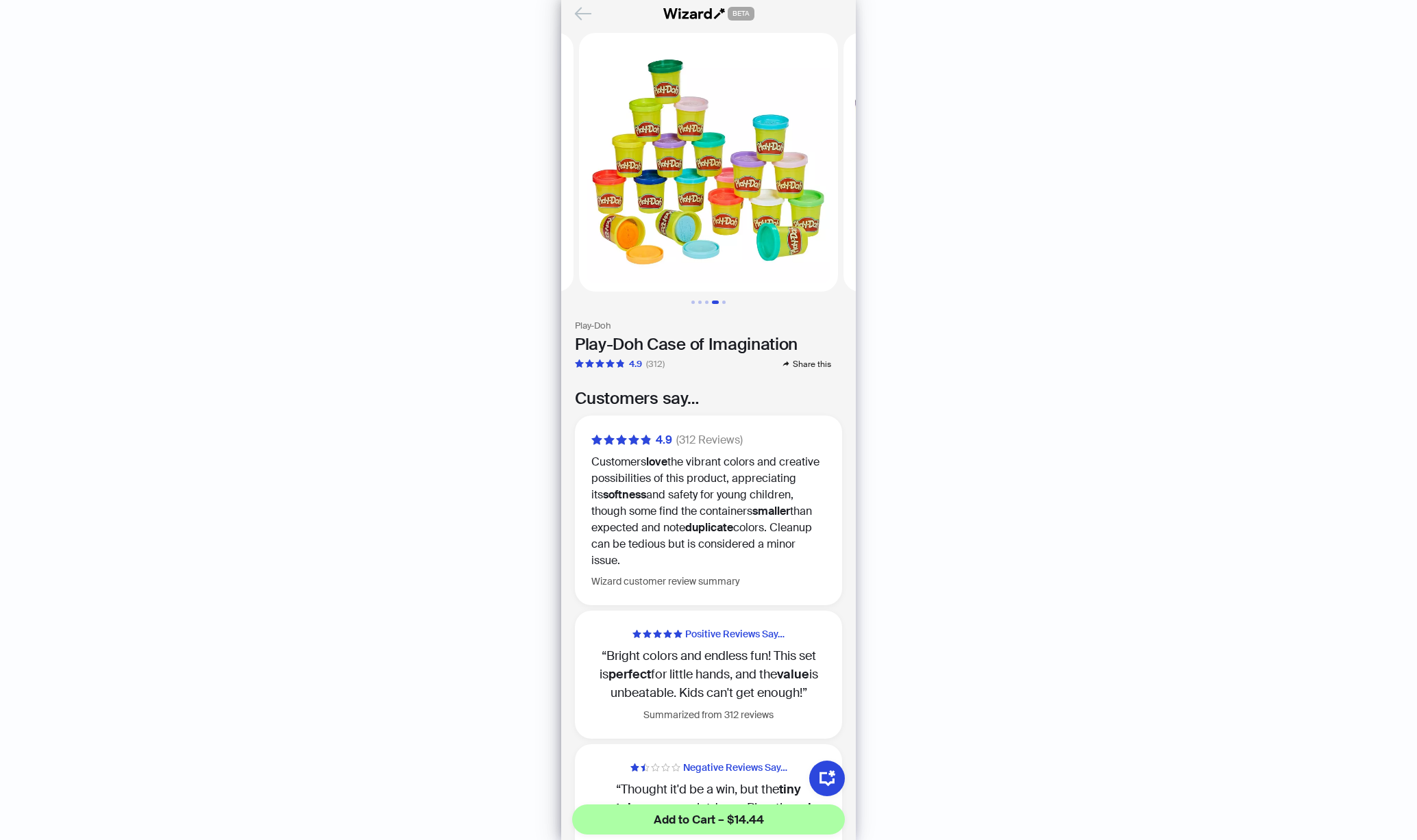
click at [586, 10] on icon "Back" at bounding box center [582, 13] width 23 height 23
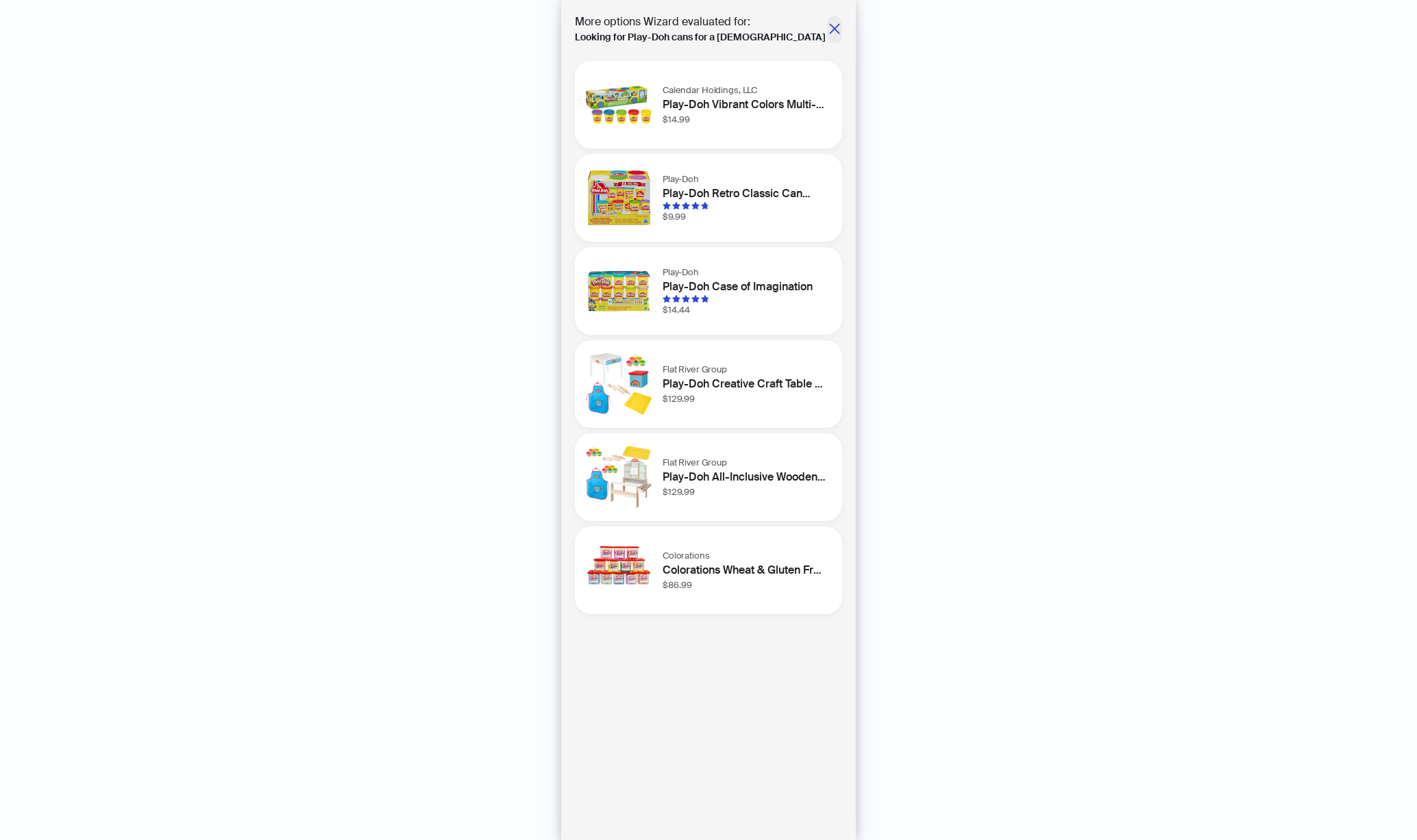
click at [832, 30] on icon "close" at bounding box center [834, 28] width 10 height 10
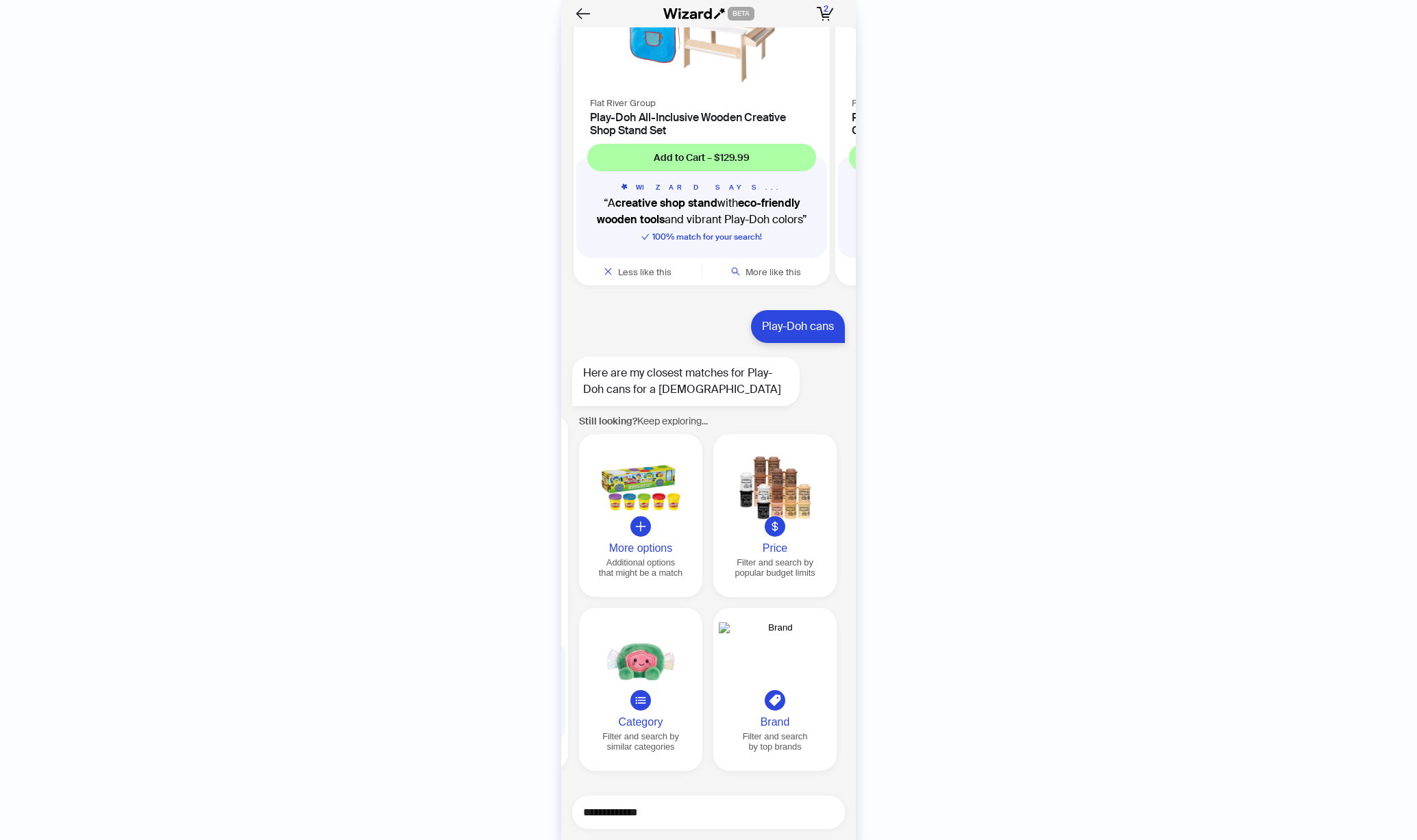
click at [683, 820] on textarea "**********" at bounding box center [714, 812] width 262 height 17
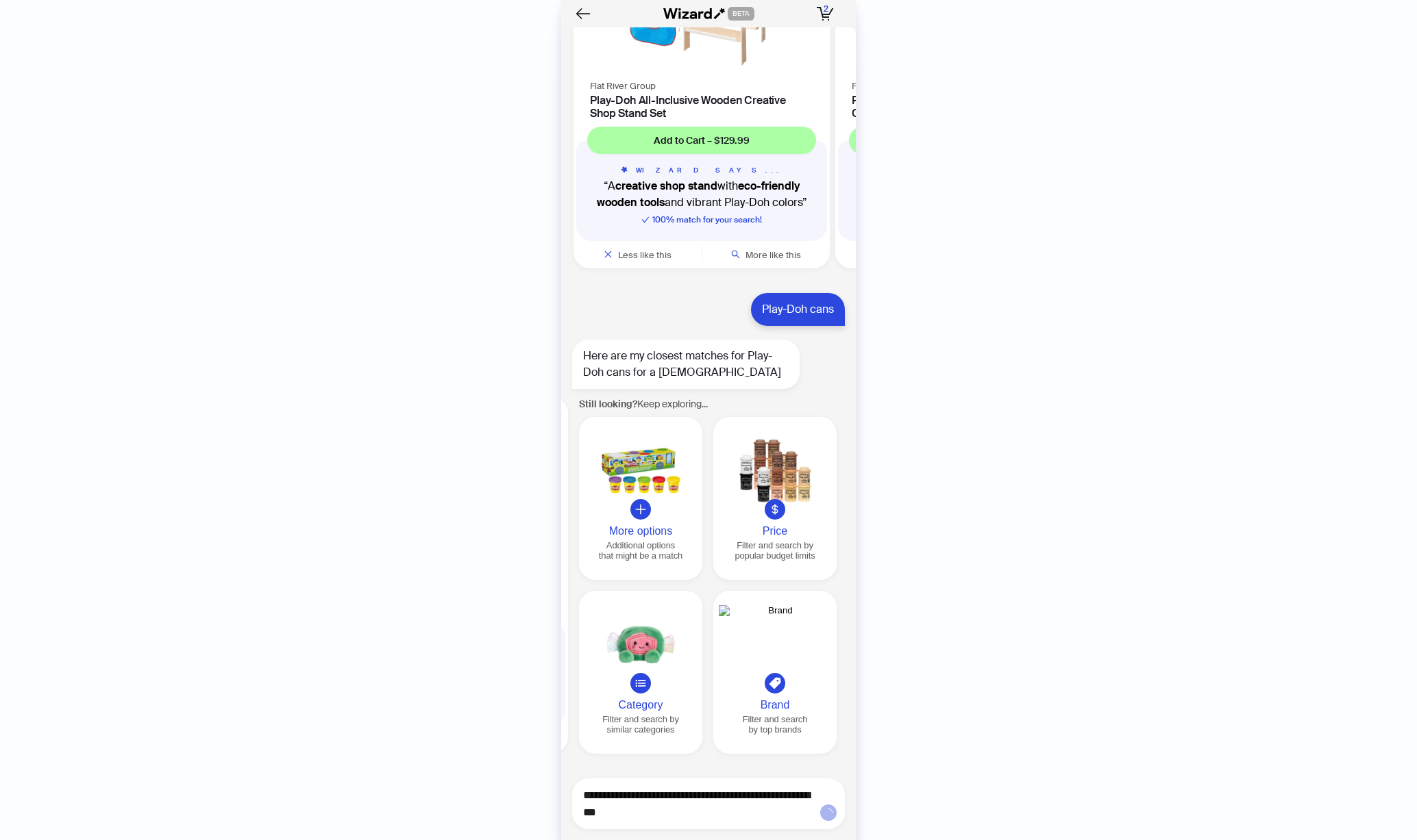
type textarea "**********"
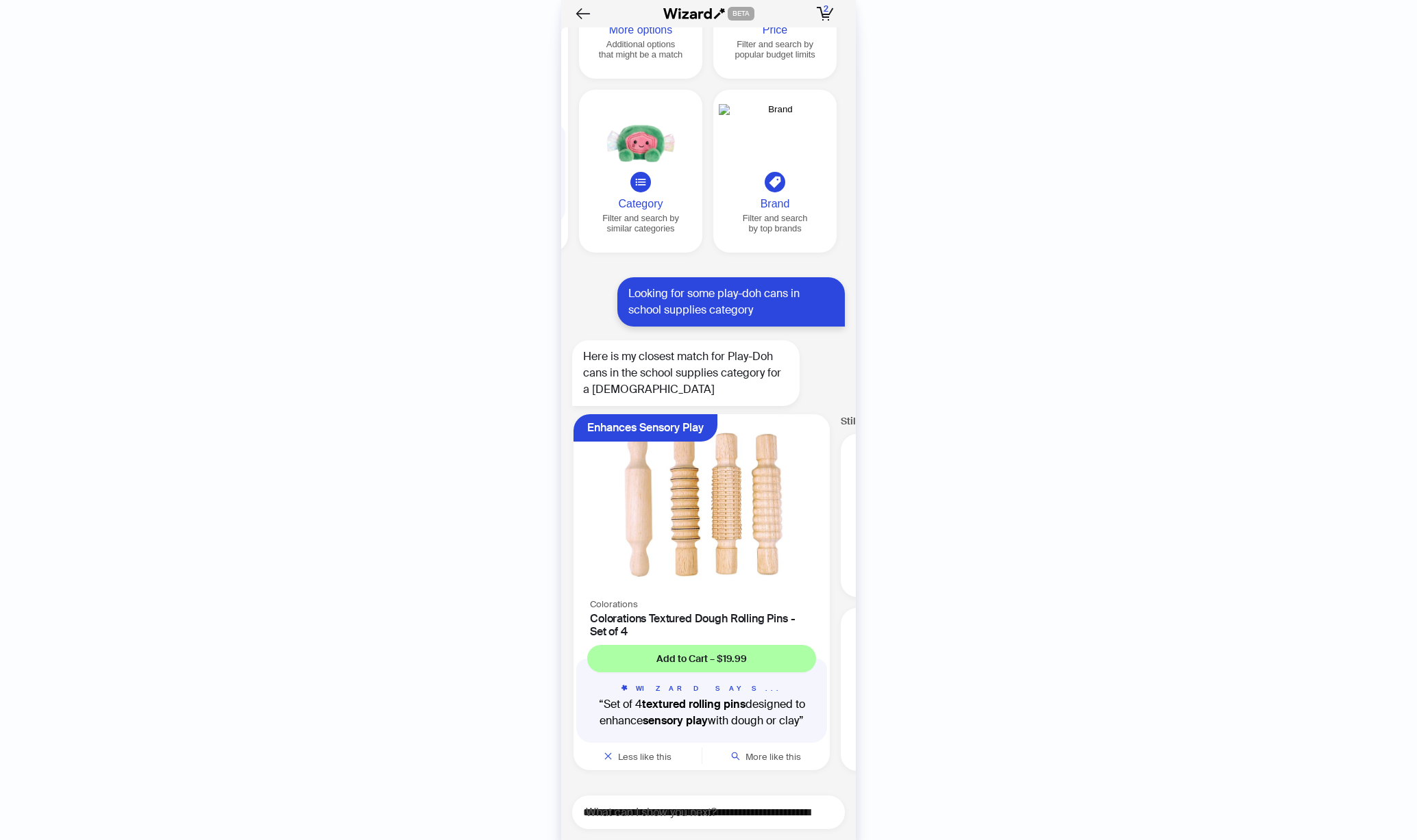
scroll to position [10941, 0]
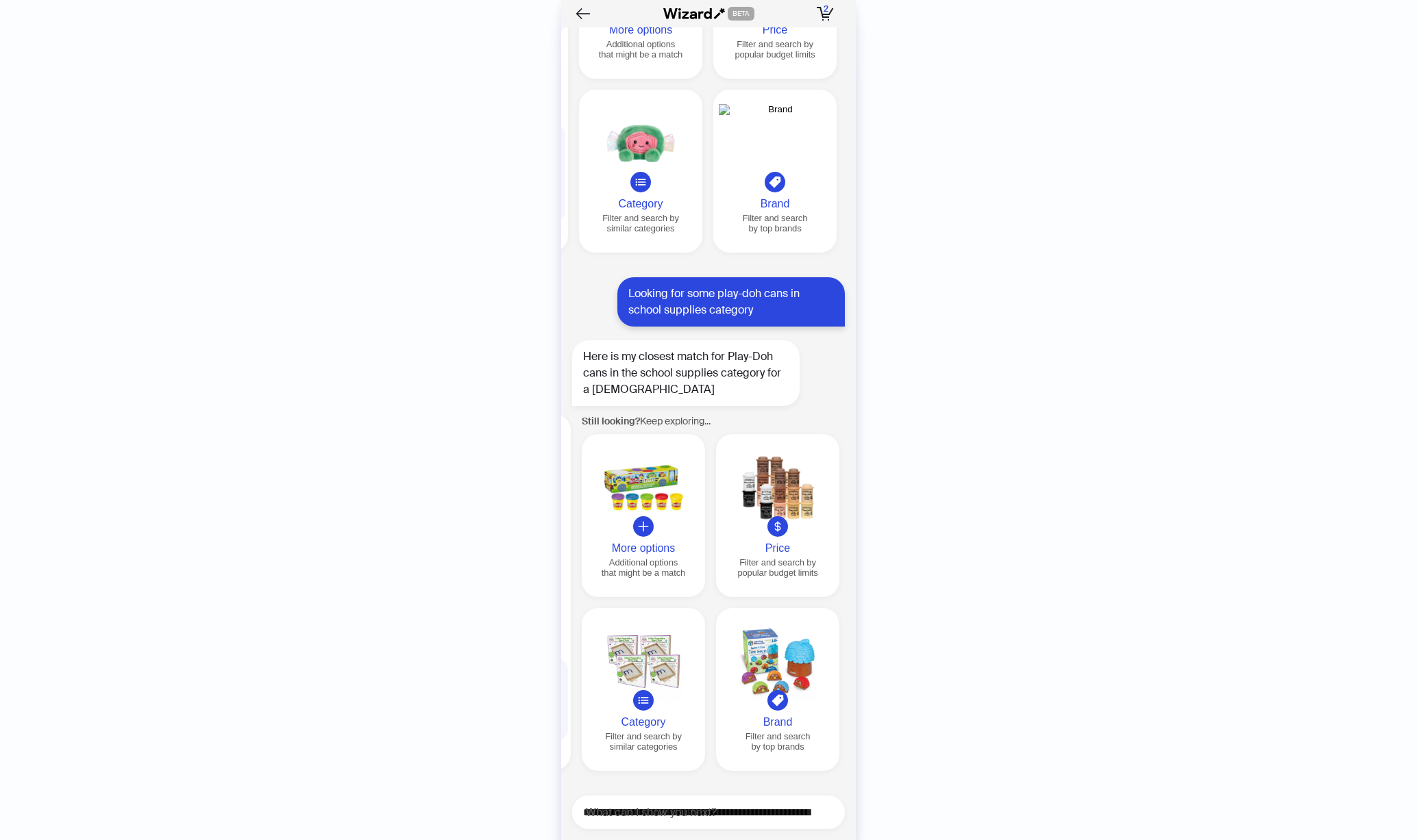
scroll to position [0, 262]
click at [659, 481] on div at bounding box center [640, 488] width 112 height 79
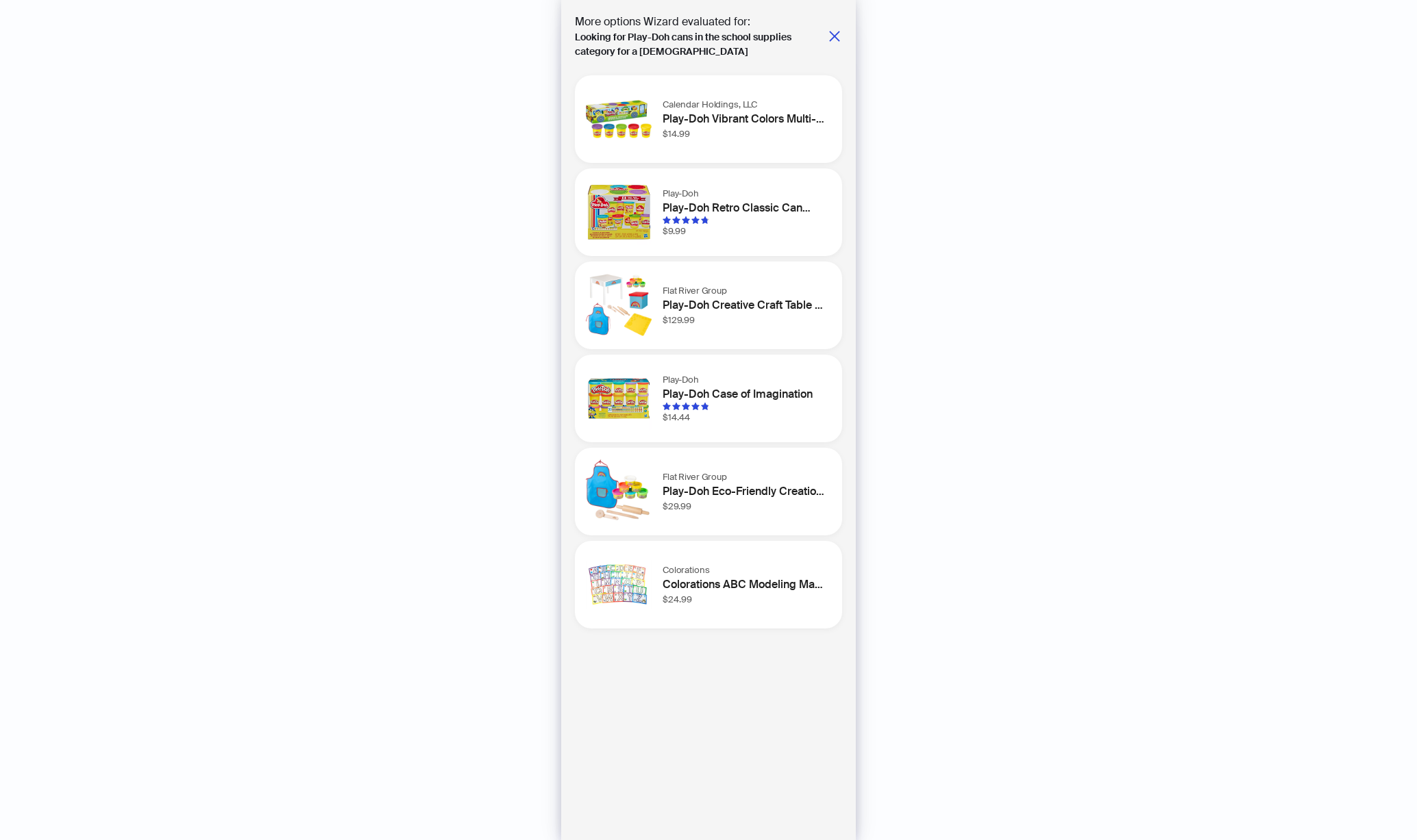
click at [740, 123] on h1 "Play-Doh Vibrant Colors Multi-Pack - 5 Cans for Creative School Projects" at bounding box center [743, 119] width 163 height 16
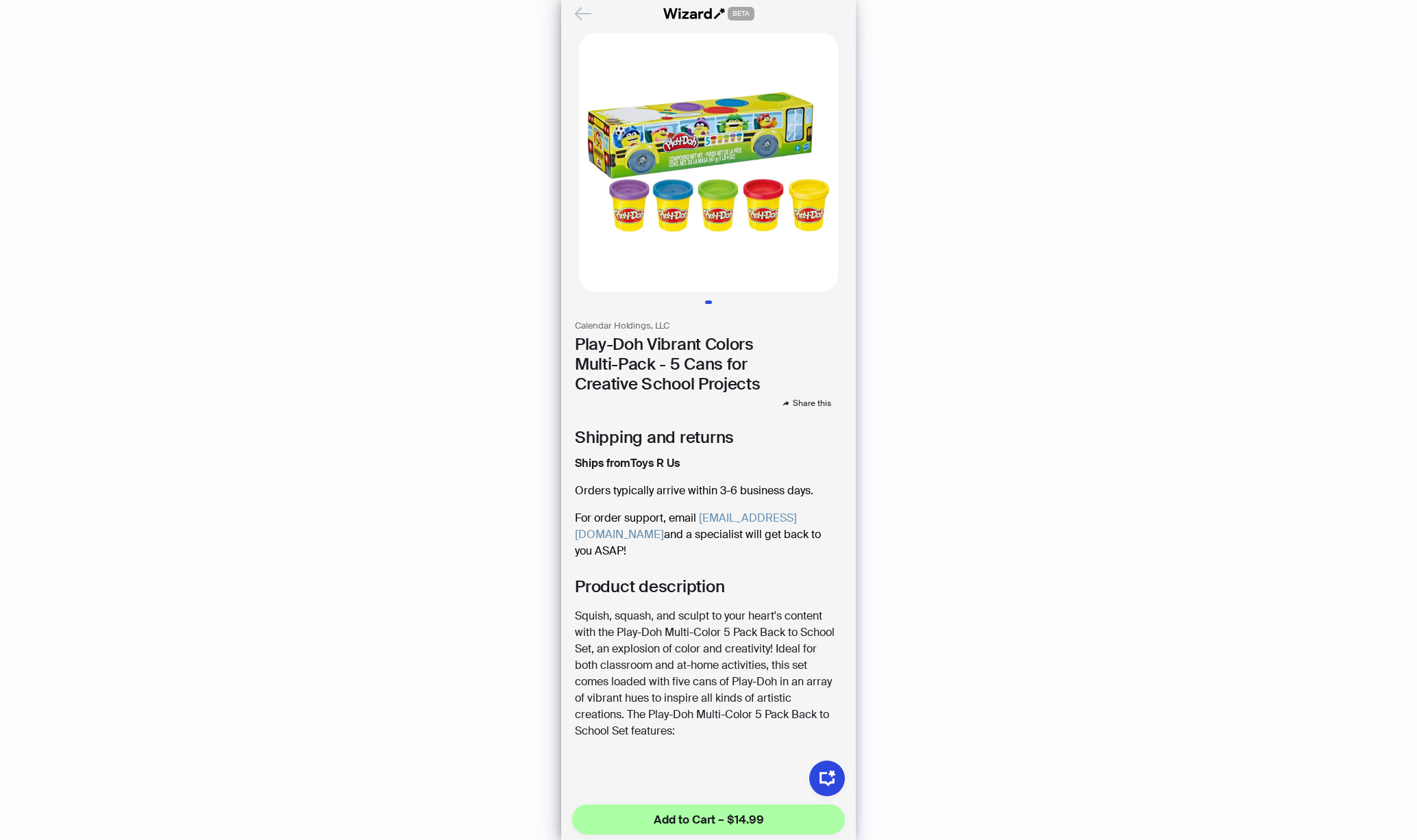
click at [583, 10] on icon "Back" at bounding box center [582, 13] width 23 height 23
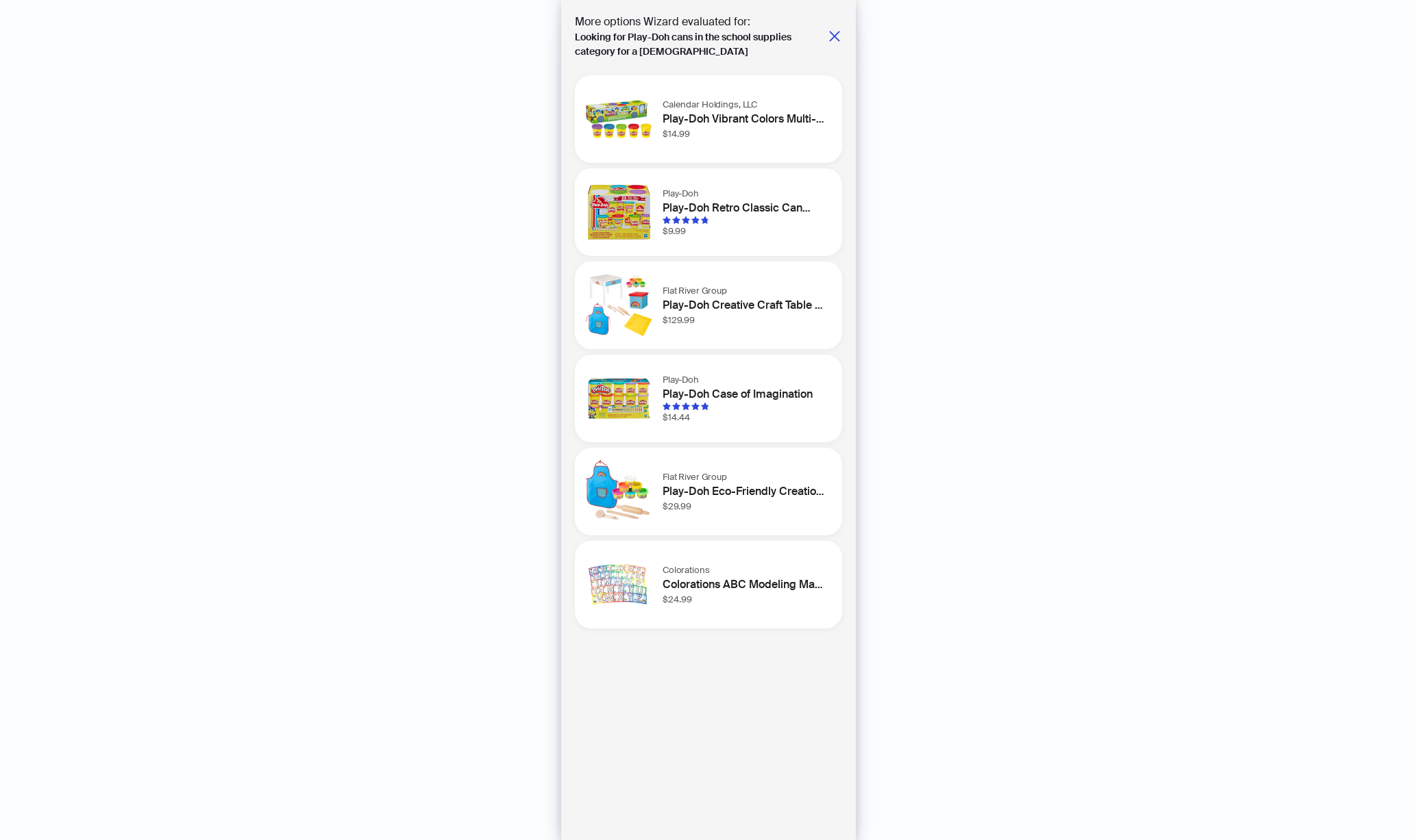
click at [741, 384] on h1 "Play-Doh" at bounding box center [743, 380] width 163 height 13
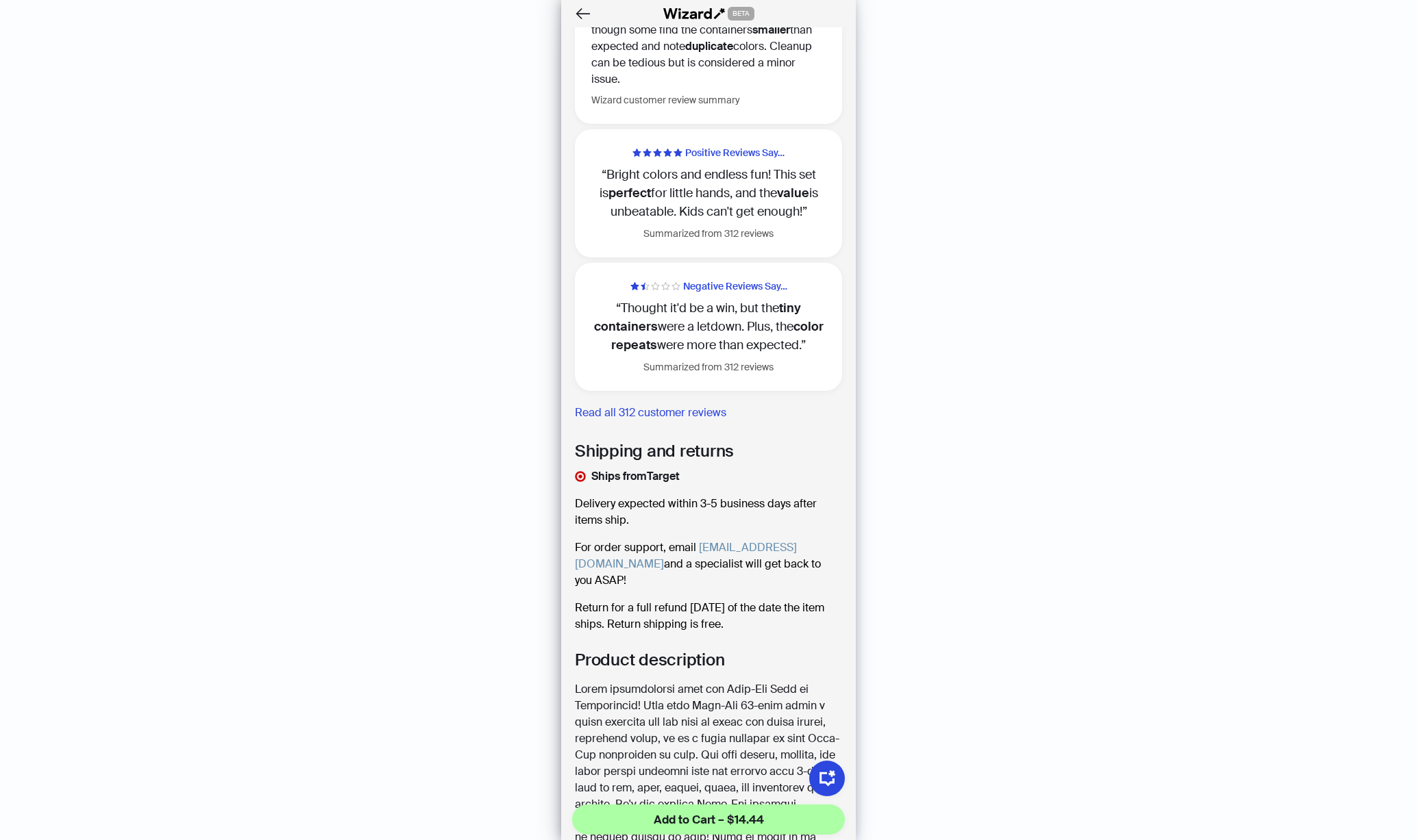
scroll to position [608, 0]
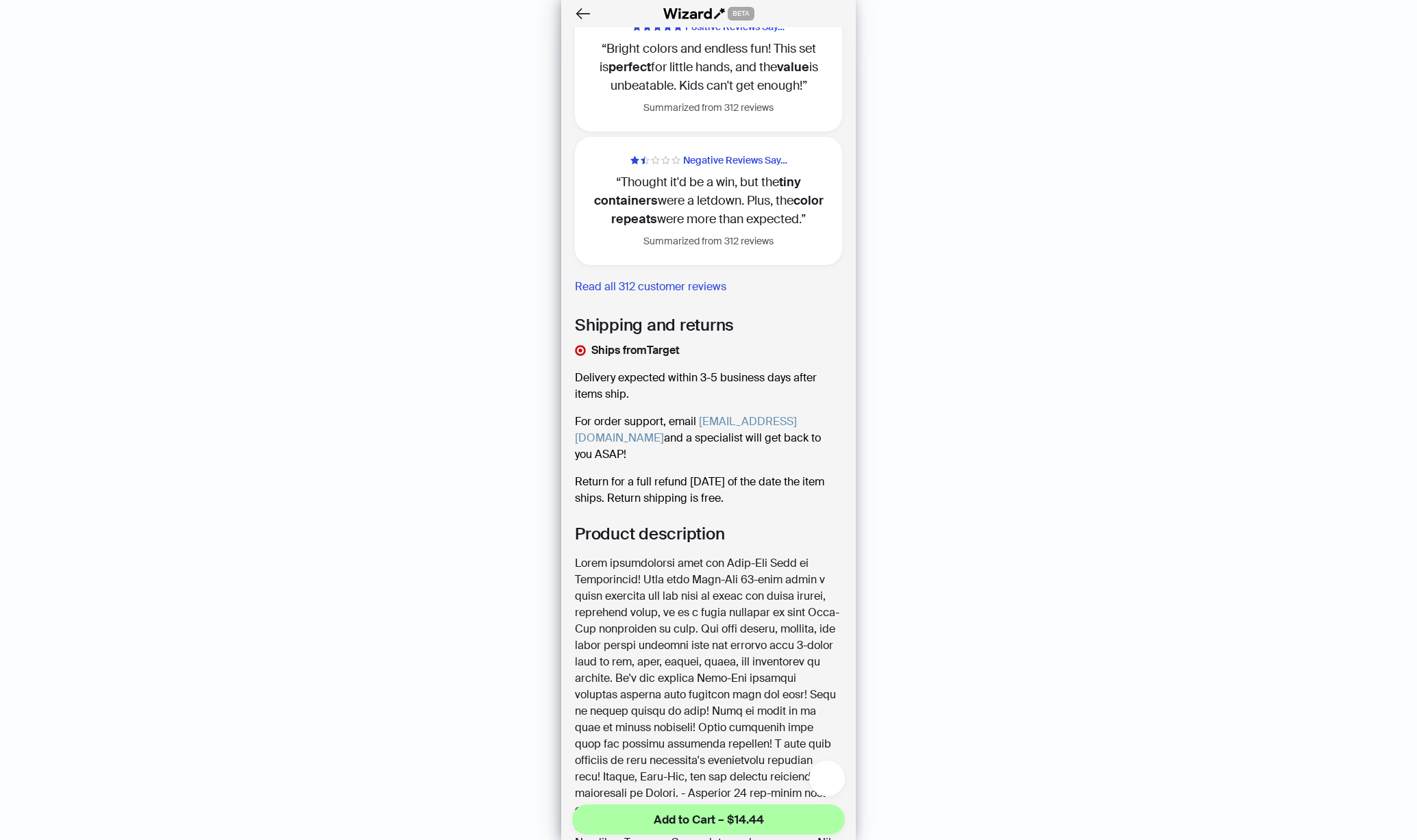
click at [820, 772] on icon "button" at bounding box center [827, 778] width 19 height 19
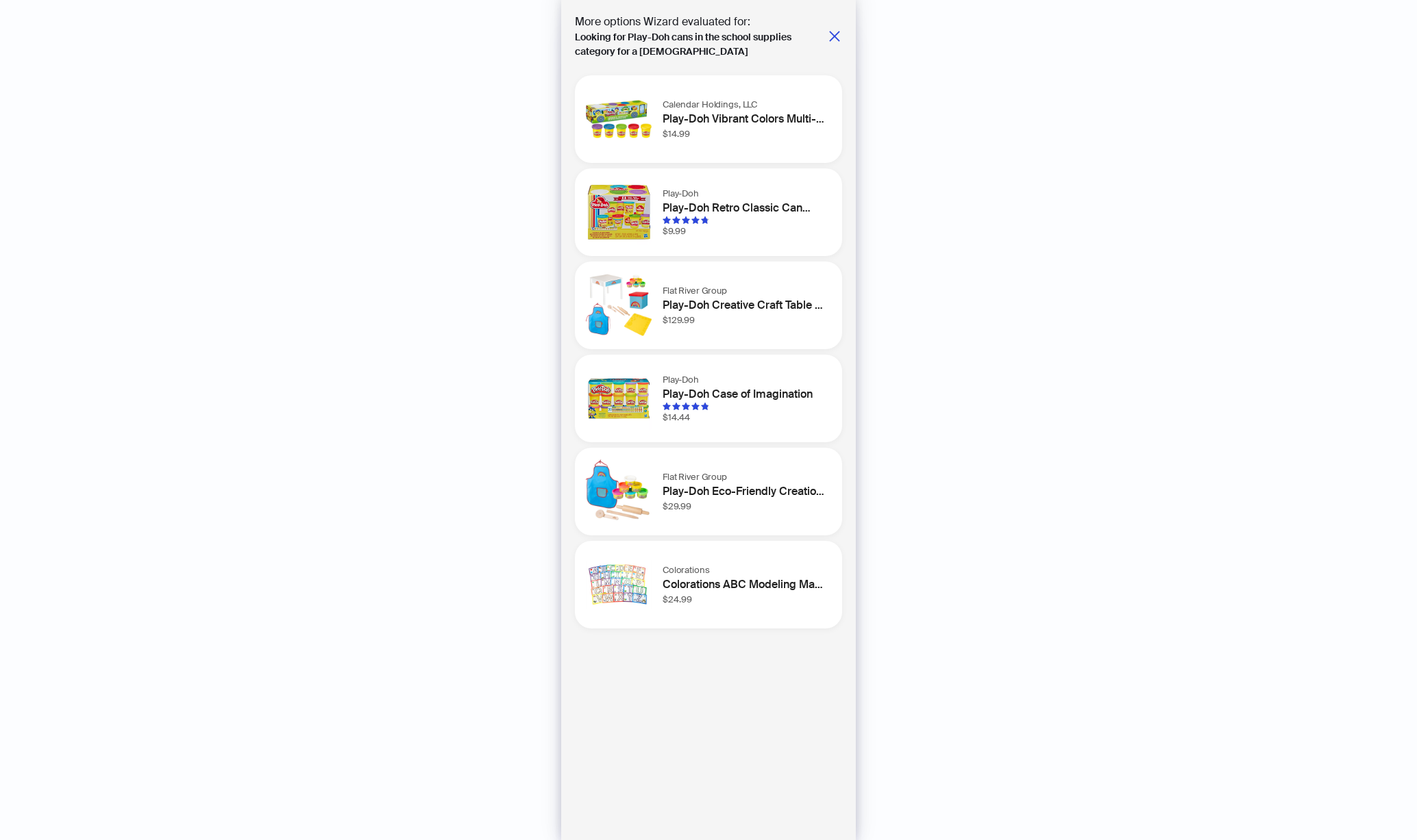
click at [733, 406] on div at bounding box center [743, 406] width 163 height 9
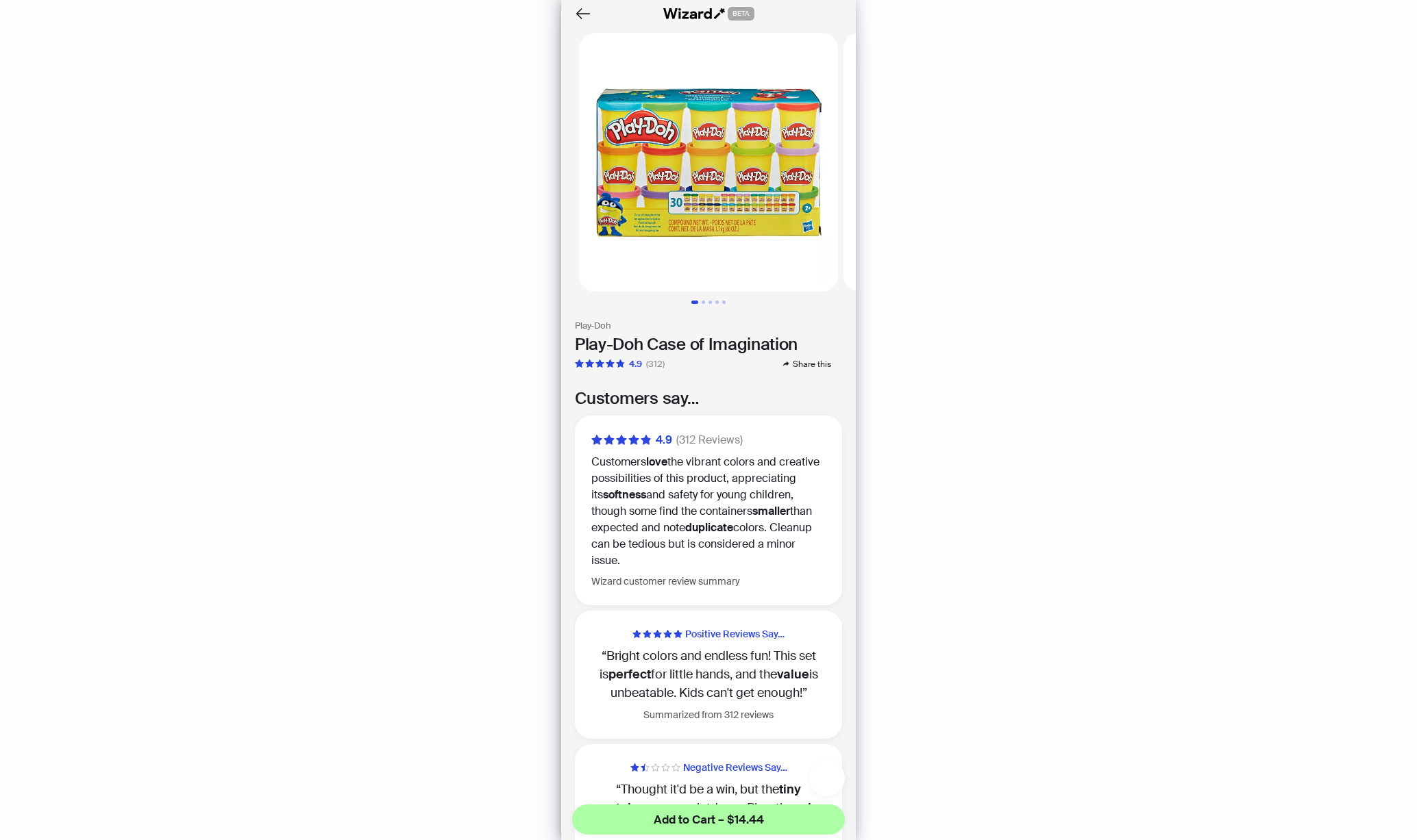
click at [823, 781] on icon "button" at bounding box center [827, 779] width 13 height 11
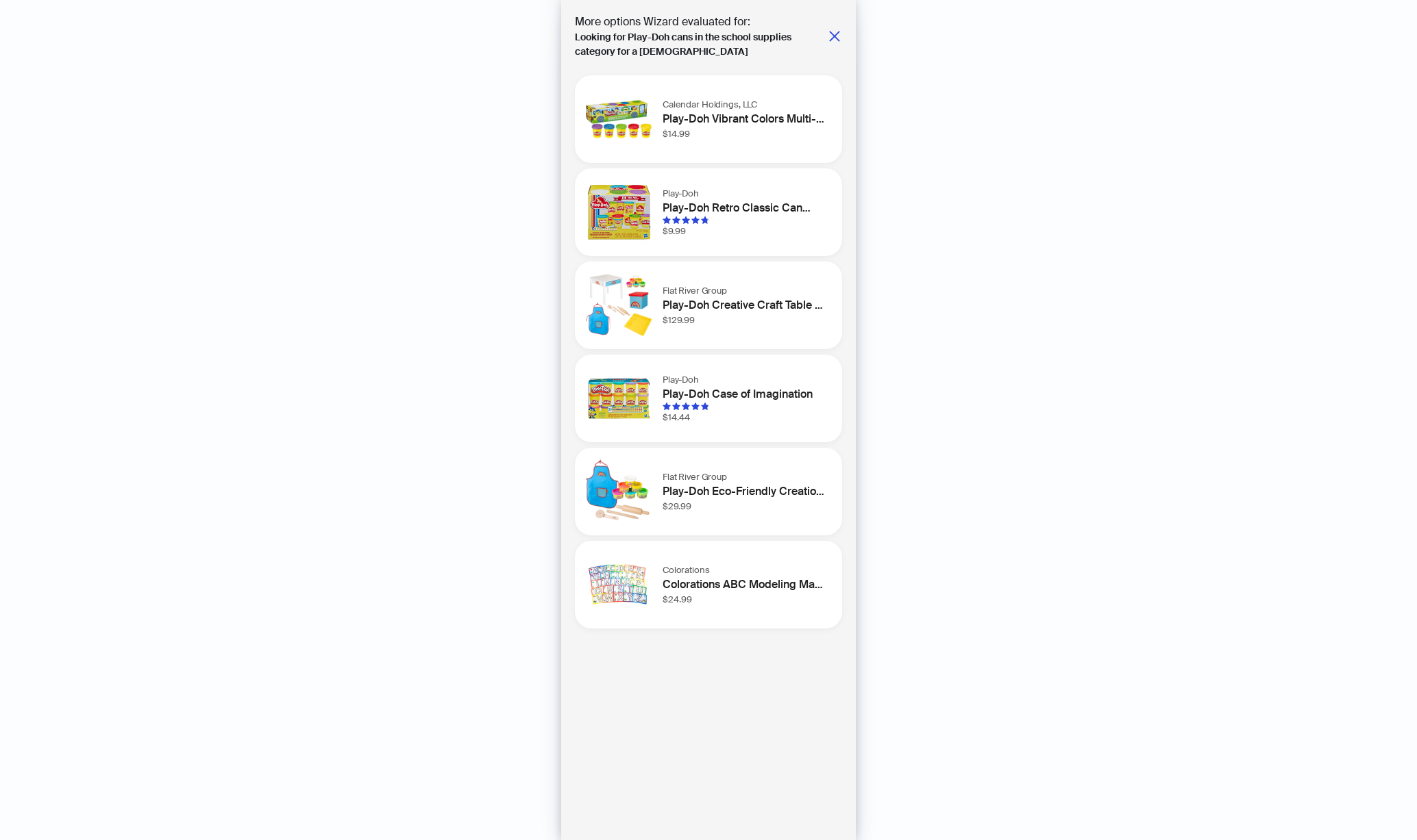
click at [758, 395] on h1 "Play-Doh Case of Imagination" at bounding box center [743, 394] width 163 height 16
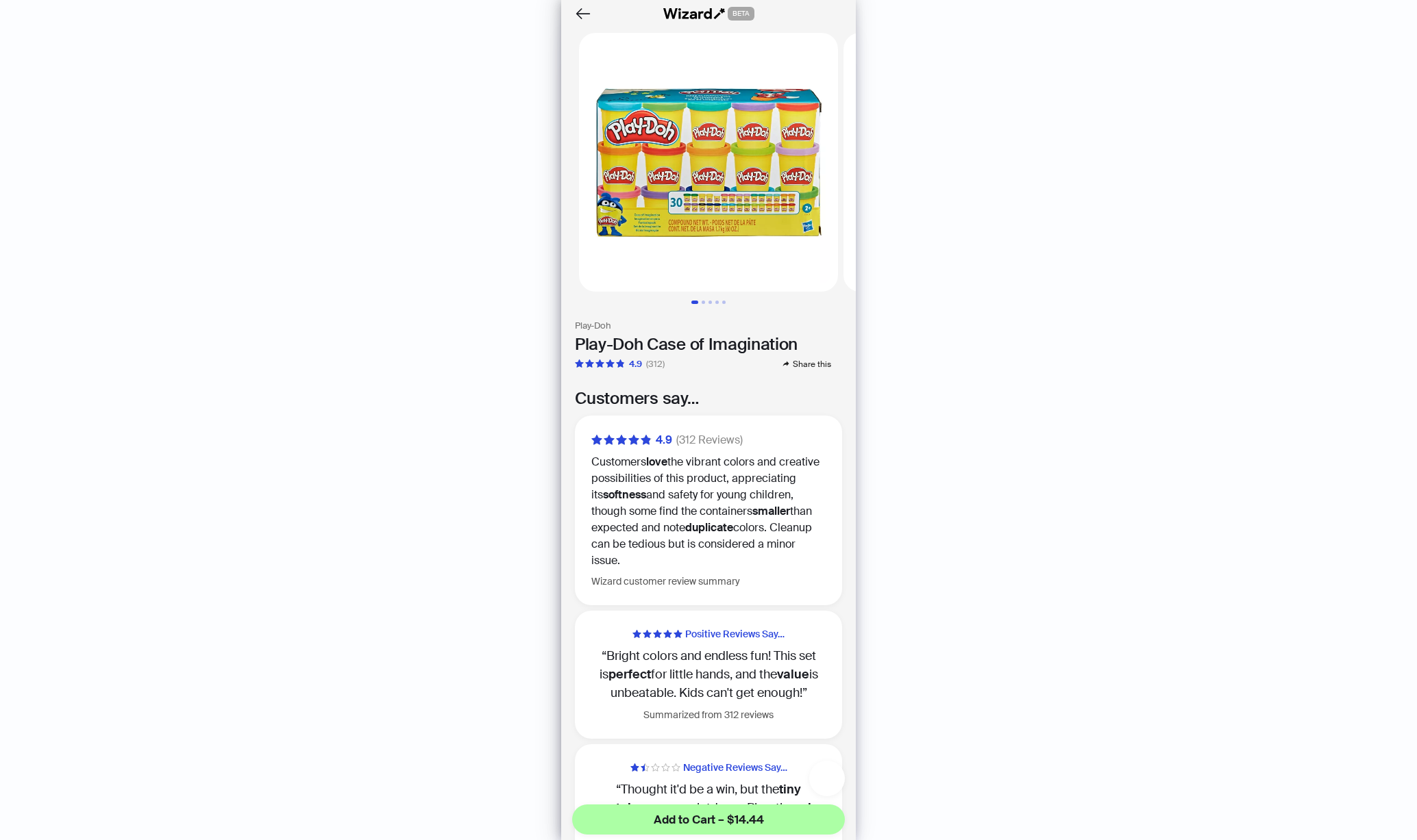
click at [833, 782] on icon "button" at bounding box center [827, 779] width 13 height 11
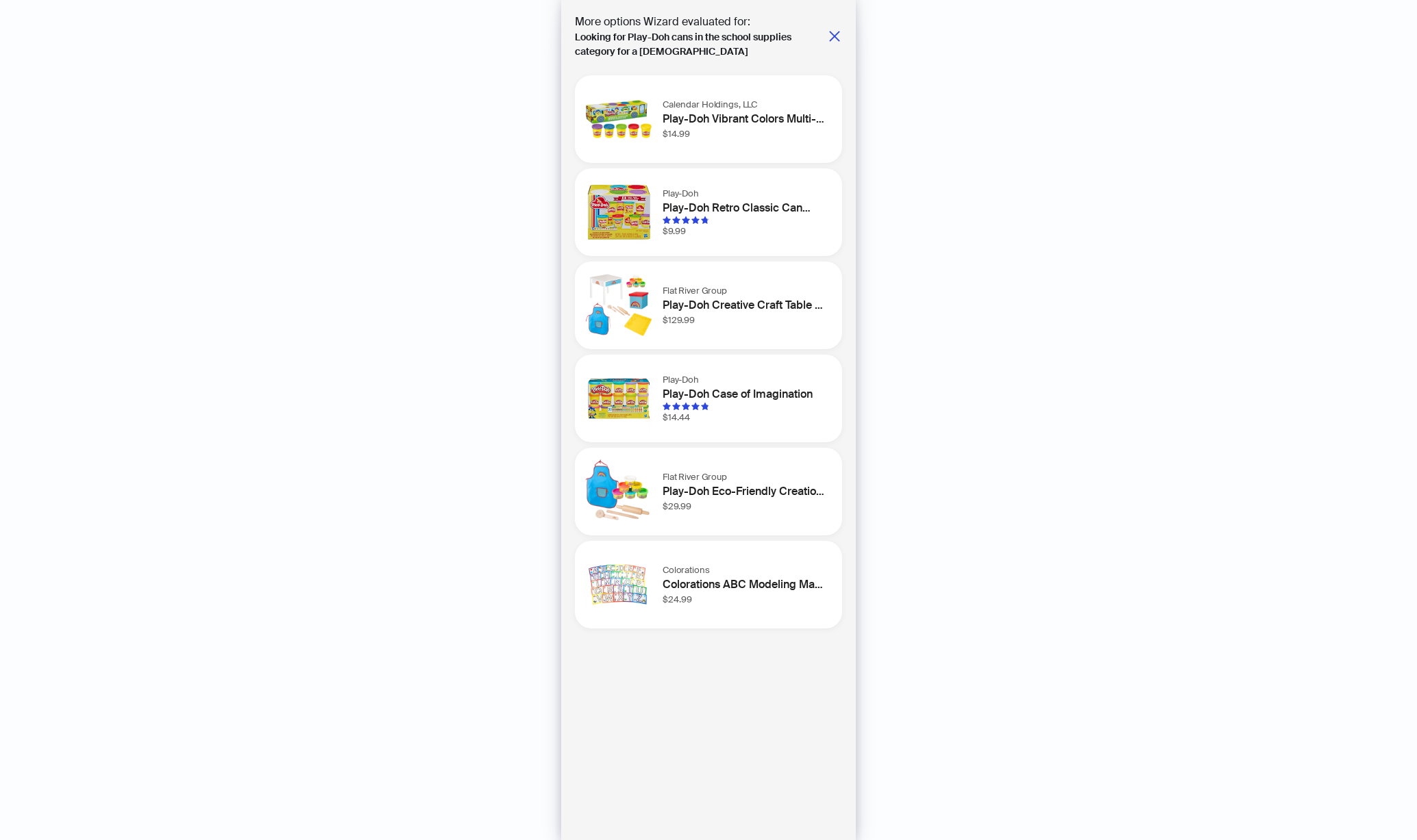
click at [773, 407] on div at bounding box center [743, 406] width 163 height 9
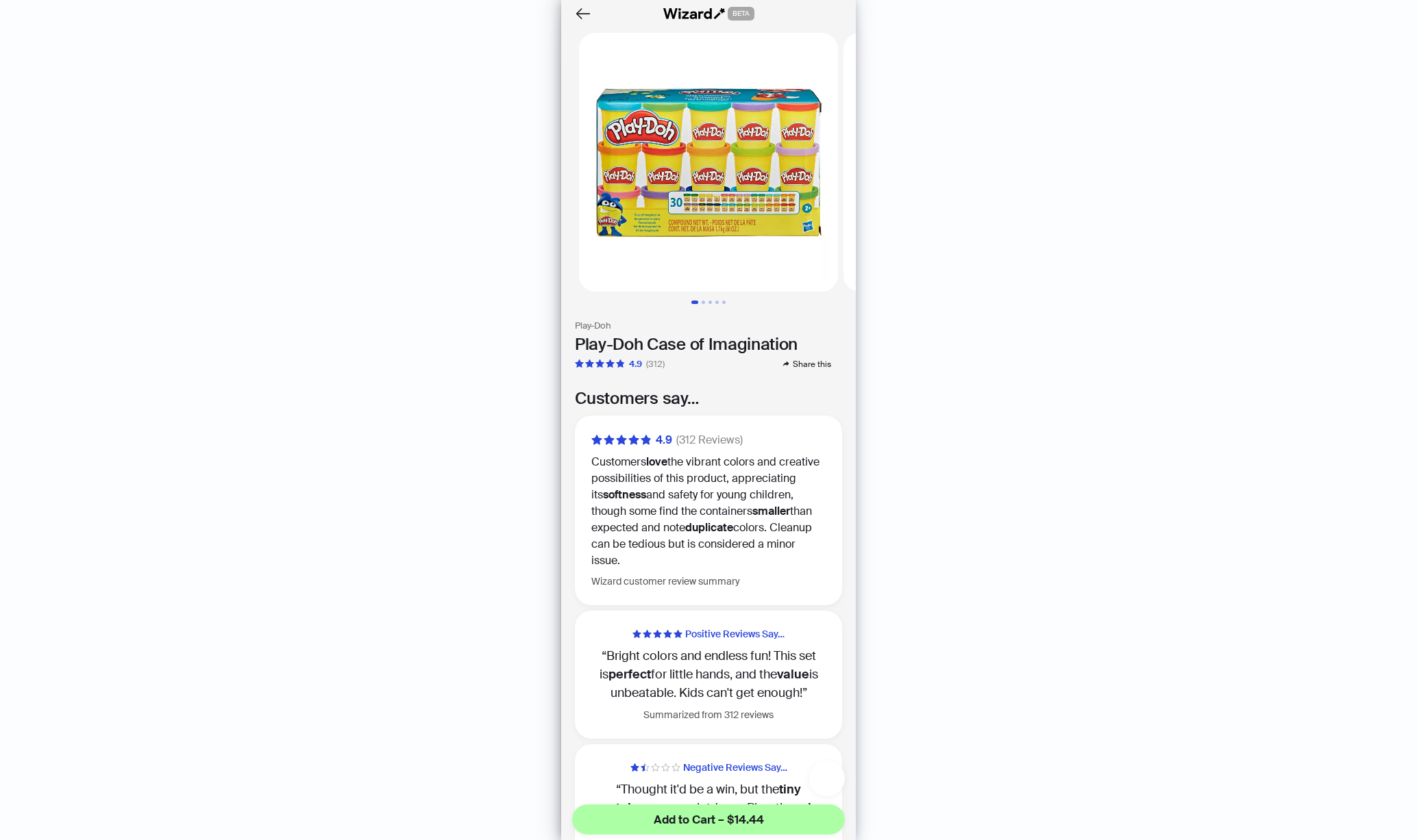
click at [825, 771] on icon "button" at bounding box center [827, 778] width 19 height 19
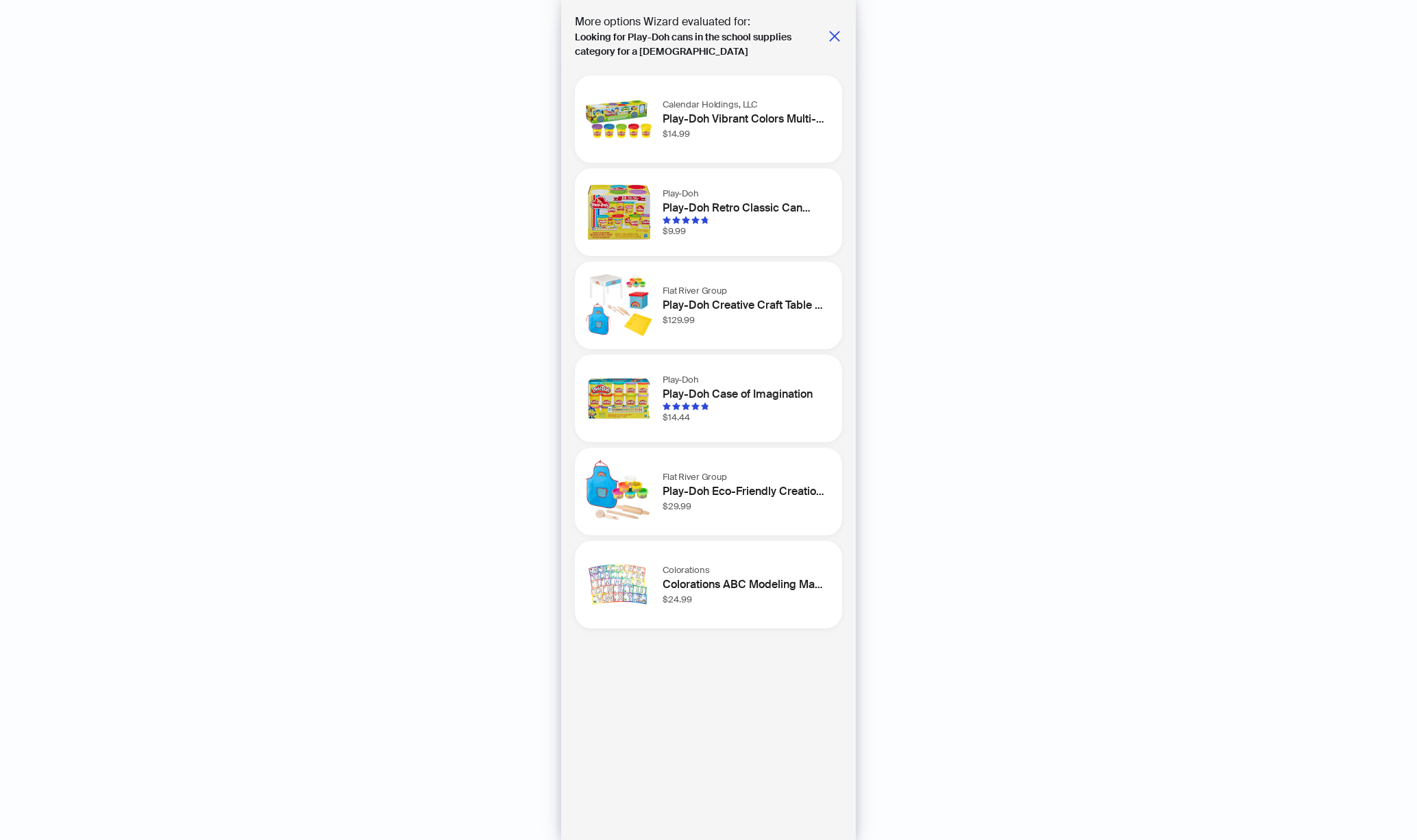
click at [708, 401] on h1 "Play-Doh Case of Imagination" at bounding box center [743, 394] width 163 height 16
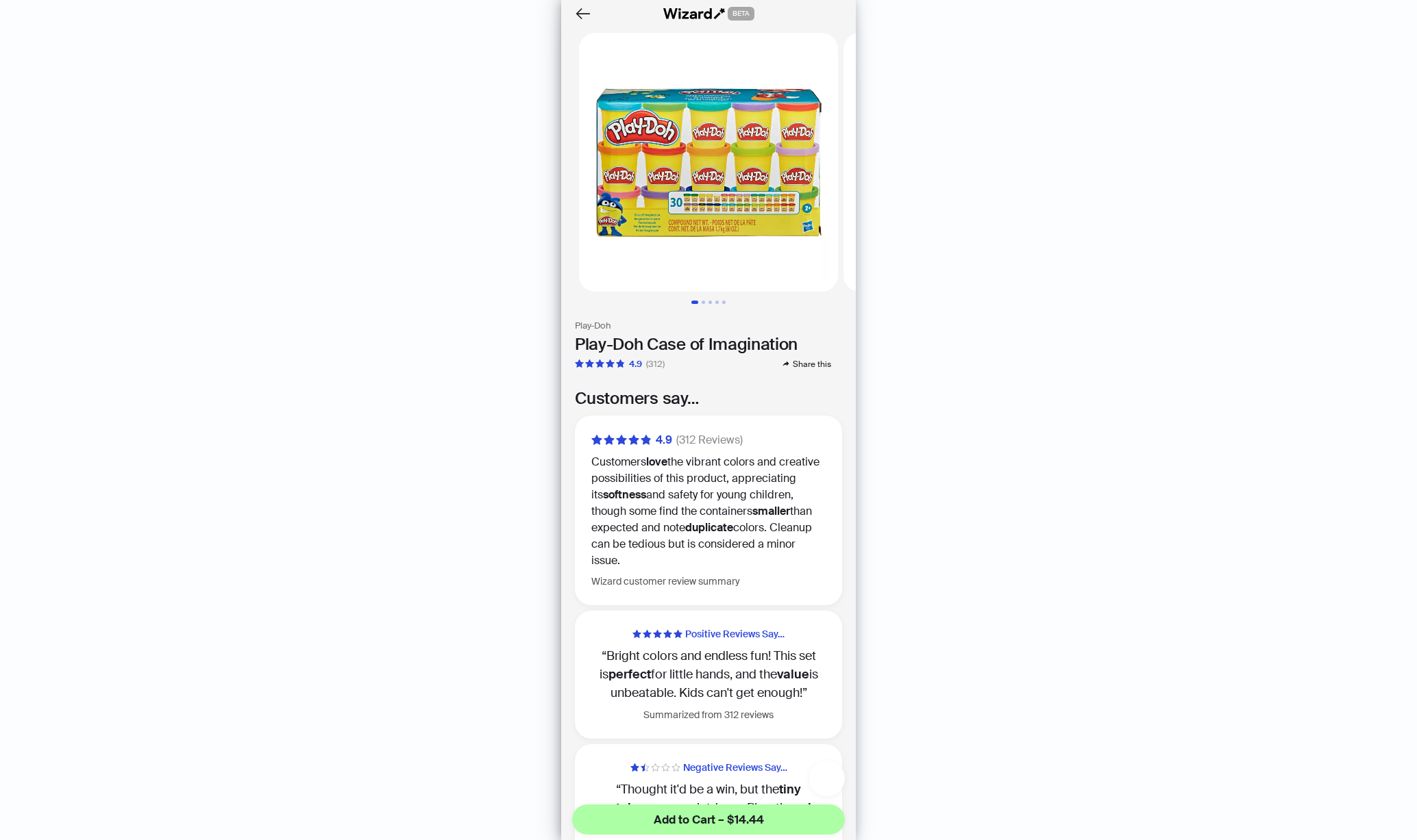
click at [828, 784] on icon "button" at bounding box center [827, 779] width 13 height 11
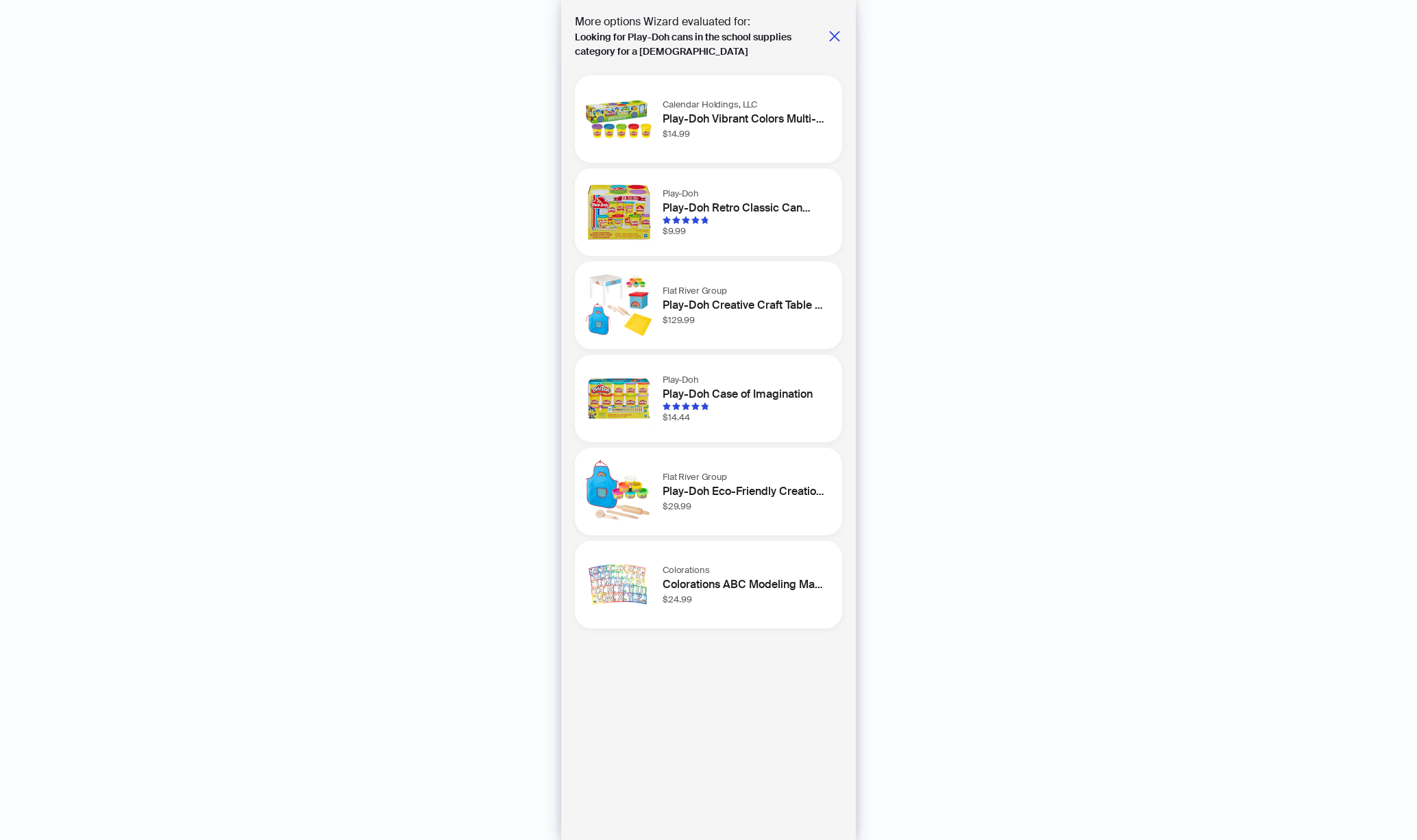
click at [955, 241] on div "**********" at bounding box center [708, 420] width 1417 height 840
drag, startPoint x: 1006, startPoint y: 282, endPoint x: 368, endPoint y: 676, distance: 749.9
click at [778, 351] on div "Calendar Holdings, LLC Play-Doh Vibrant Colors Multi-Pack - 5 Cans for Creative…" at bounding box center [708, 352] width 267 height 554
drag, startPoint x: 1085, startPoint y: 329, endPoint x: 670, endPoint y: 227, distance: 427.4
click at [670, 227] on body "**********" at bounding box center [708, 420] width 1417 height 840
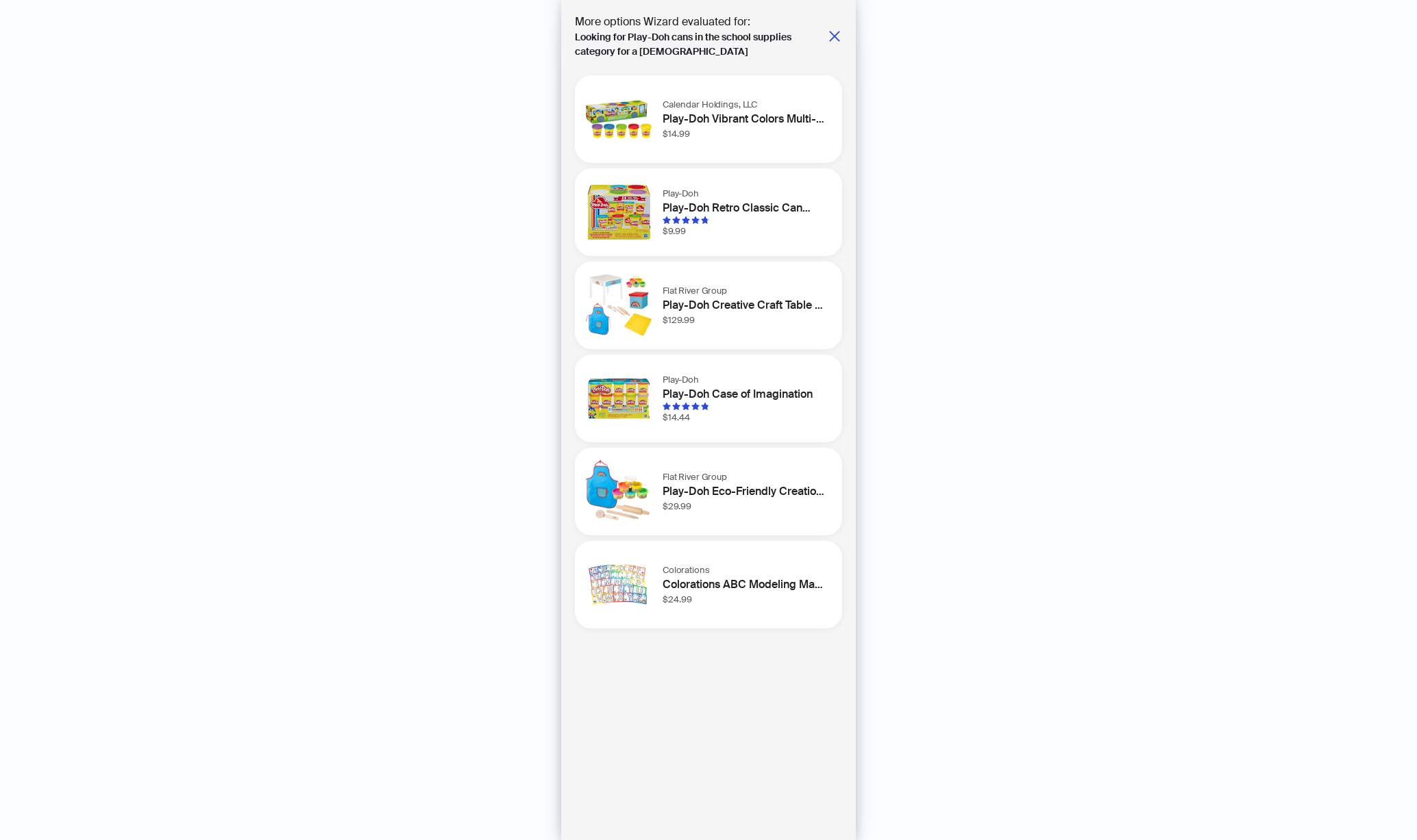
click at [713, 389] on h1 "Play-Doh Case of Imagination" at bounding box center [743, 394] width 163 height 16
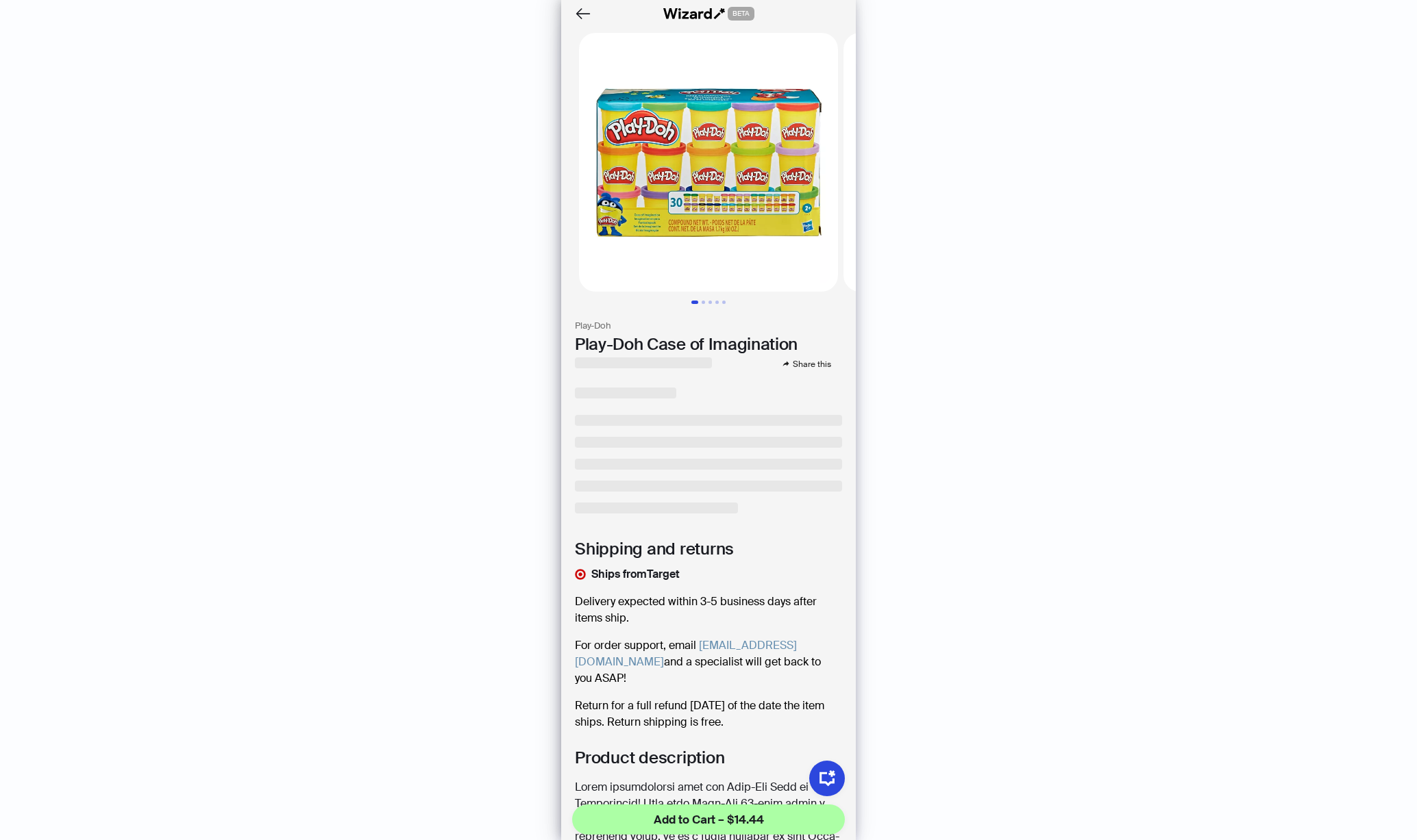
click at [713, 389] on div at bounding box center [709, 420] width 295 height 840
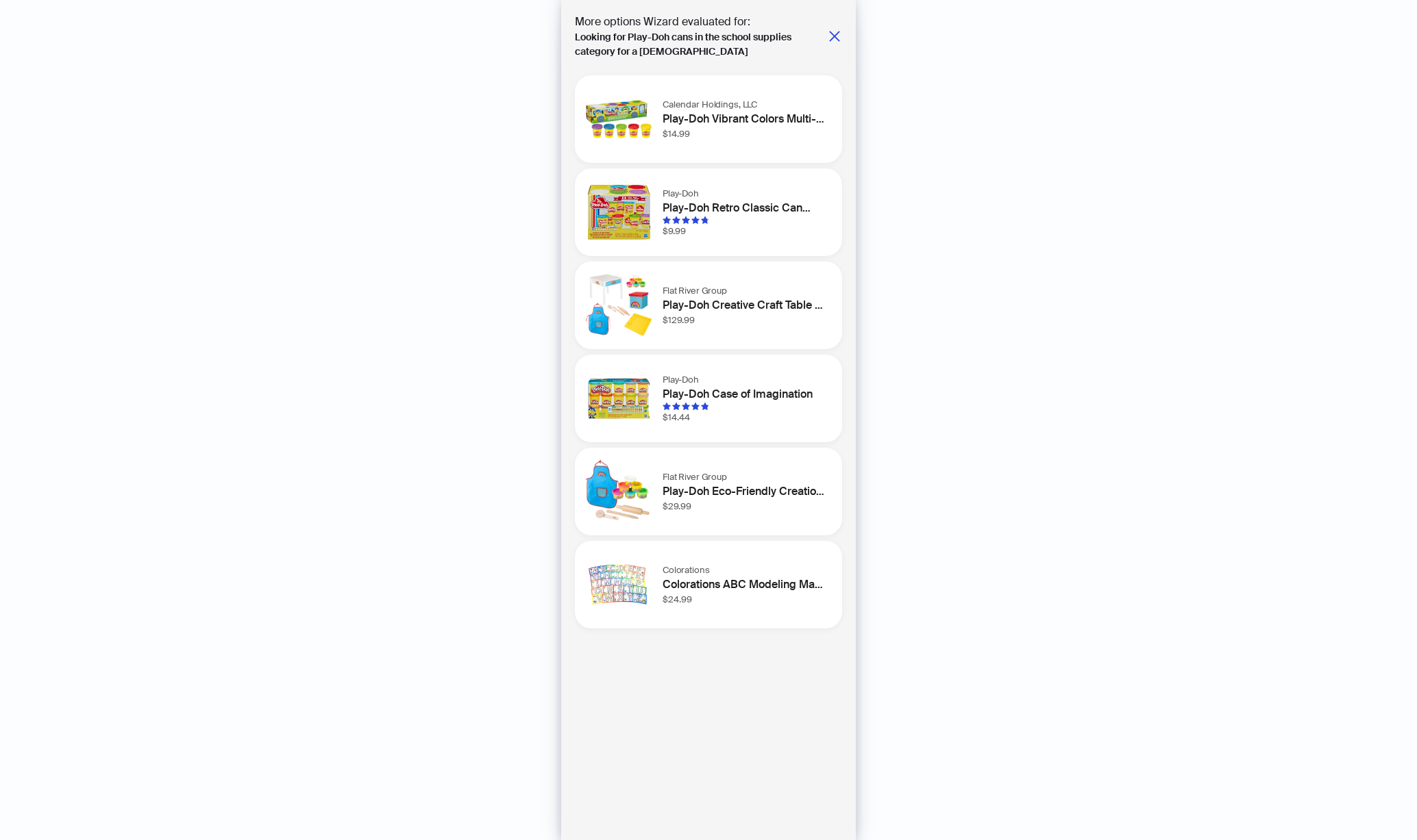
click at [713, 389] on h1 "Play-Doh Case of Imagination" at bounding box center [743, 394] width 163 height 16
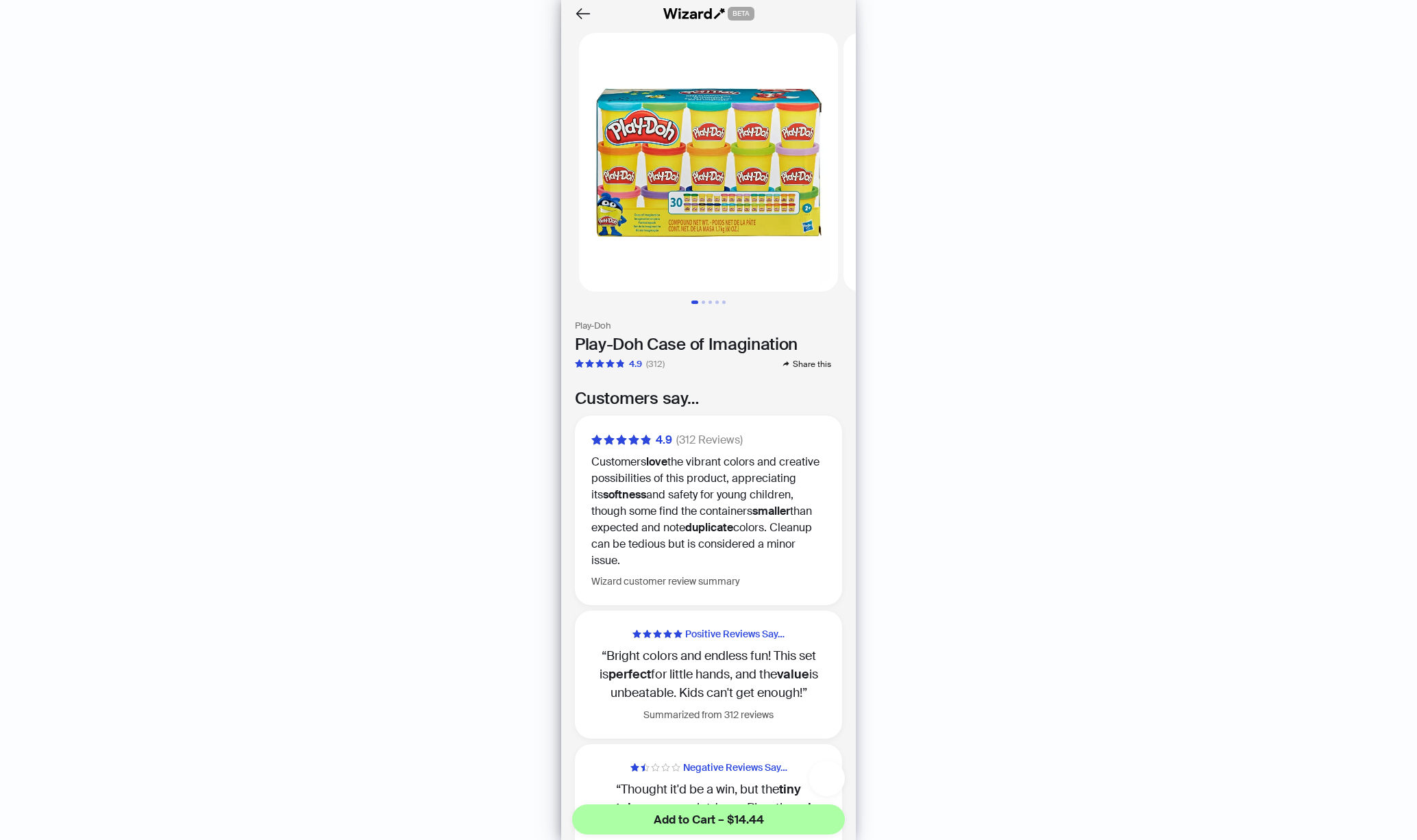
click at [832, 779] on icon "button" at bounding box center [827, 778] width 19 height 19
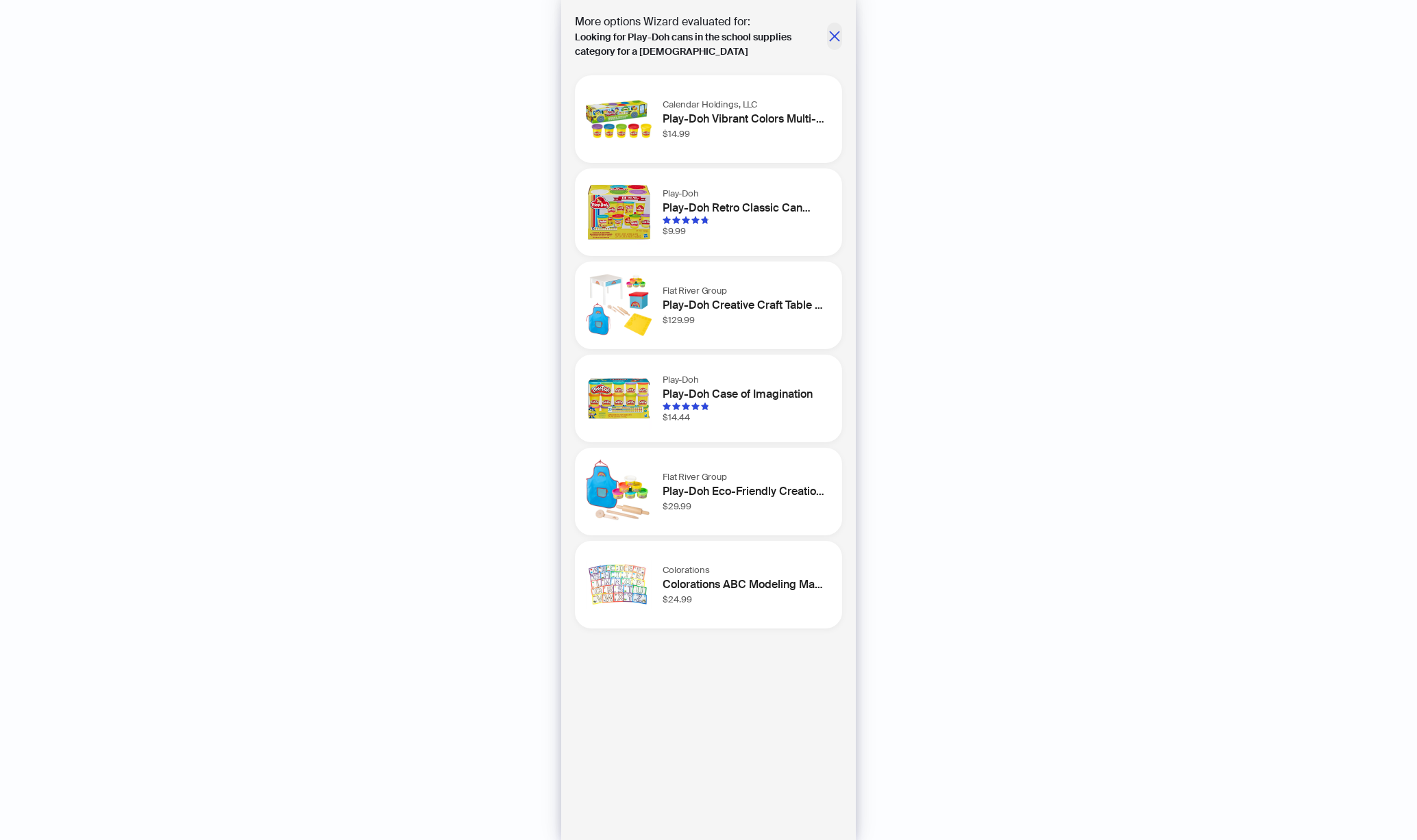
click at [834, 30] on icon "close" at bounding box center [835, 36] width 13 height 13
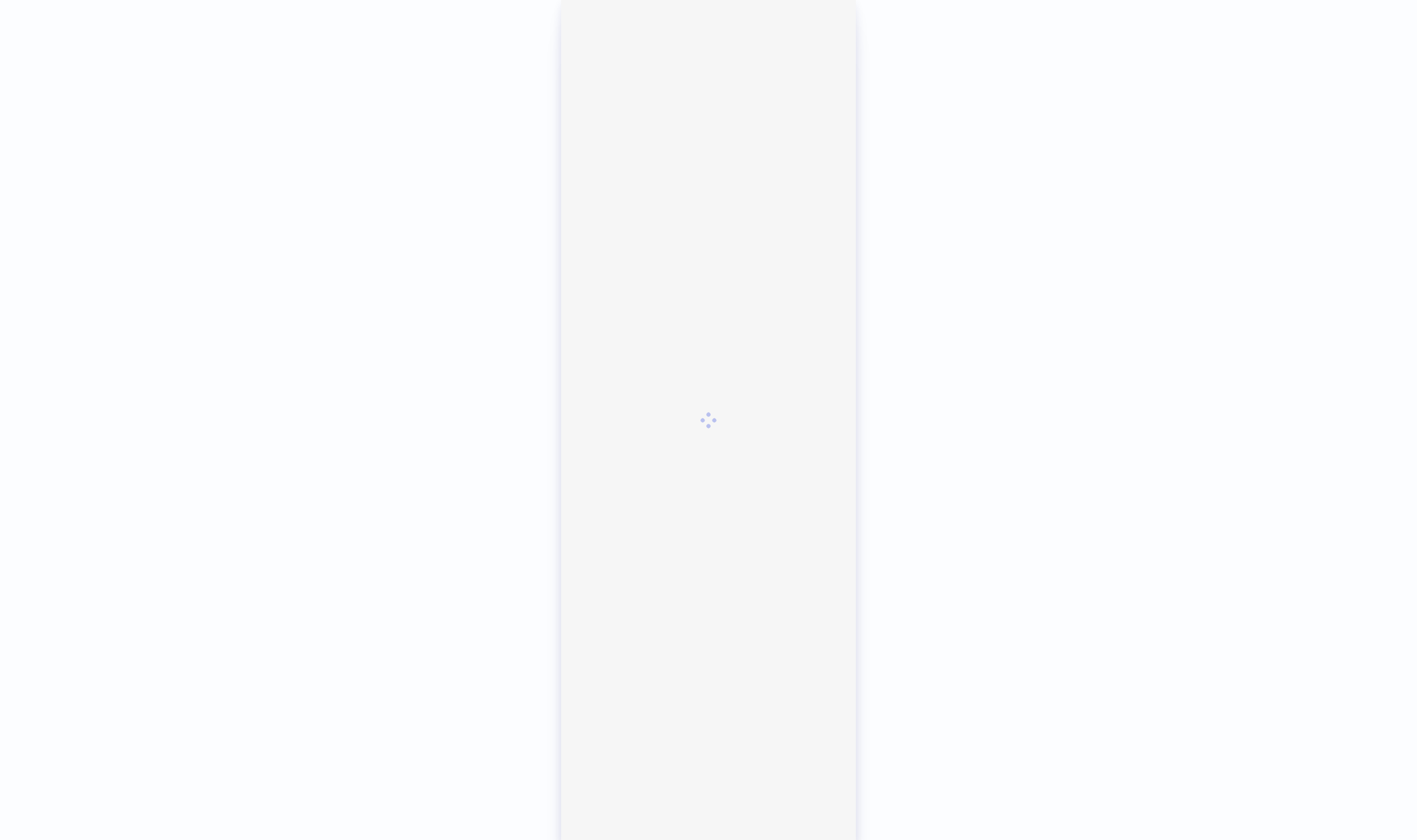
scroll to position [2909, 0]
type input "*"
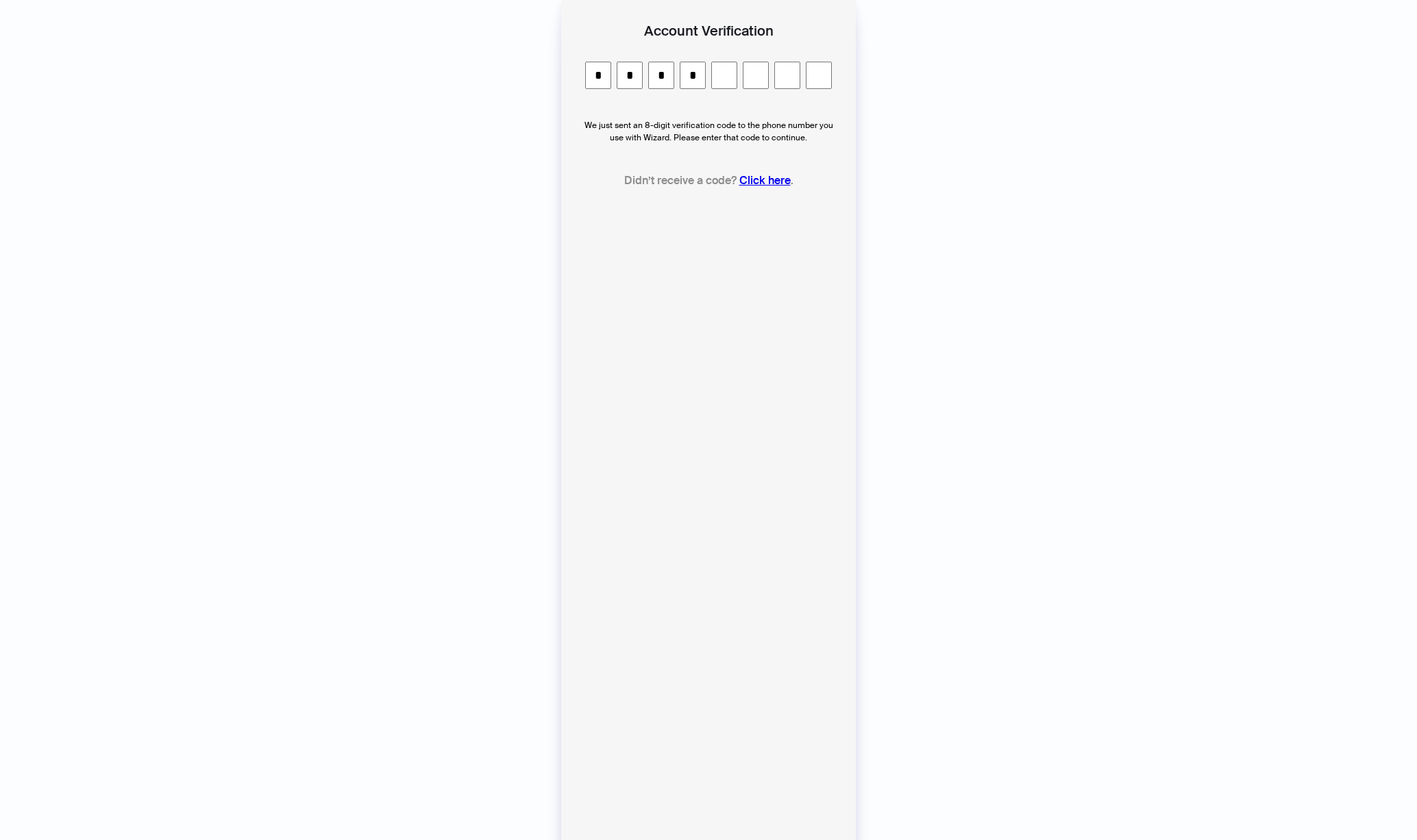
type input "*"
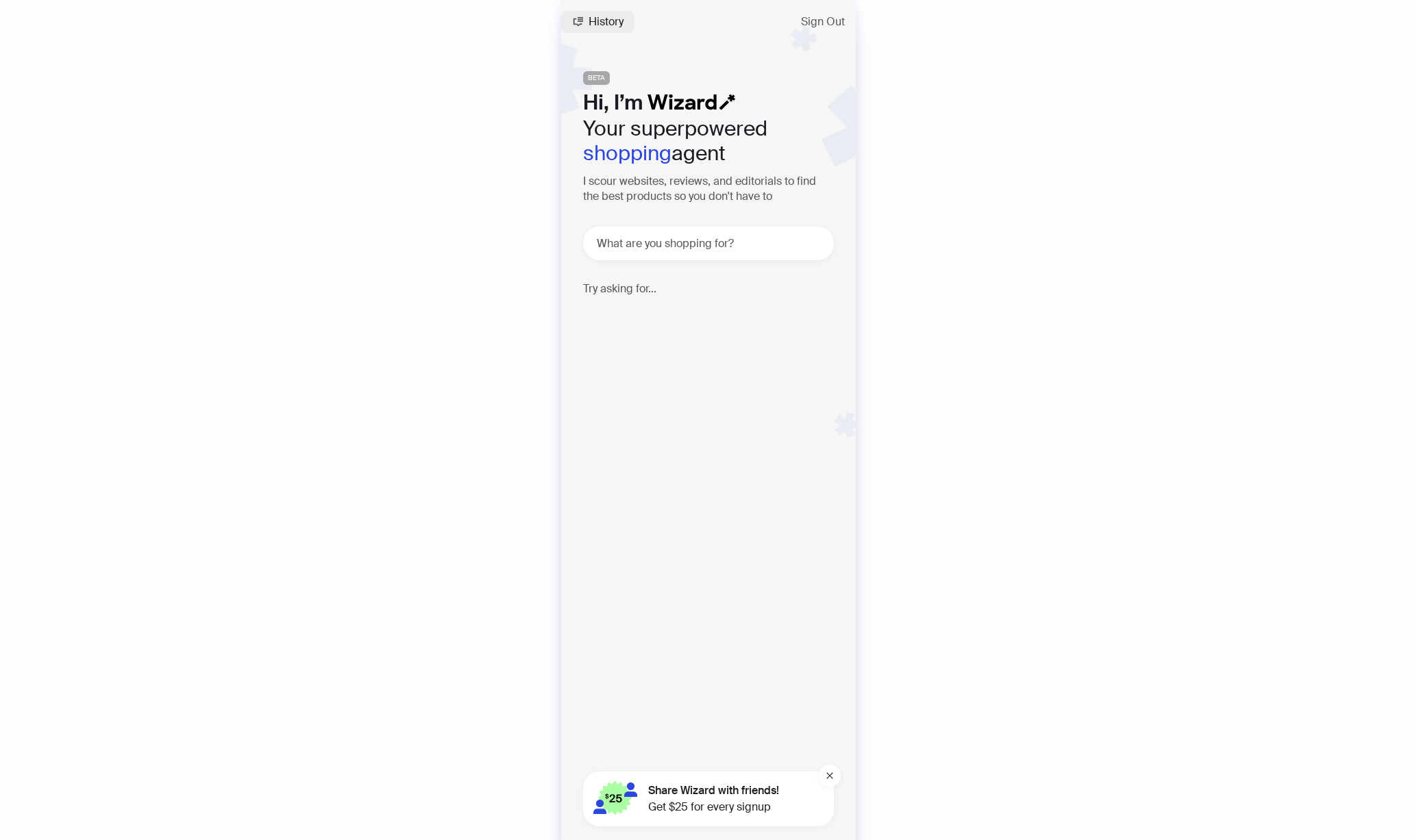
scroll to position [2909, 0]
click at [603, 18] on span "History" at bounding box center [605, 22] width 35 height 11
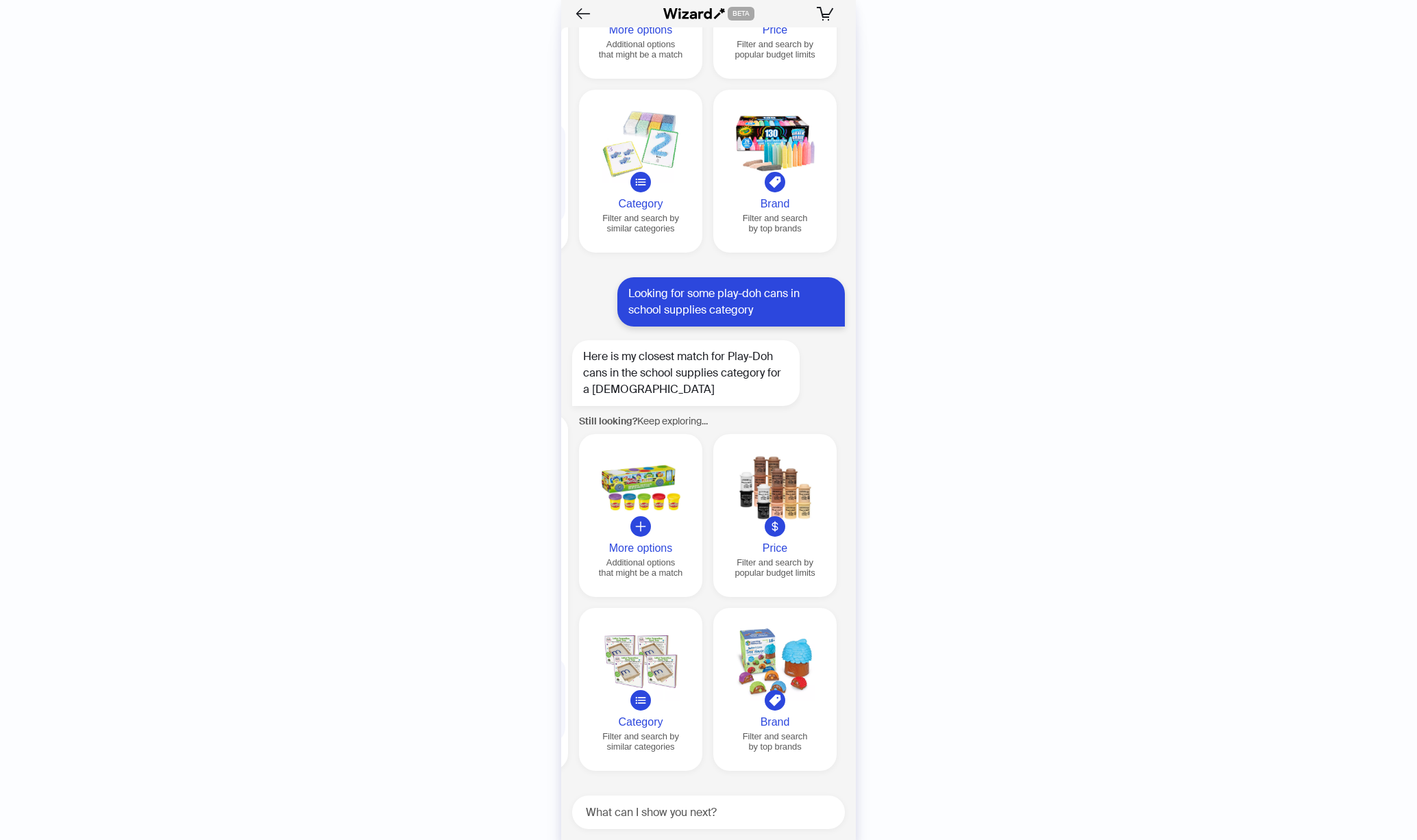
click at [648, 485] on div at bounding box center [640, 488] width 112 height 79
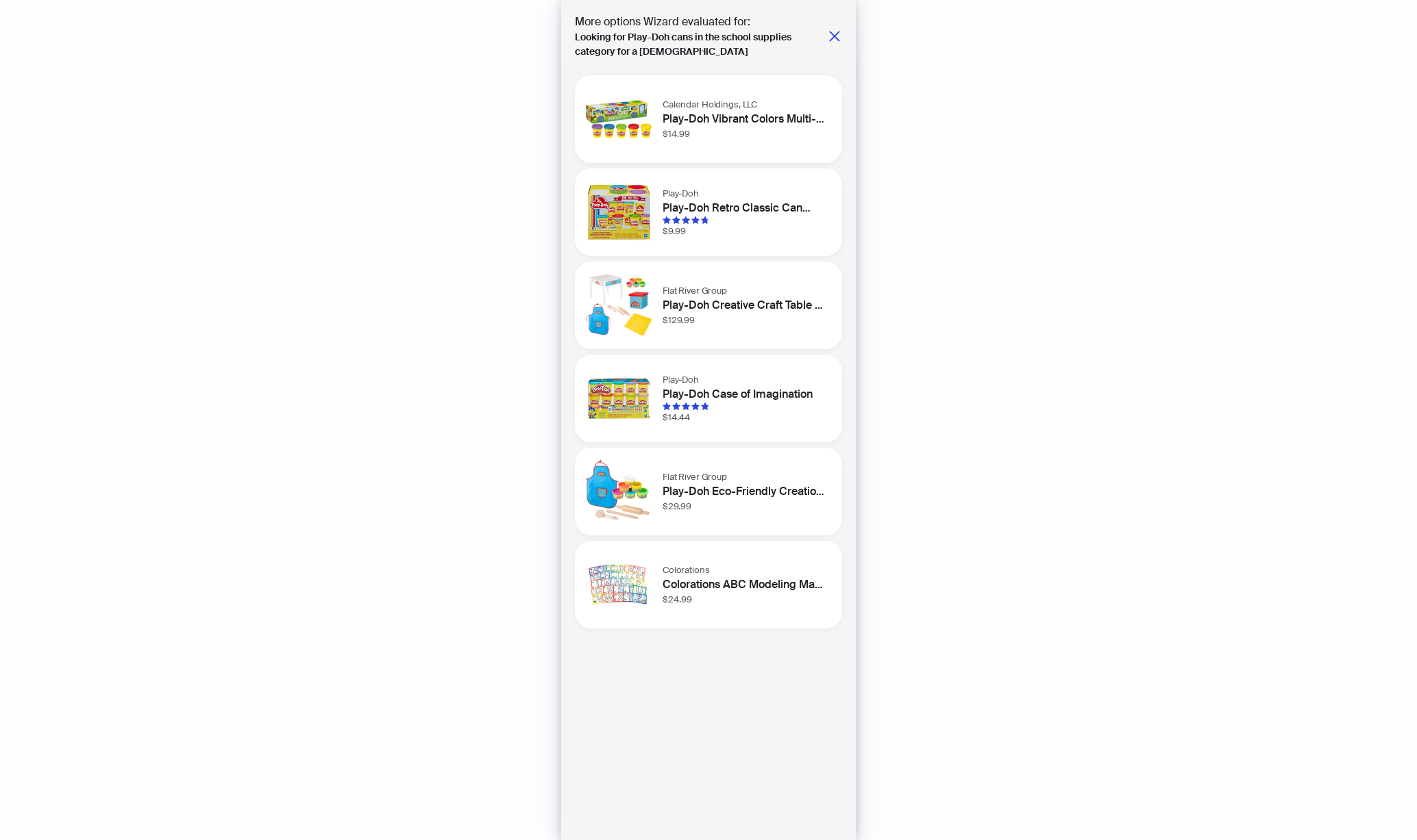
click at [728, 409] on div at bounding box center [743, 406] width 163 height 9
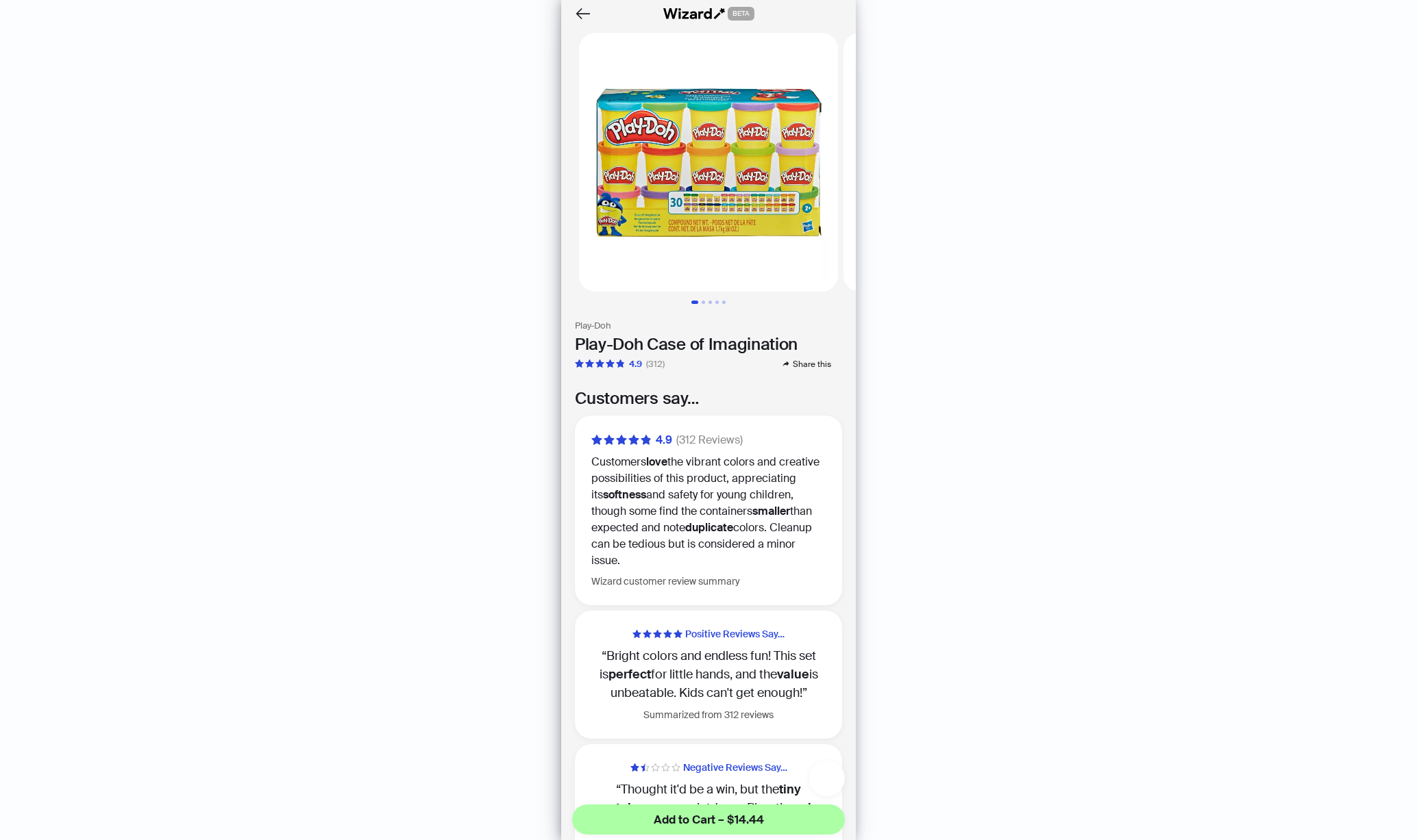
click at [831, 775] on icon "button" at bounding box center [831, 773] width 7 height 7
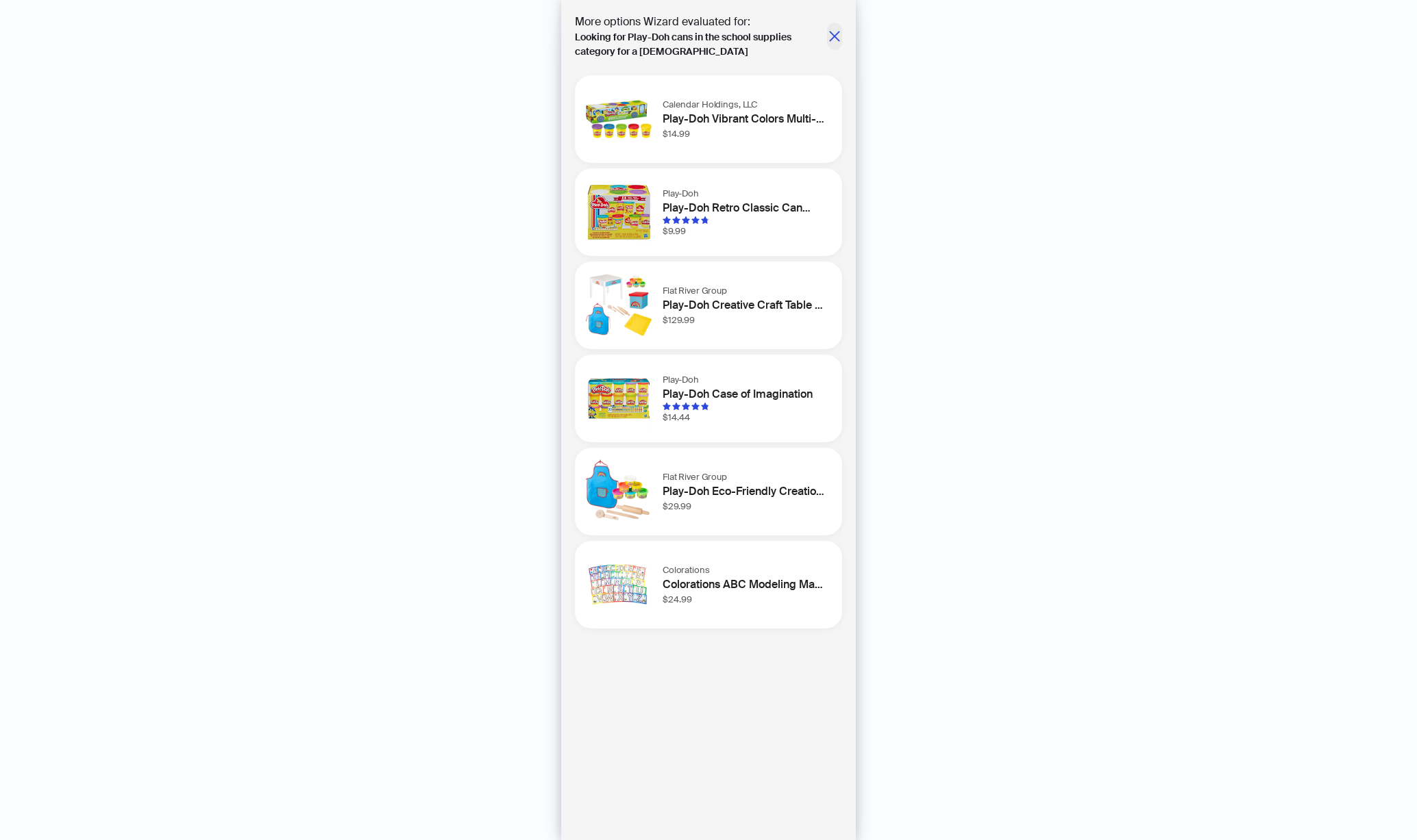
click at [831, 29] on icon "close" at bounding box center [835, 36] width 13 height 13
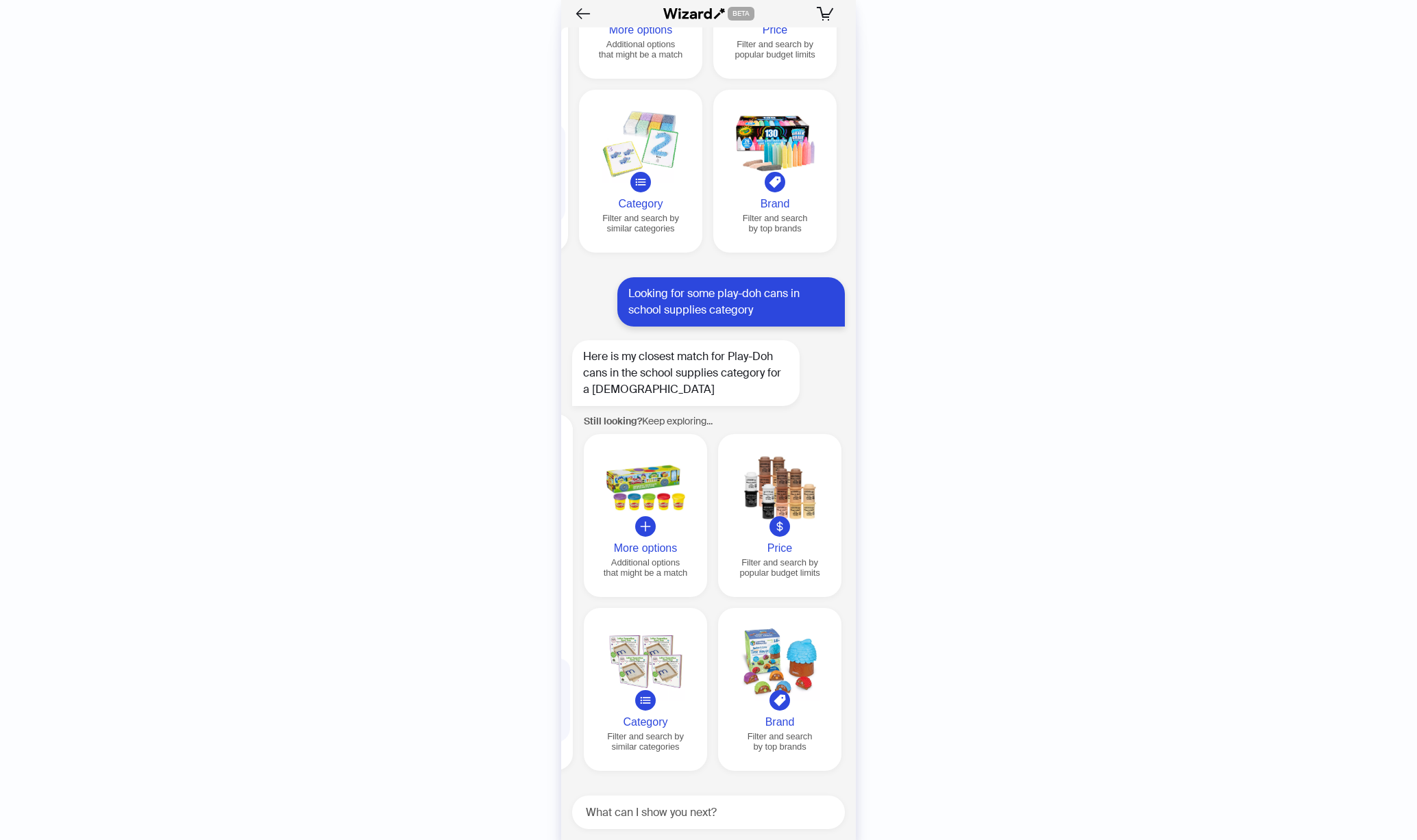
scroll to position [0, 262]
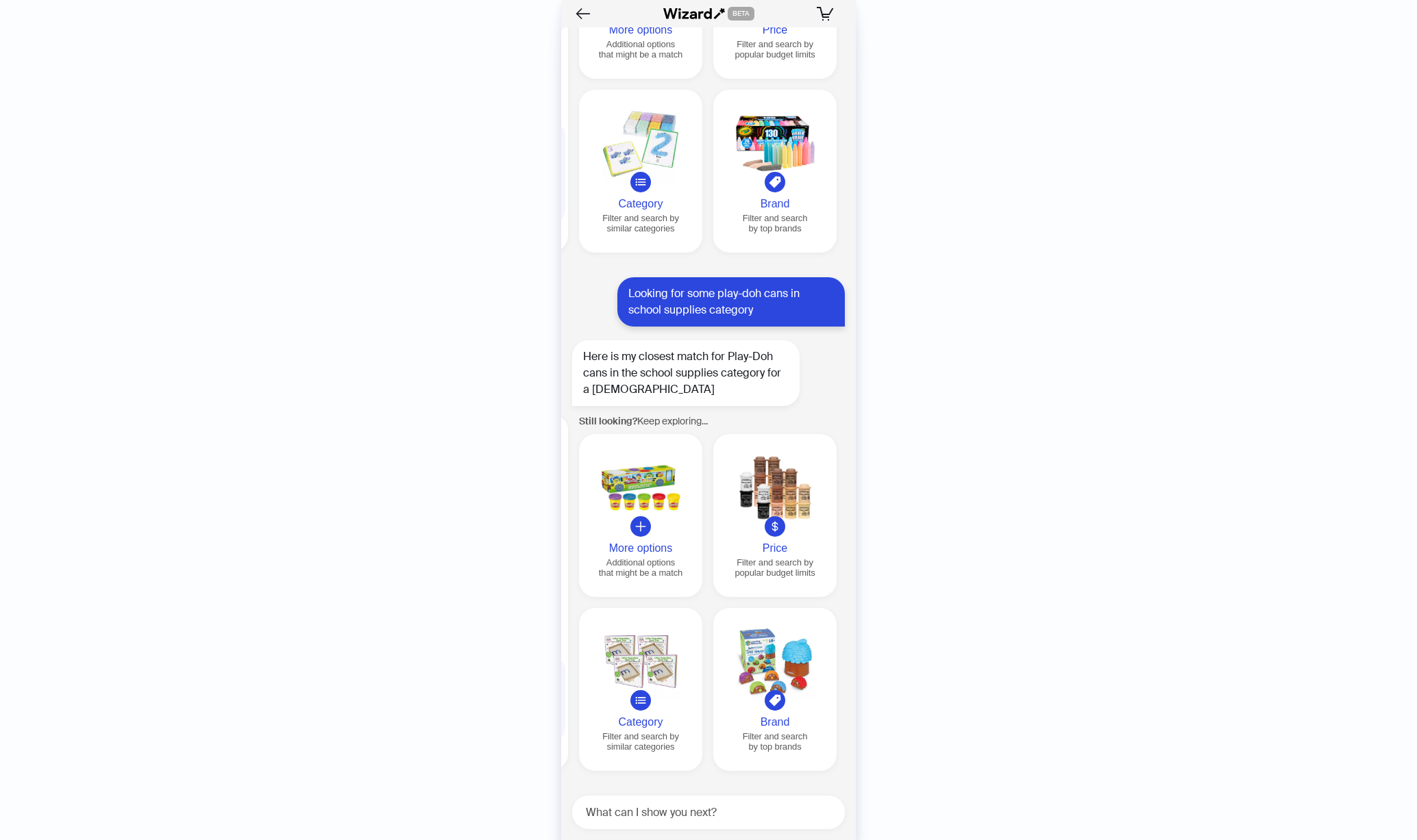
click at [640, 511] on div at bounding box center [640, 488] width 112 height 79
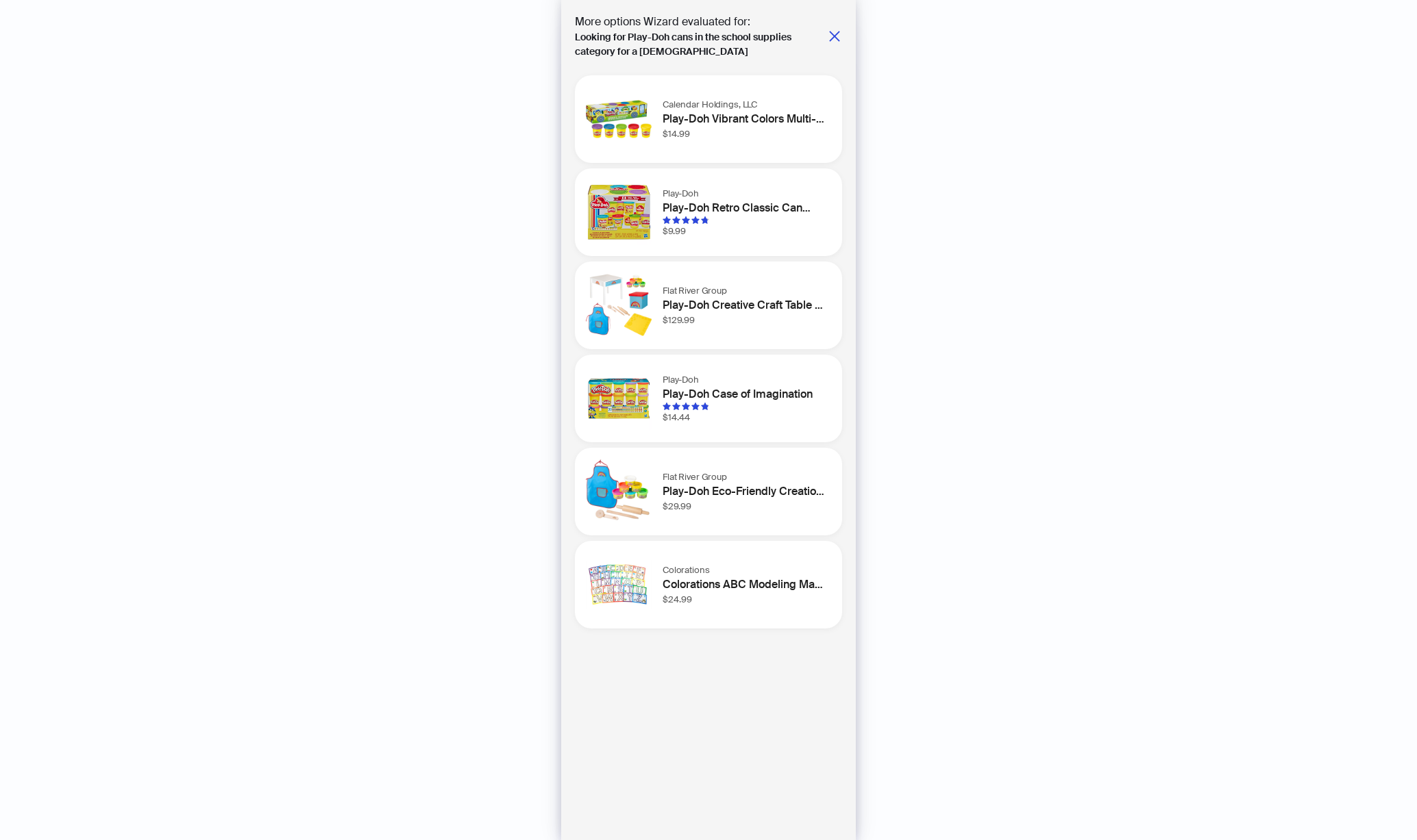
click at [757, 392] on h1 "Play-Doh Case of Imagination" at bounding box center [743, 394] width 163 height 16
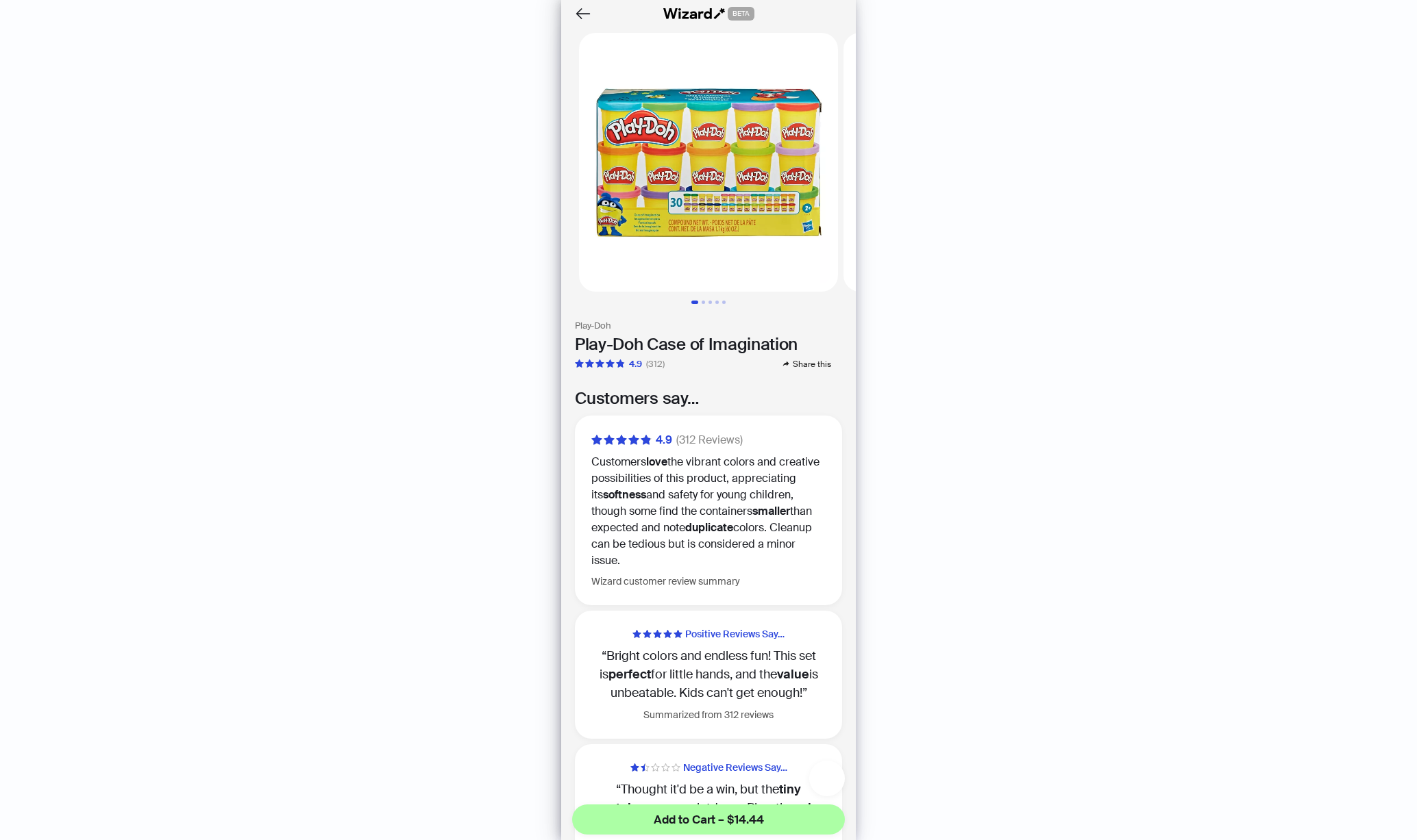
click at [828, 780] on icon "button" at bounding box center [827, 778] width 19 height 19
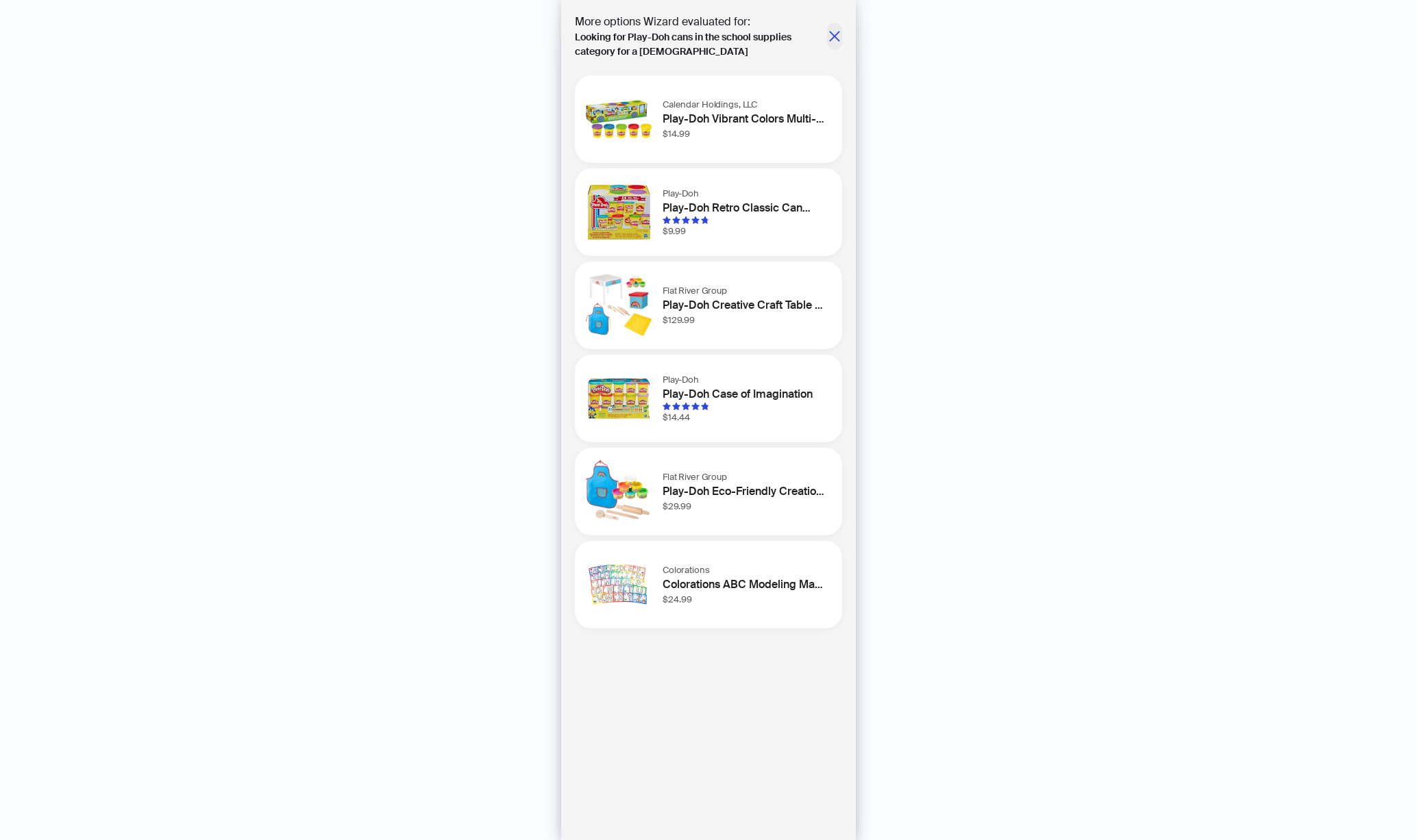
click at [837, 35] on icon "close" at bounding box center [835, 36] width 13 height 13
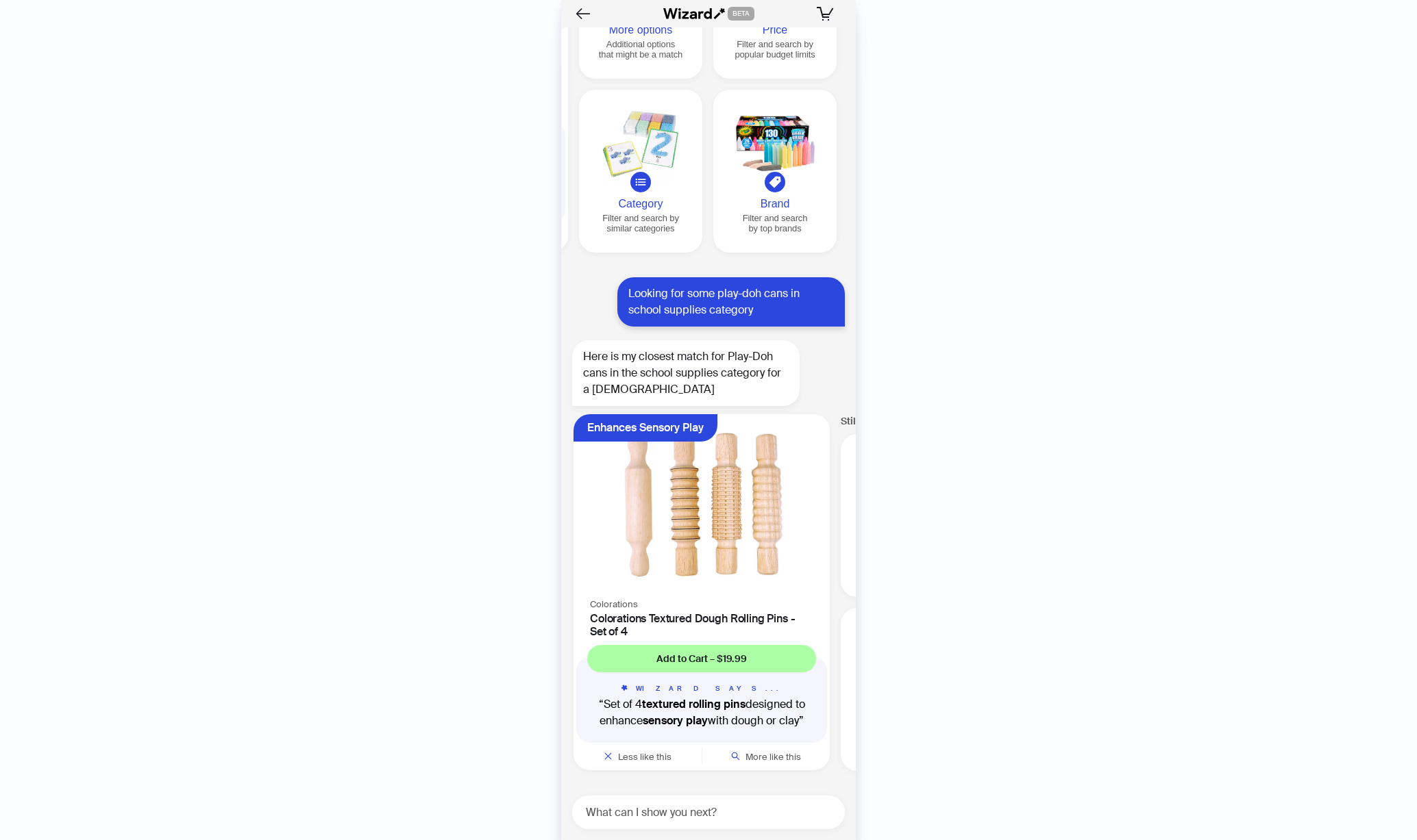
click at [686, 457] on img at bounding box center [701, 505] width 240 height 166
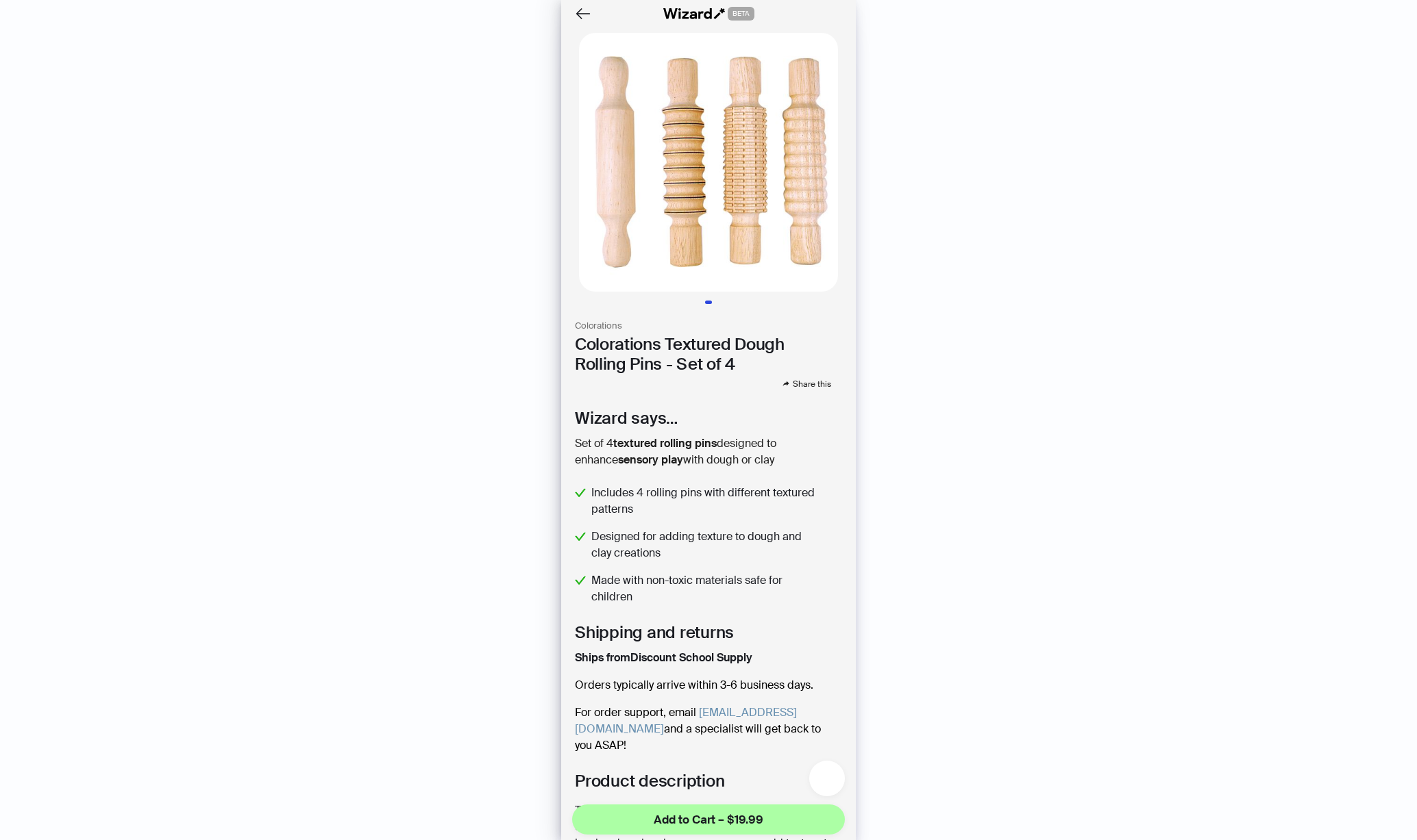
click at [833, 777] on icon "button" at bounding box center [827, 778] width 19 height 19
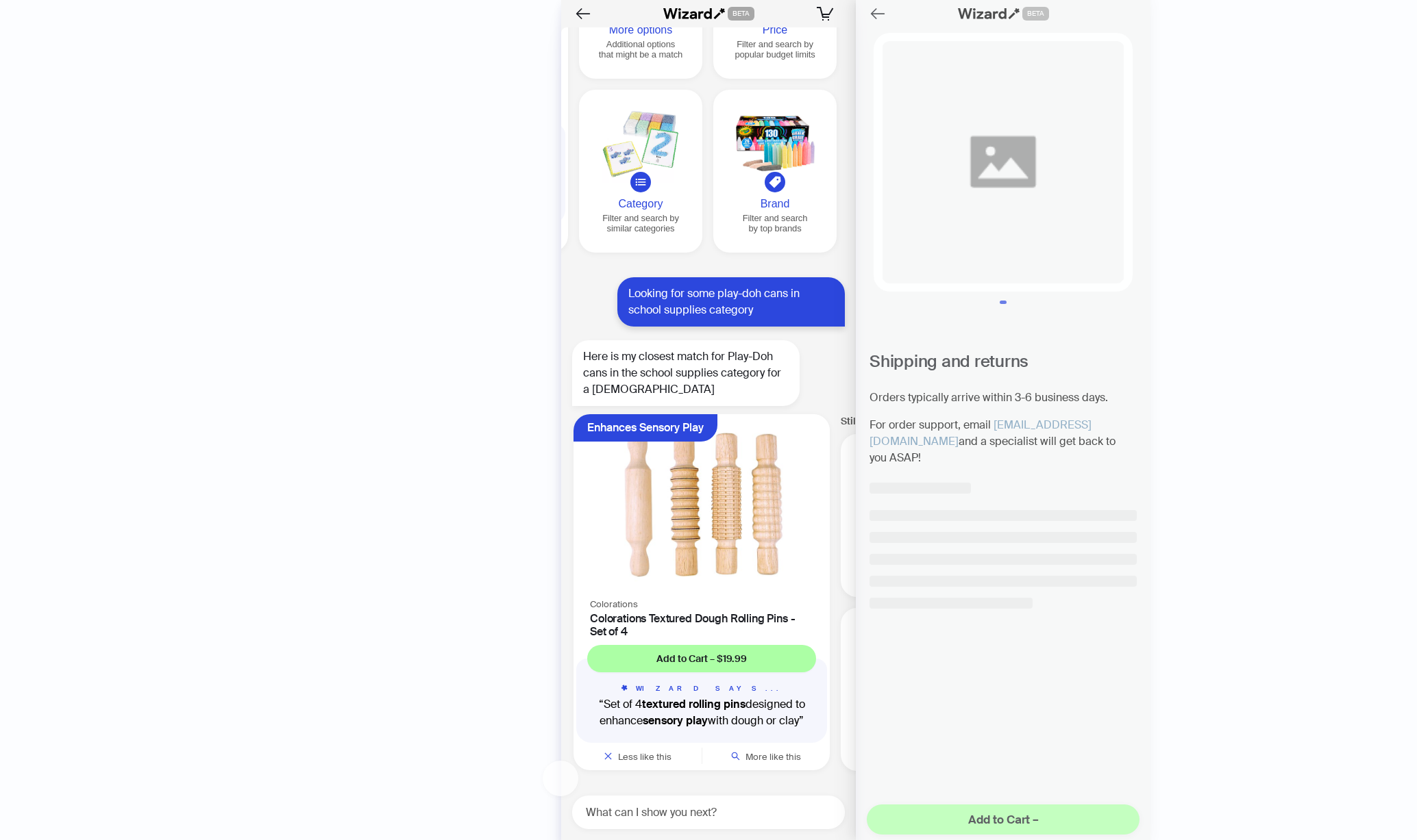
scroll to position [2985, 0]
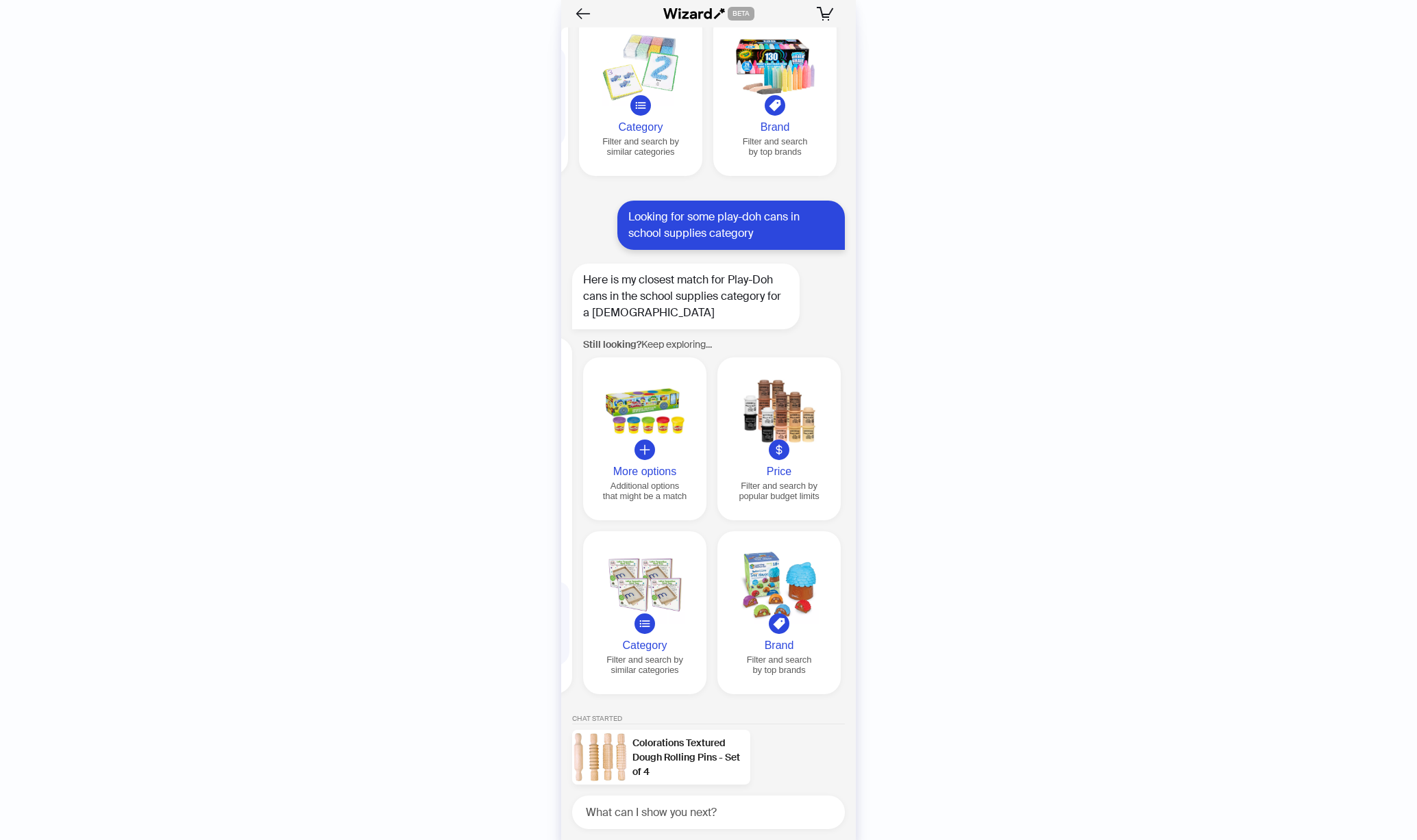
scroll to position [0, 262]
click at [659, 467] on div "More options" at bounding box center [640, 472] width 112 height 12
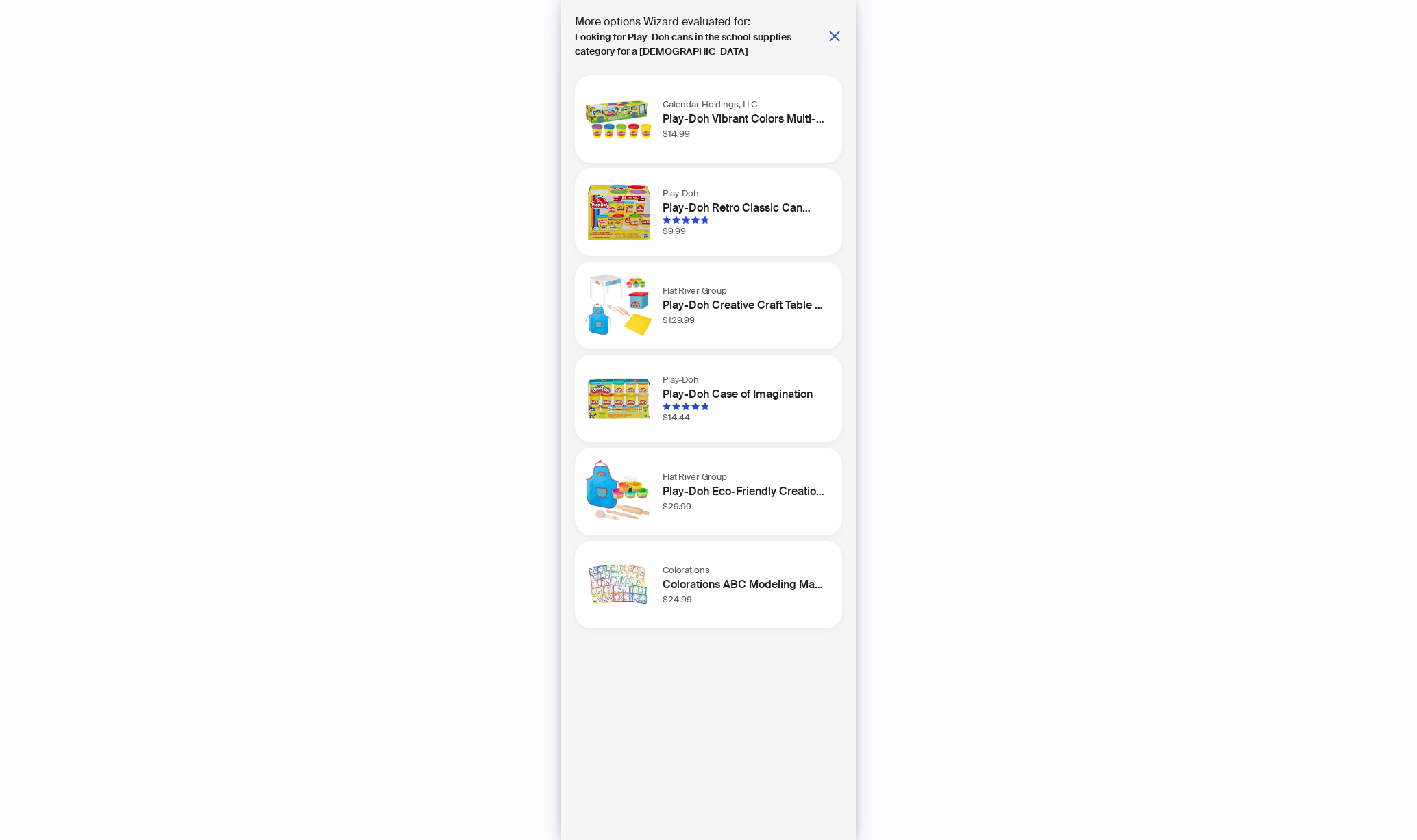
click at [735, 386] on h1 "Play-Doh Case of Imagination" at bounding box center [743, 394] width 163 height 16
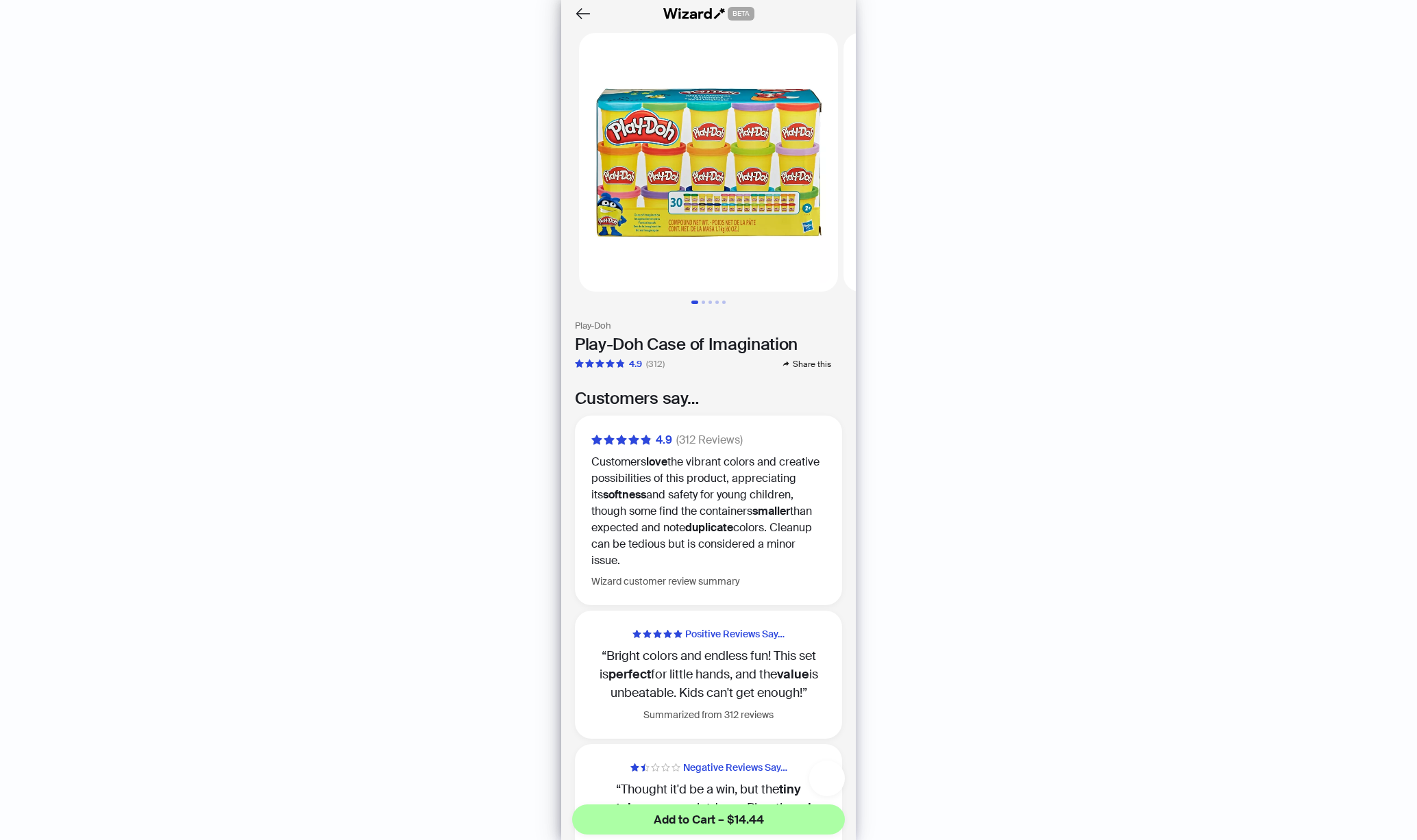
click at [828, 774] on icon "button" at bounding box center [827, 778] width 19 height 19
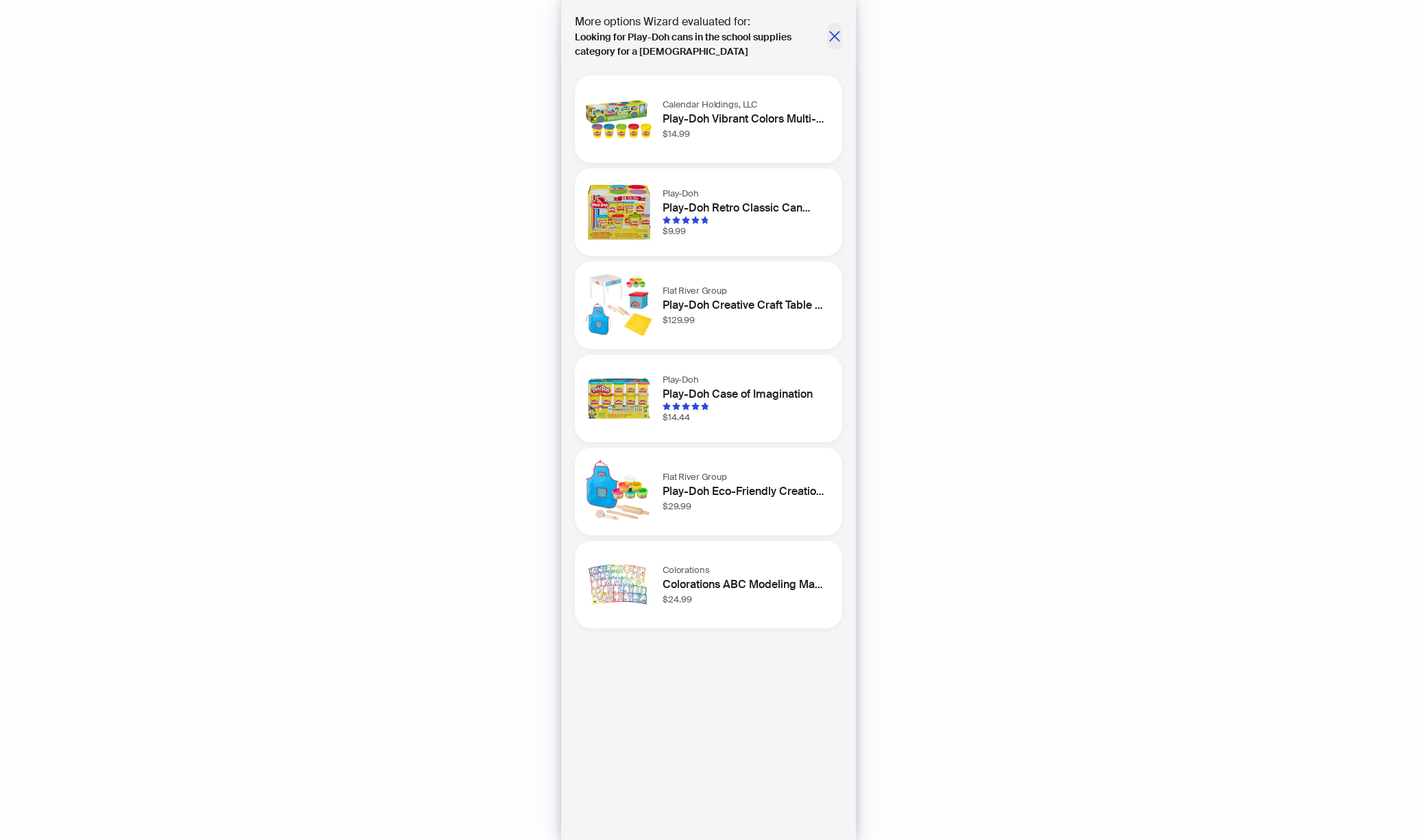
click at [834, 32] on icon "close" at bounding box center [835, 36] width 13 height 13
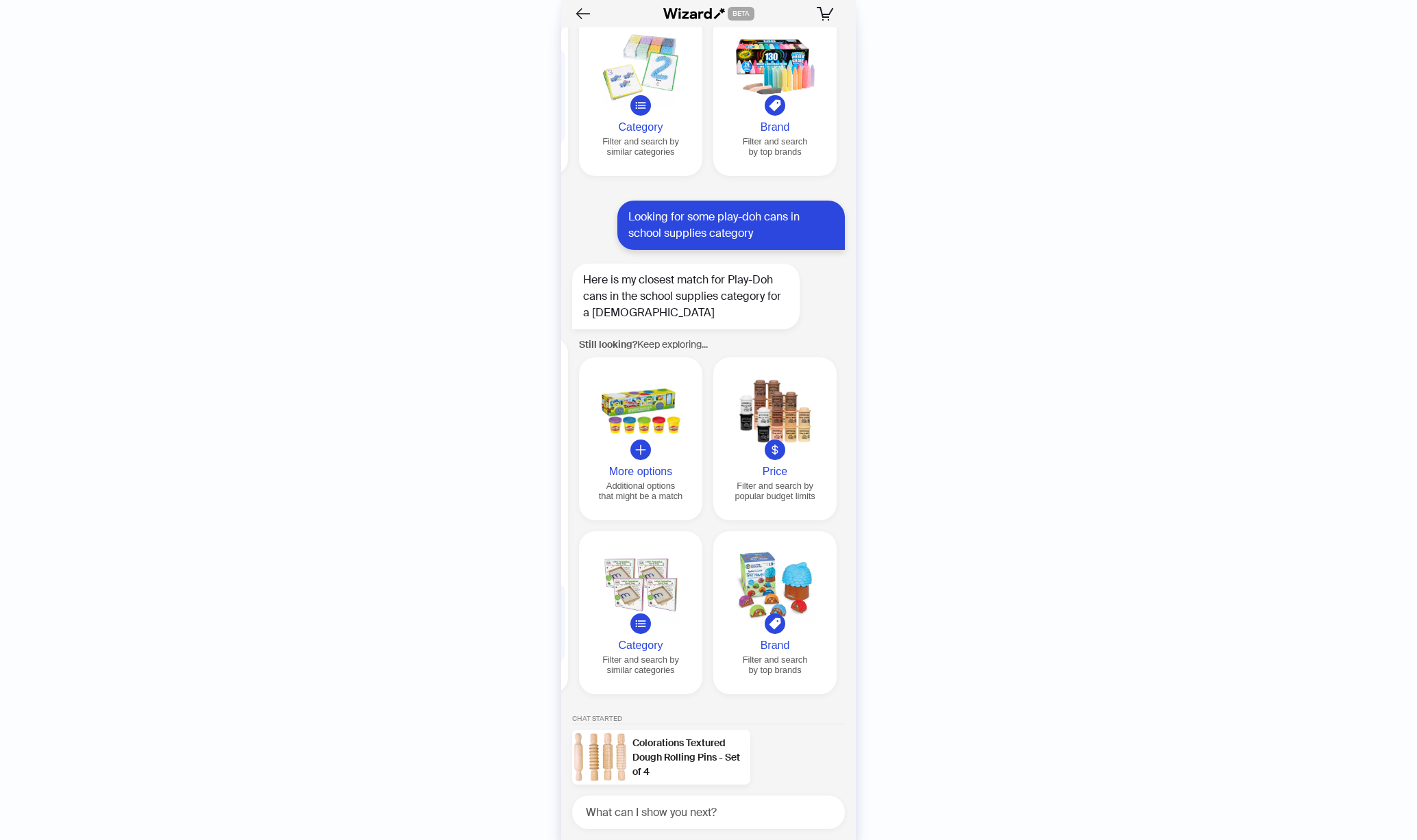
click at [670, 439] on div at bounding box center [640, 411] width 112 height 79
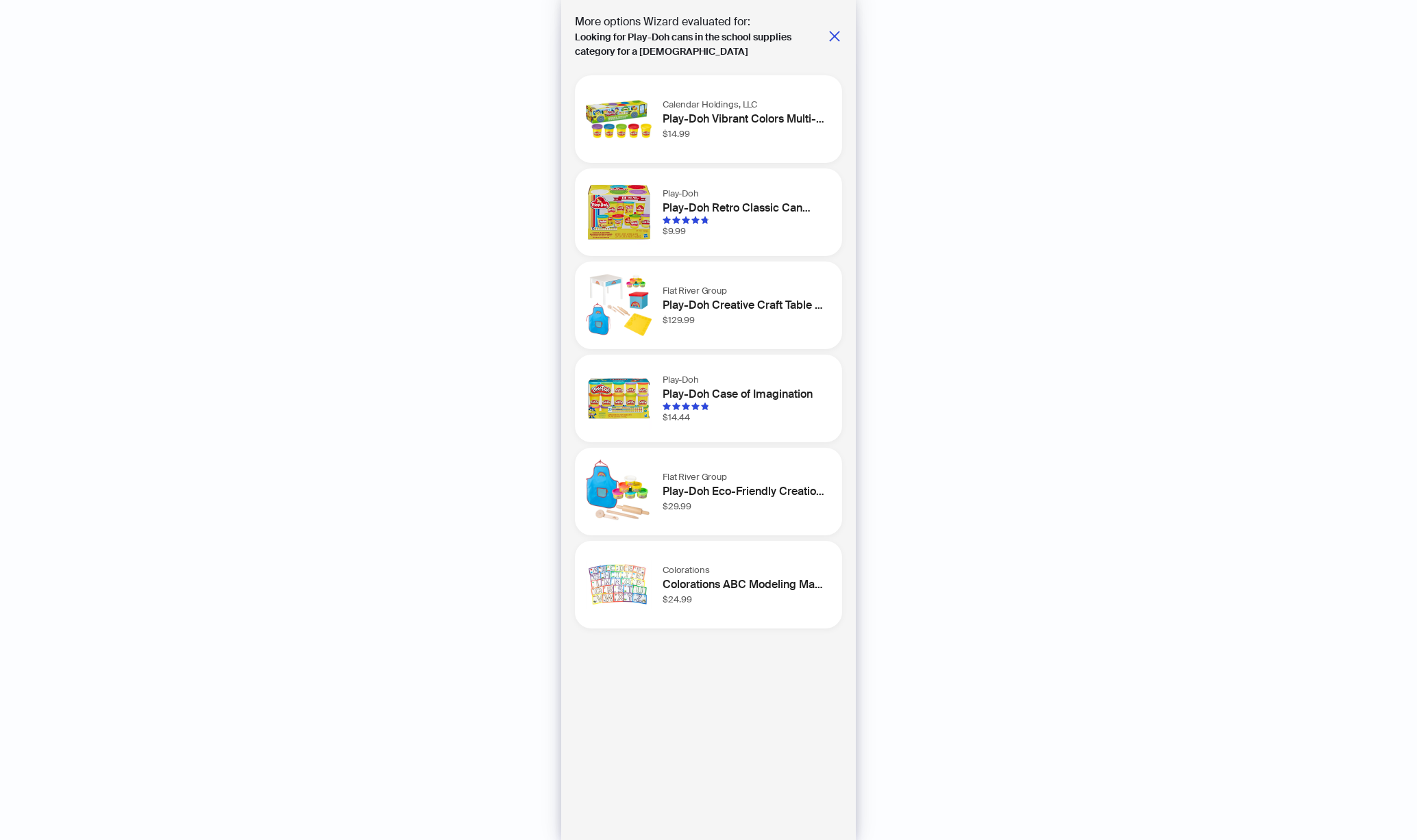
click at [733, 410] on div "Play-Doh Play-Doh Case of Imagination $14.44" at bounding box center [746, 399] width 168 height 51
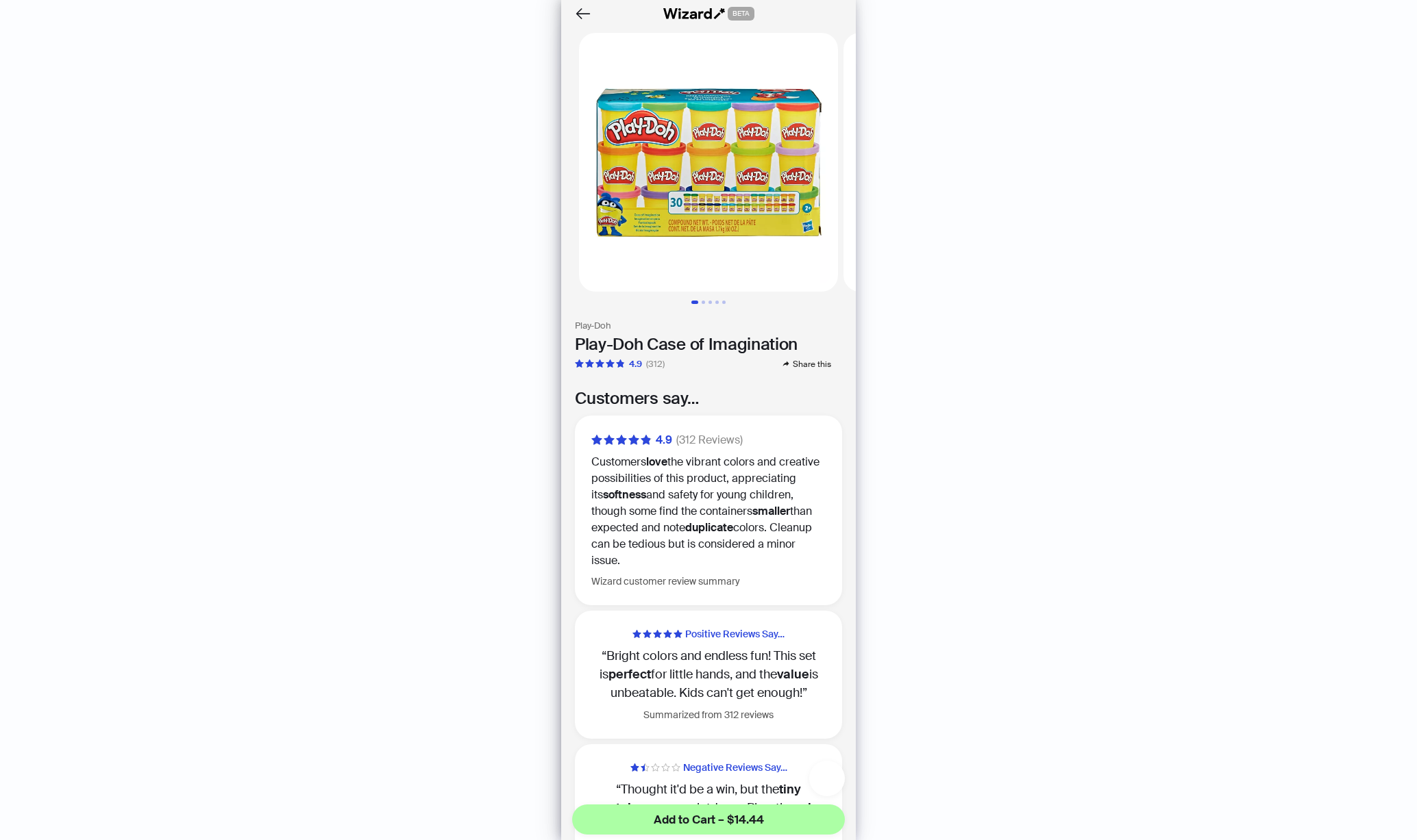
click at [828, 772] on icon "button" at bounding box center [827, 778] width 19 height 19
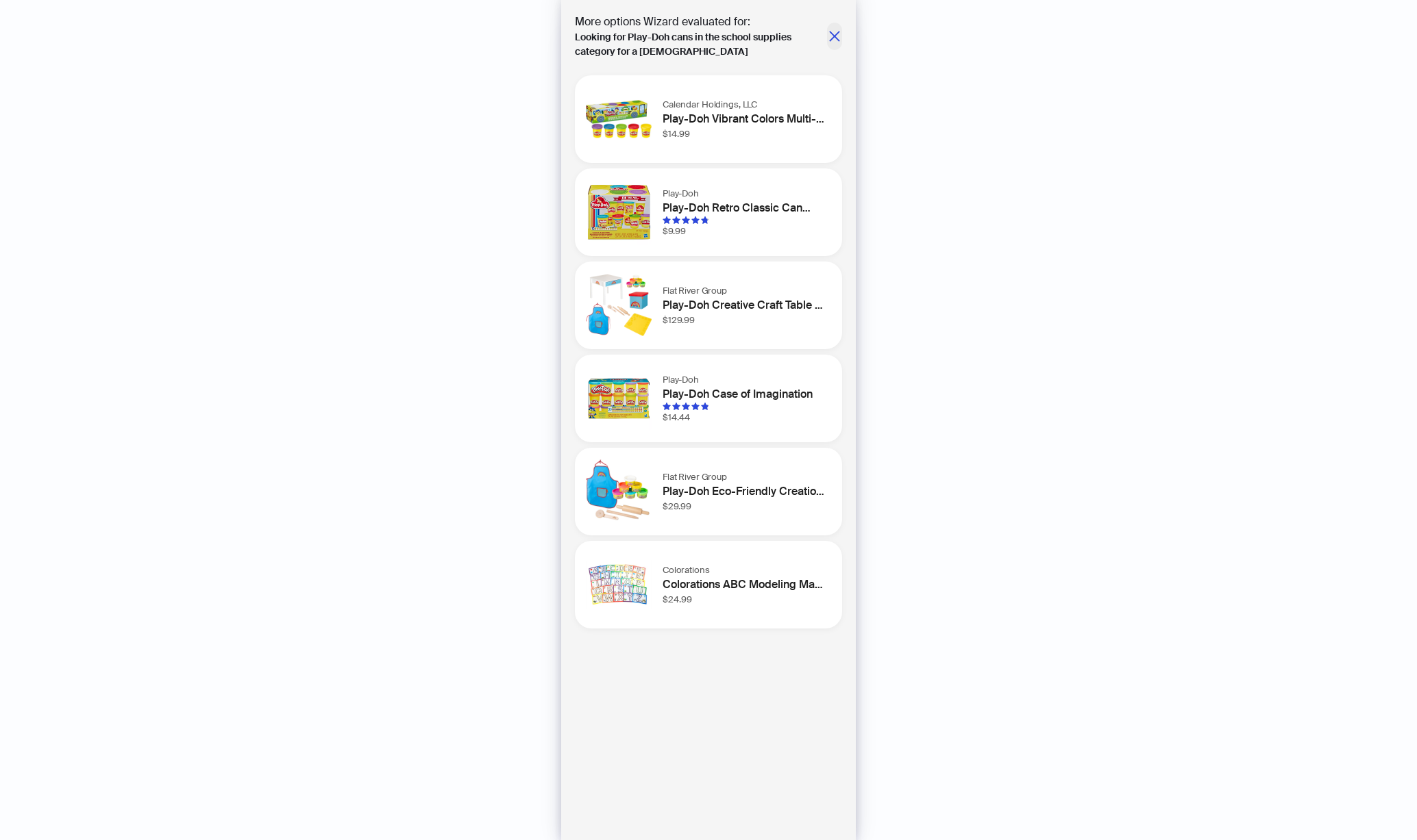
click at [840, 33] on icon "close" at bounding box center [835, 36] width 13 height 13
